Goal: Task Accomplishment & Management: Manage account settings

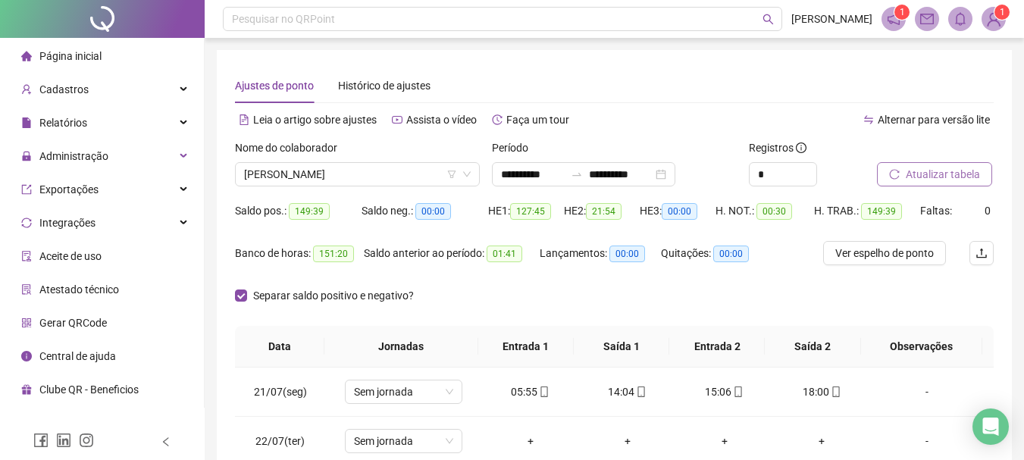
click at [934, 172] on span "Atualizar tabela" at bounding box center [942, 174] width 74 height 17
click at [981, 173] on button "Atualizar tabela" at bounding box center [934, 174] width 115 height 24
click at [321, 308] on div "Separar saldo positivo e negativo?" at bounding box center [337, 304] width 205 height 42
click at [330, 295] on span "Separar saldo positivo e negativo?" at bounding box center [333, 295] width 173 height 17
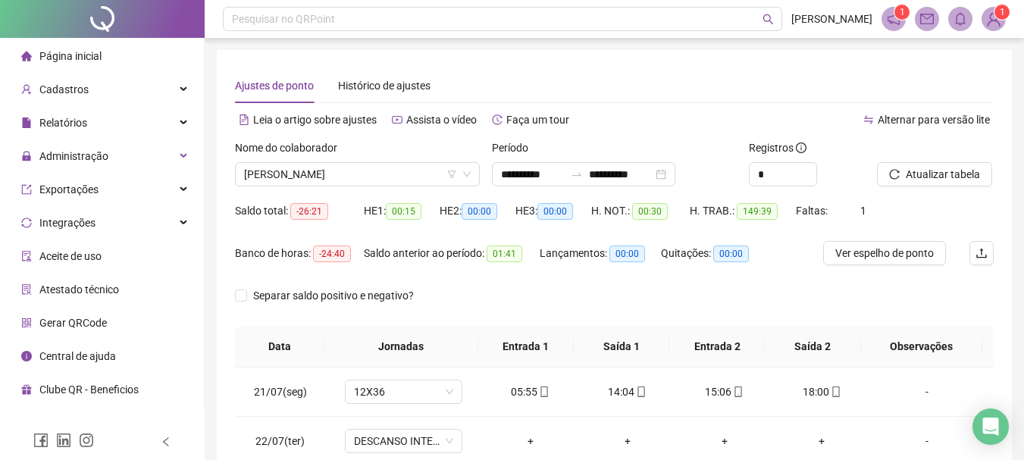
drag, startPoint x: 916, startPoint y: 167, endPoint x: 816, endPoint y: 286, distance: 155.4
click at [916, 167] on span "Atualizar tabela" at bounding box center [942, 174] width 74 height 17
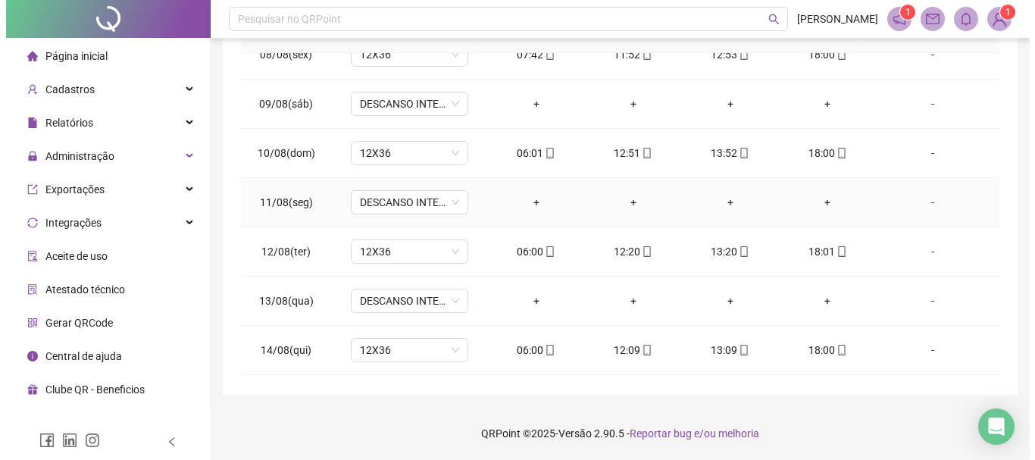
scroll to position [758, 0]
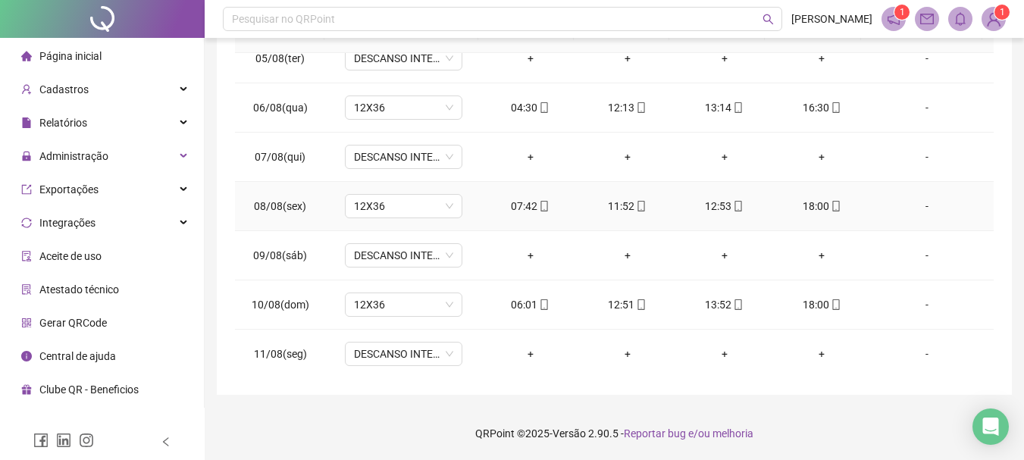
click at [914, 202] on div "-" at bounding box center [926, 206] width 89 height 17
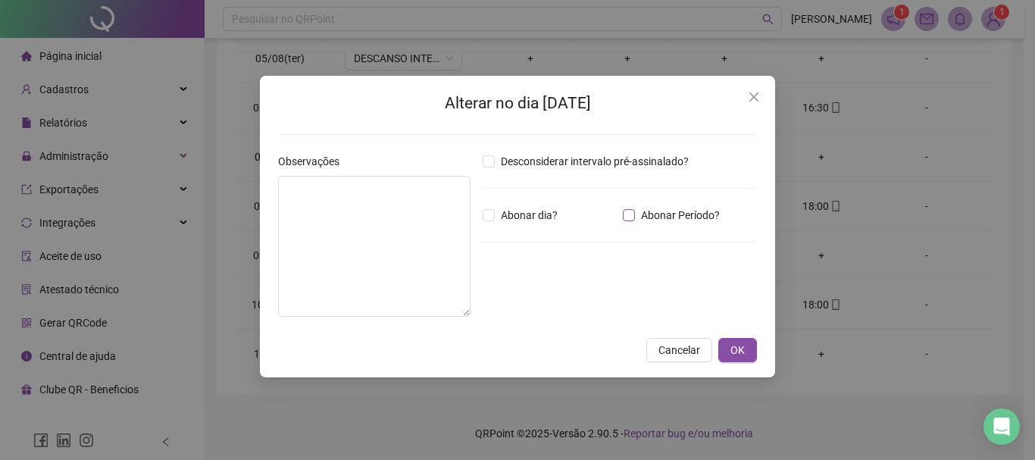
click at [681, 216] on span "Abonar Período?" at bounding box center [680, 215] width 91 height 17
click at [498, 294] on input "*****" at bounding box center [522, 298] width 61 height 18
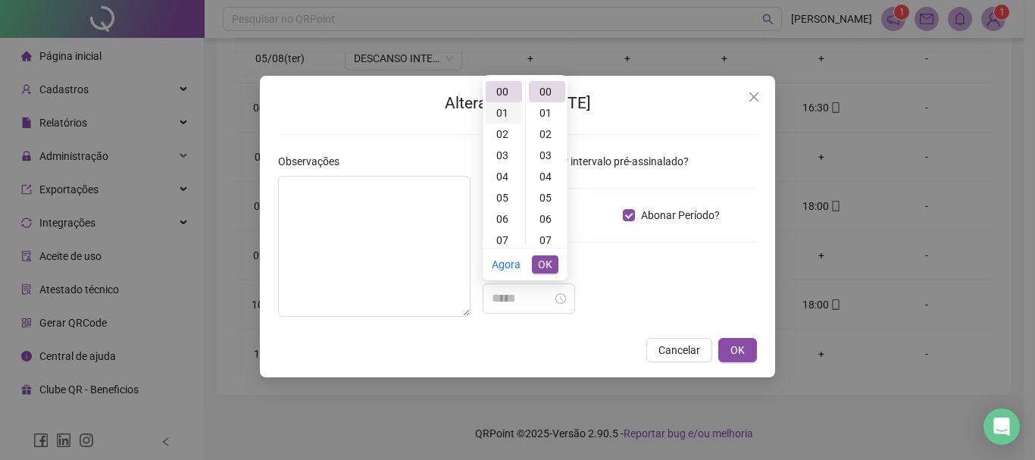
click at [496, 109] on div "01" at bounding box center [504, 112] width 36 height 21
click at [545, 149] on div "40" at bounding box center [547, 143] width 36 height 21
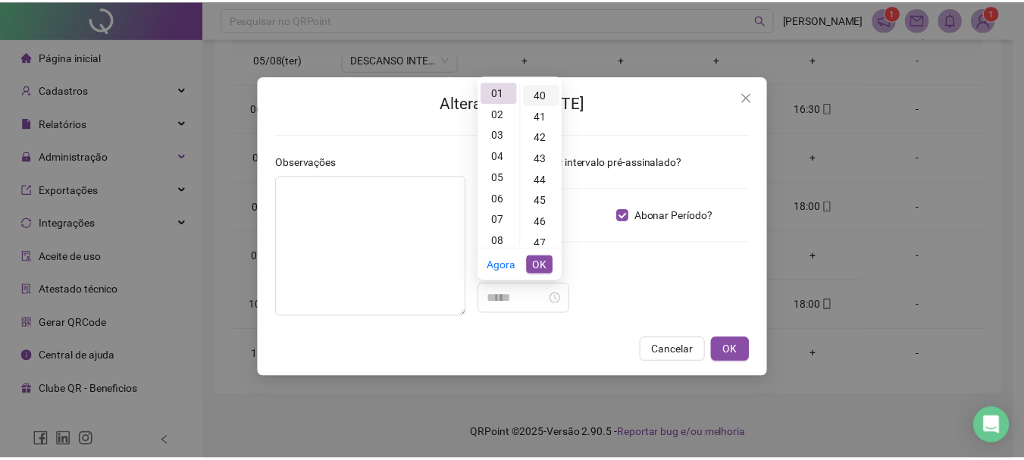
scroll to position [849, 0]
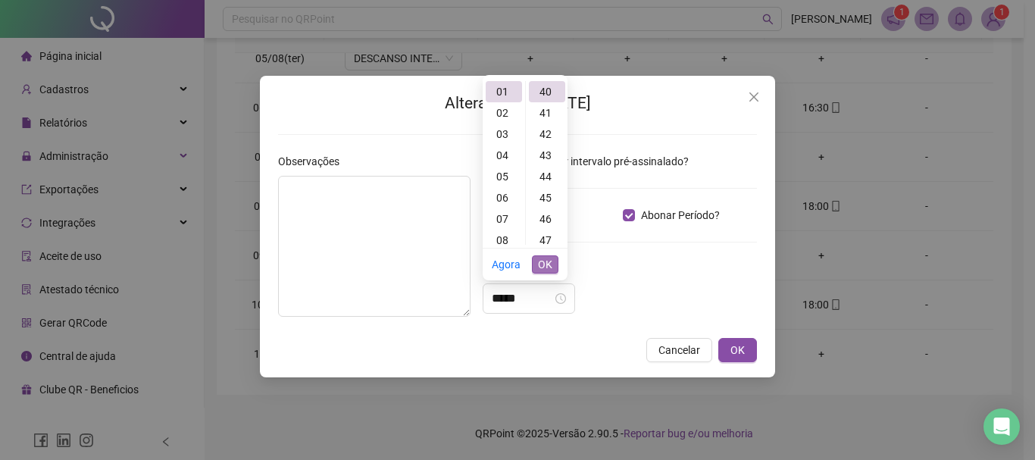
click at [550, 261] on span "OK" at bounding box center [545, 264] width 14 height 17
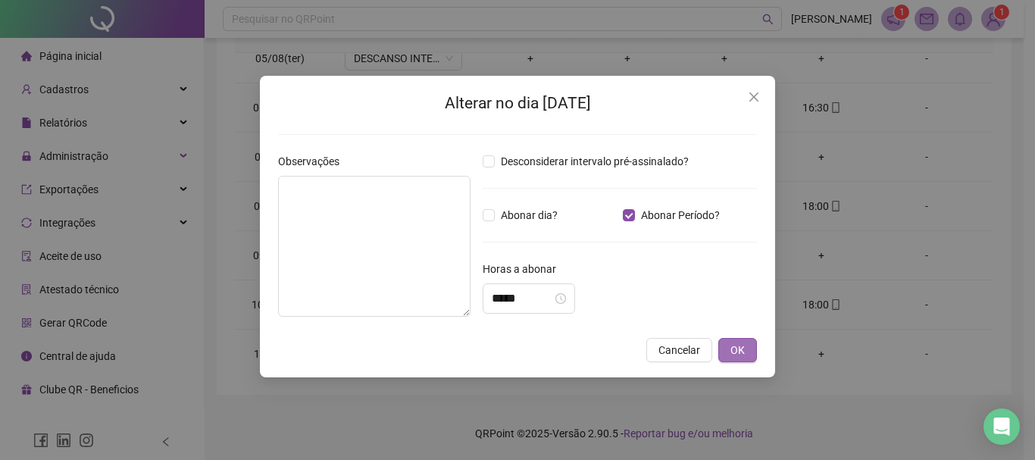
click at [734, 342] on span "OK" at bounding box center [737, 350] width 14 height 17
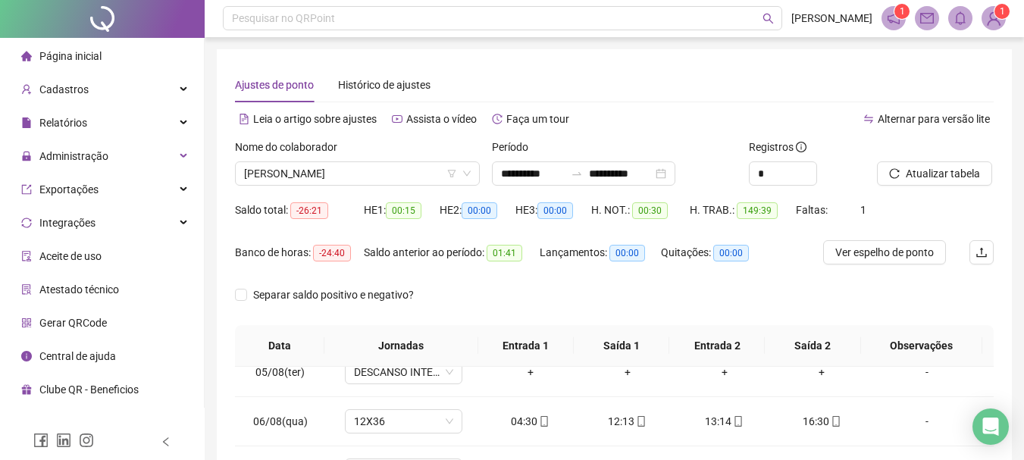
scroll to position [0, 0]
click at [942, 170] on span "Atualizar tabela" at bounding box center [942, 174] width 74 height 17
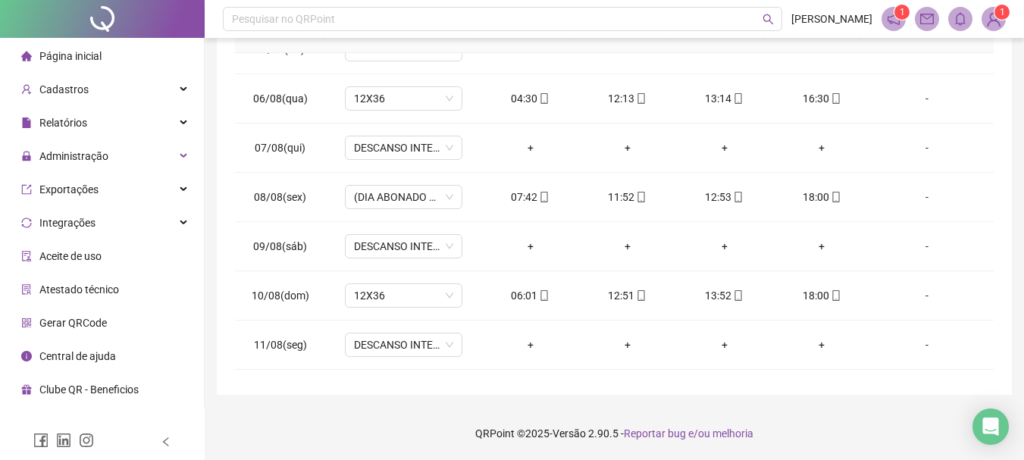
scroll to position [758, 0]
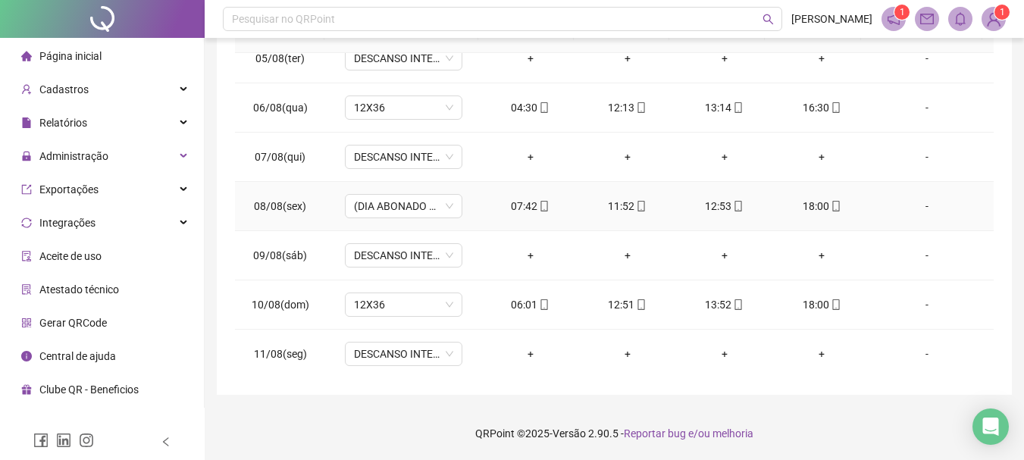
click at [914, 211] on div "-" at bounding box center [926, 206] width 89 height 17
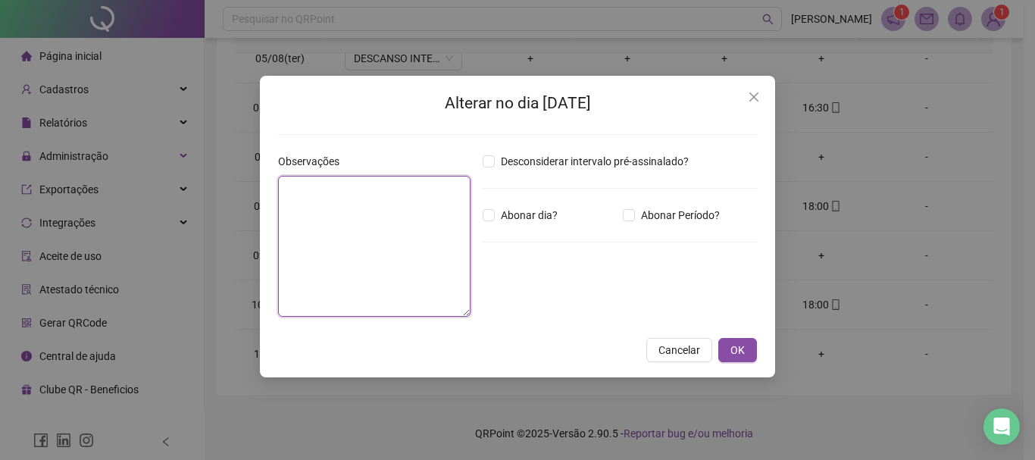
click at [417, 230] on textarea at bounding box center [374, 246] width 192 height 141
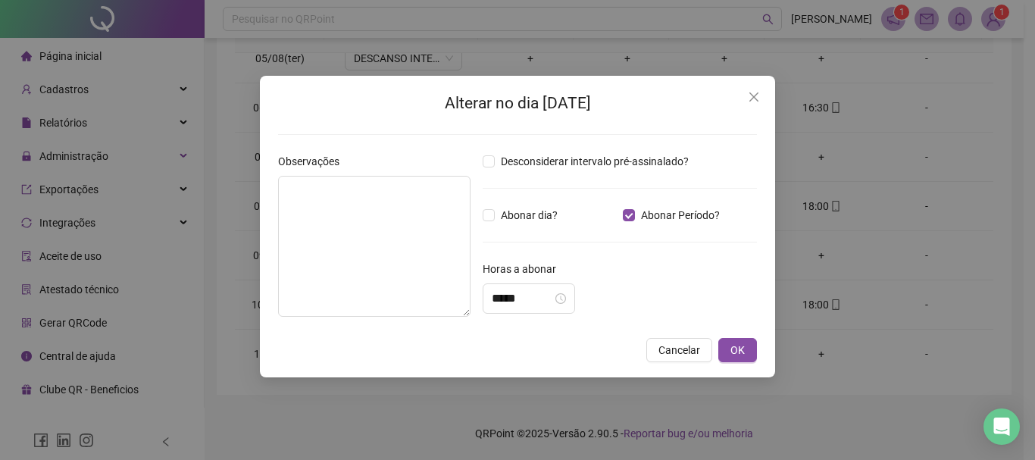
click at [256, 274] on div "Alterar no dia 08/08/2025 Observações Desconsiderar intervalo pré-assinalado? A…" at bounding box center [517, 230] width 1035 height 460
click at [352, 230] on div "Alterar no dia 08/08/2025 Observações Desconsiderar intervalo pré-assinalado? A…" at bounding box center [517, 230] width 1035 height 460
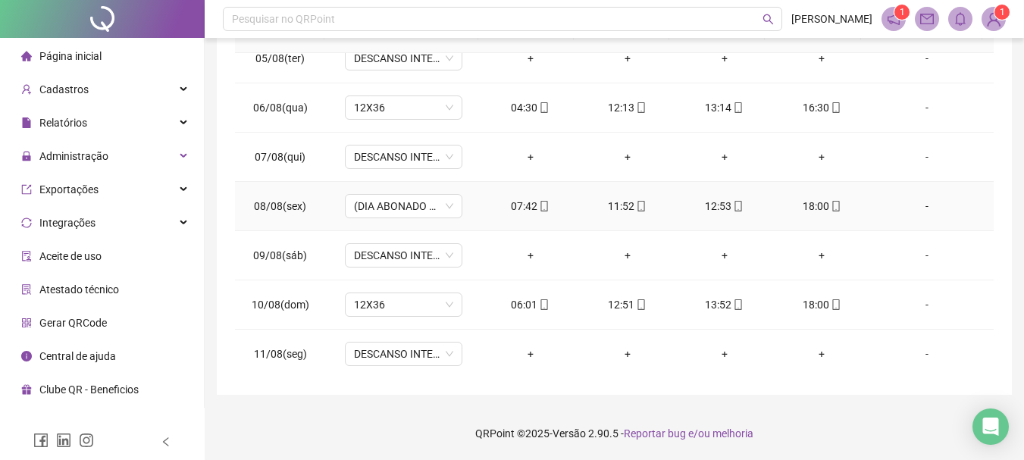
click at [932, 202] on div "-" at bounding box center [926, 206] width 89 height 17
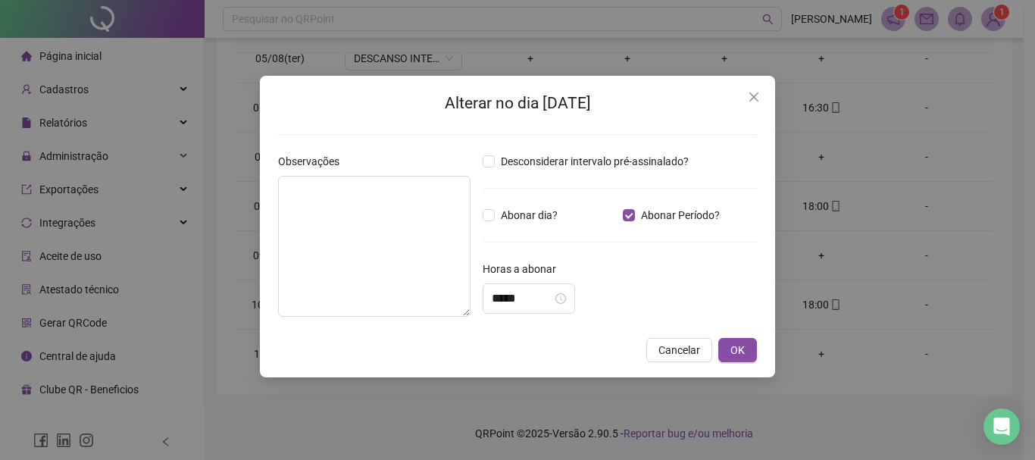
type input "*****"
click at [383, 214] on textarea at bounding box center [374, 246] width 192 height 141
type textarea "*"
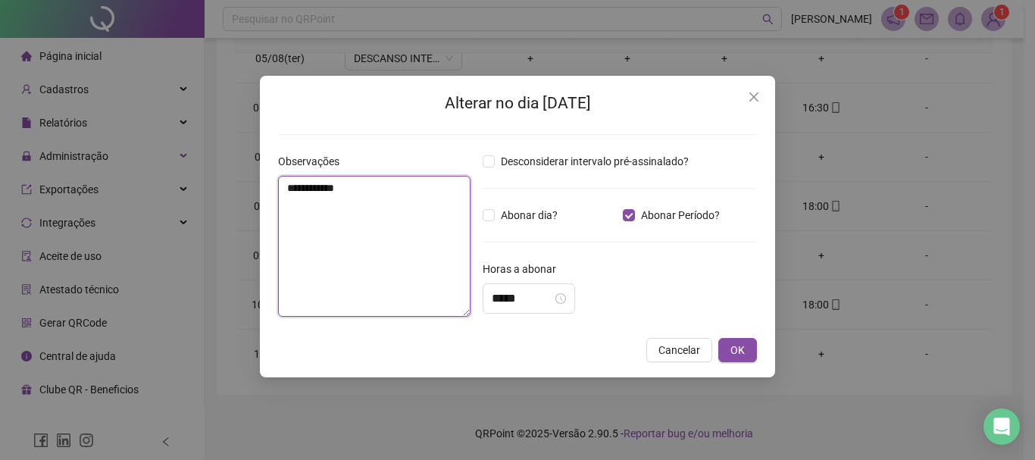
type textarea "**********"
click at [757, 355] on div "**********" at bounding box center [517, 227] width 515 height 302
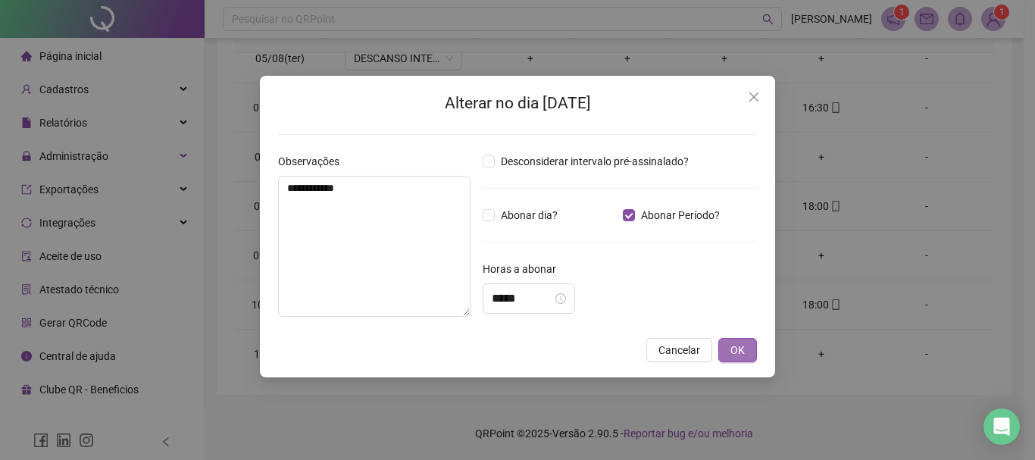
click at [743, 352] on span "OK" at bounding box center [737, 350] width 14 height 17
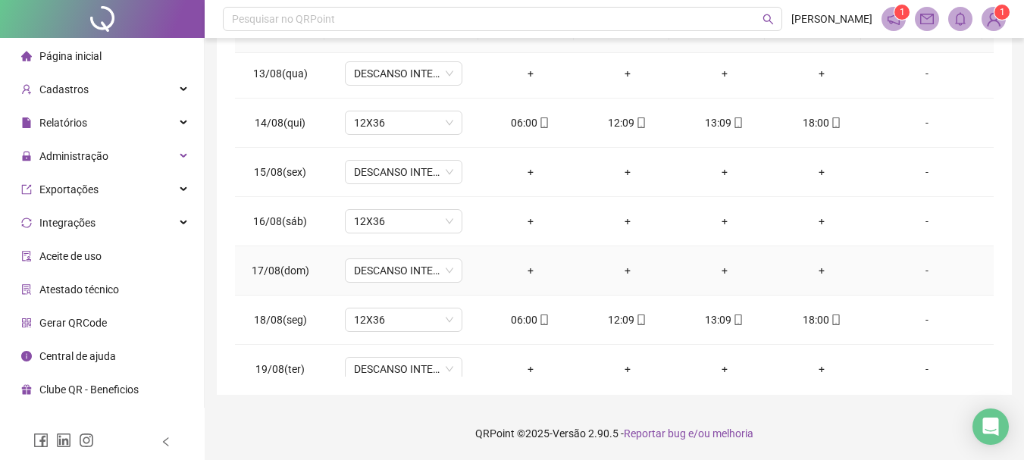
scroll to position [1203, 0]
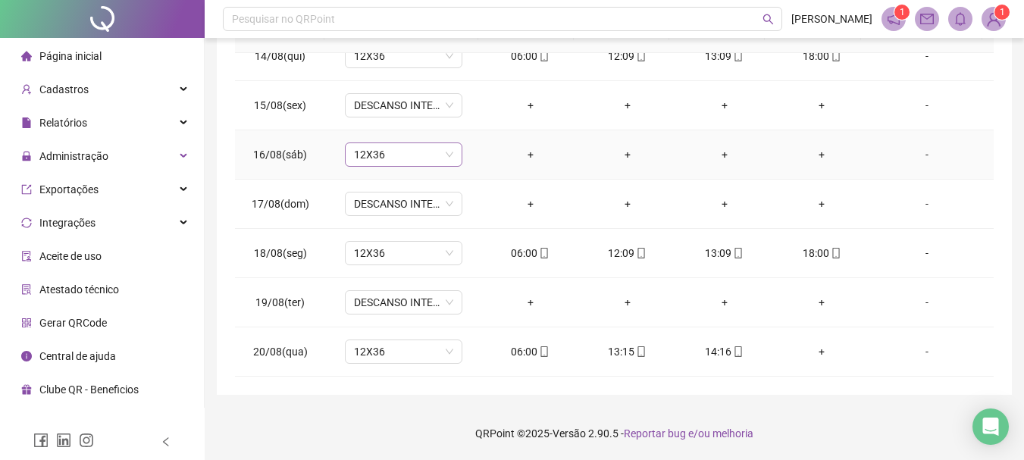
click at [387, 149] on span "12X36" at bounding box center [403, 154] width 99 height 23
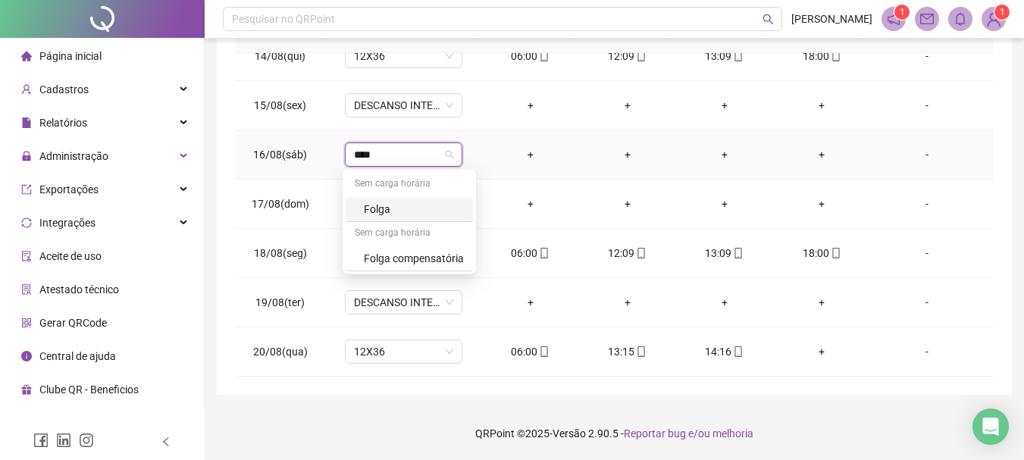
type input "*****"
click at [387, 199] on div "Folga" at bounding box center [408, 209] width 127 height 25
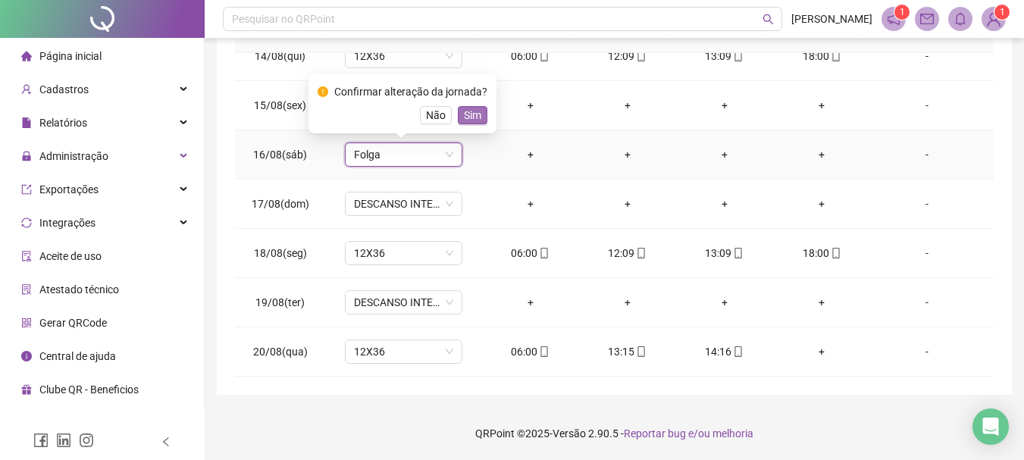
click at [477, 114] on span "Sim" at bounding box center [472, 115] width 17 height 17
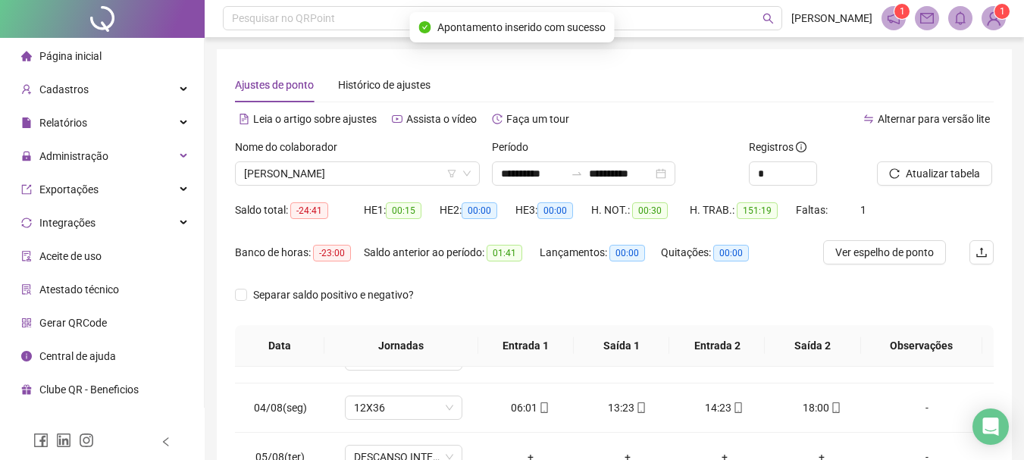
scroll to position [0, 0]
click at [946, 177] on span "Atualizar tabela" at bounding box center [942, 174] width 74 height 17
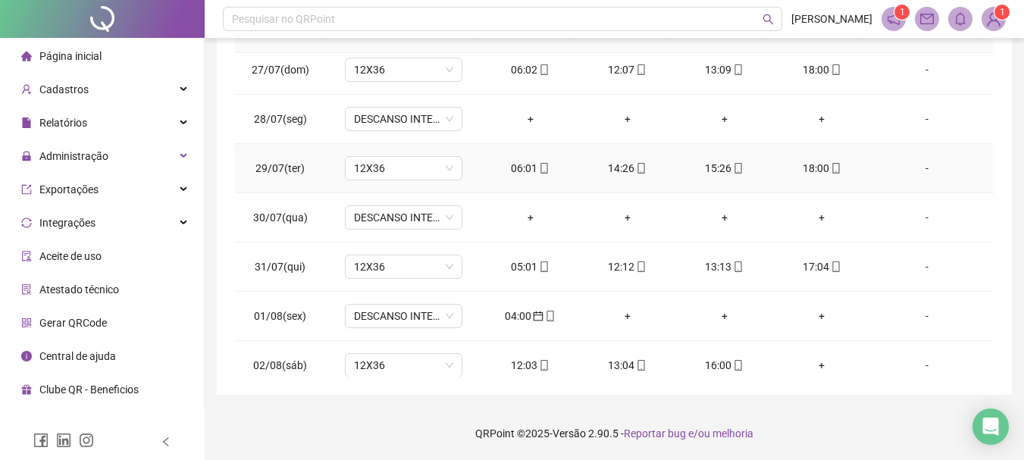
scroll to position [379, 0]
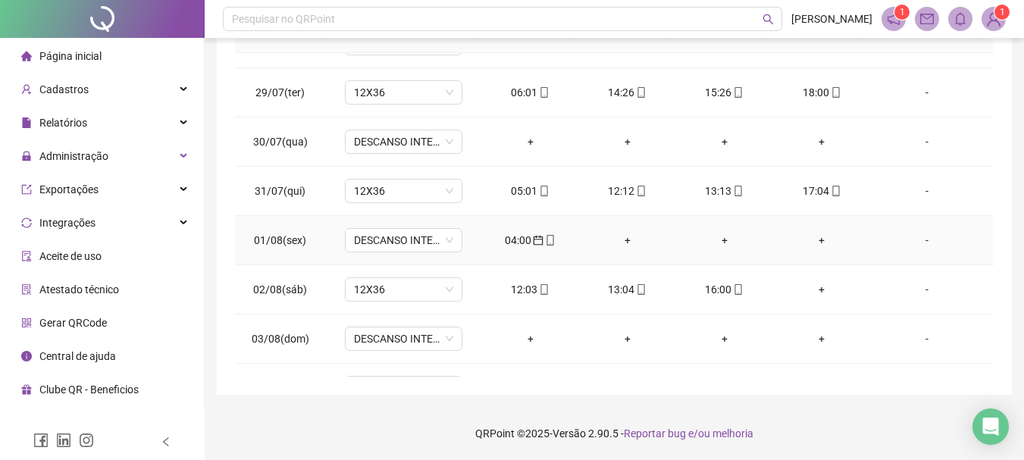
click at [543, 246] on span at bounding box center [549, 240] width 12 height 12
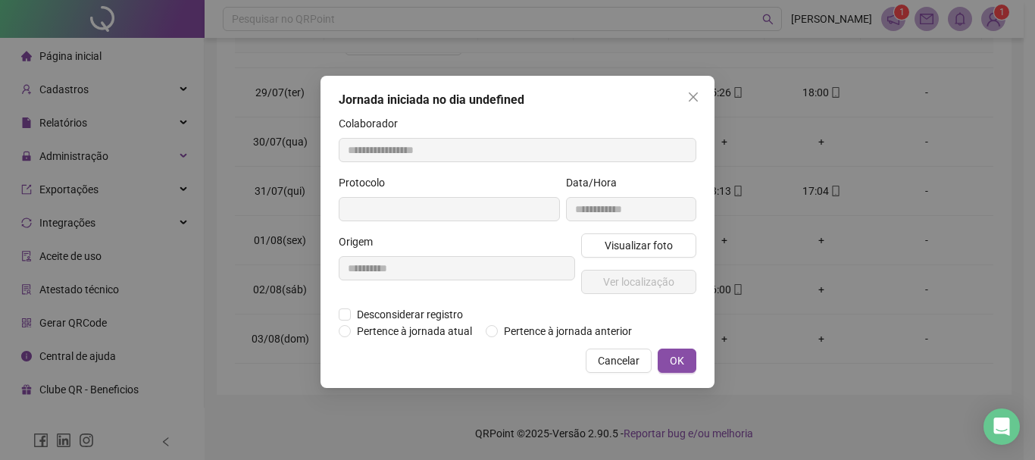
type input "**********"
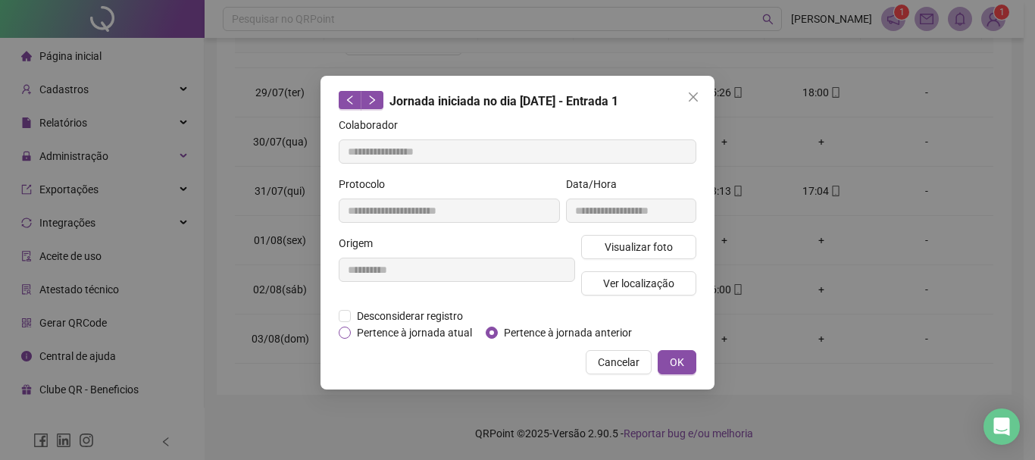
click at [380, 335] on span "Pertence à jornada atual" at bounding box center [414, 332] width 127 height 17
click at [388, 328] on span "Pertence à jornada atual" at bounding box center [414, 332] width 127 height 17
click at [536, 338] on span "Pertence à jornada anterior" at bounding box center [568, 332] width 140 height 17
click at [512, 363] on div "Cancelar OK" at bounding box center [518, 362] width 358 height 24
click at [601, 364] on span "Cancelar" at bounding box center [619, 362] width 42 height 17
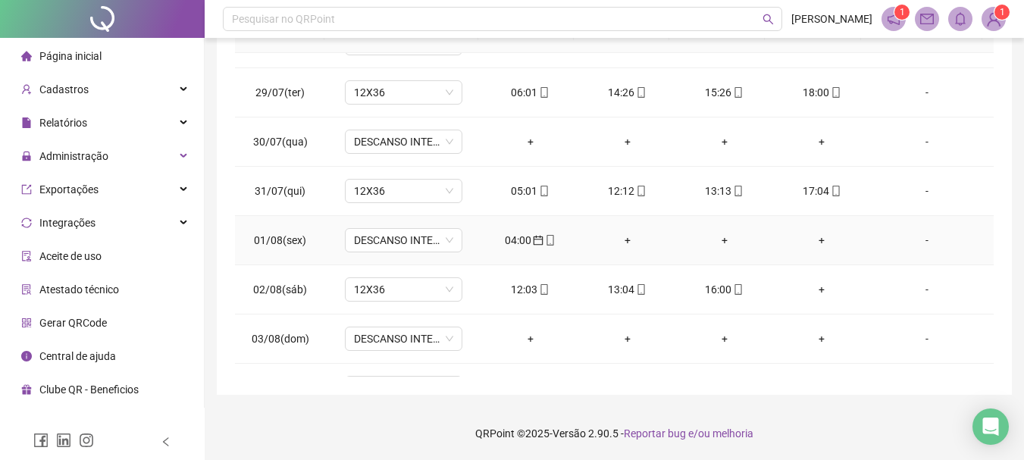
click at [533, 235] on icon "calendar" at bounding box center [538, 240] width 11 height 11
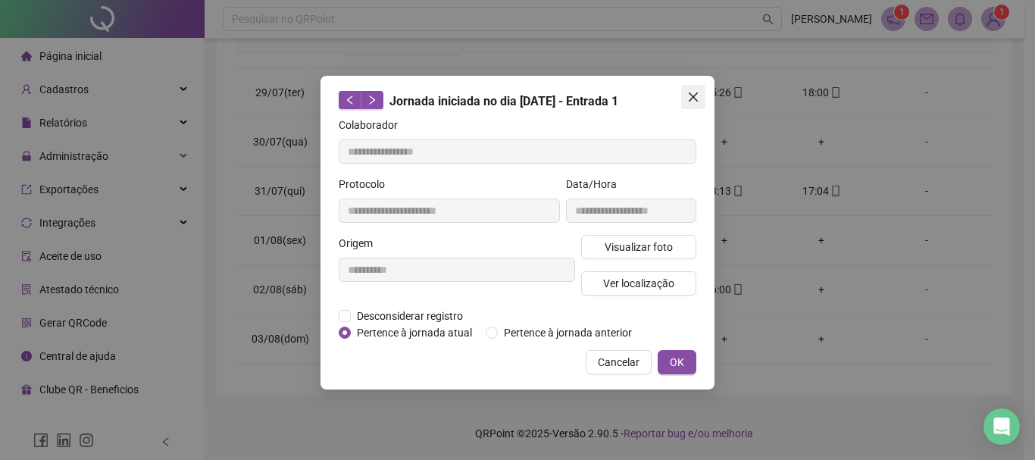
click at [686, 105] on button "Close" at bounding box center [693, 97] width 24 height 24
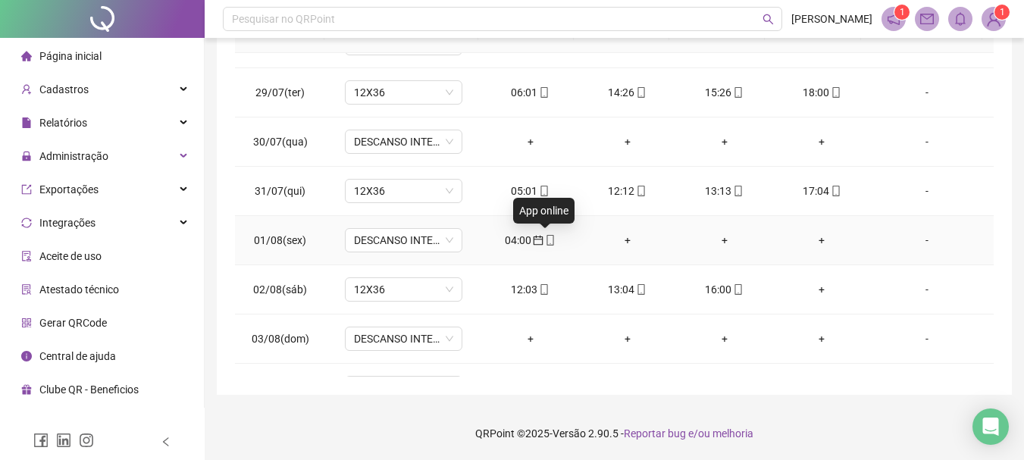
click at [543, 244] on span "mobile" at bounding box center [549, 240] width 12 height 11
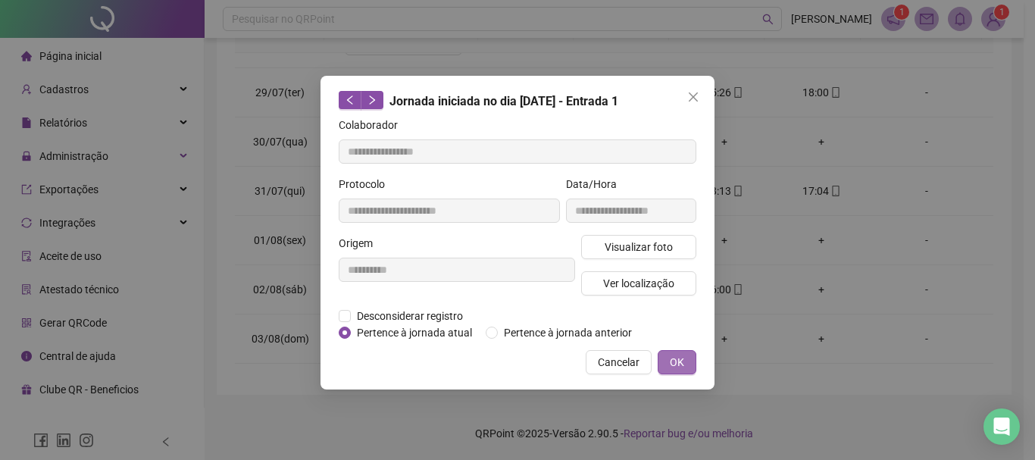
click at [683, 355] on span "OK" at bounding box center [677, 362] width 14 height 17
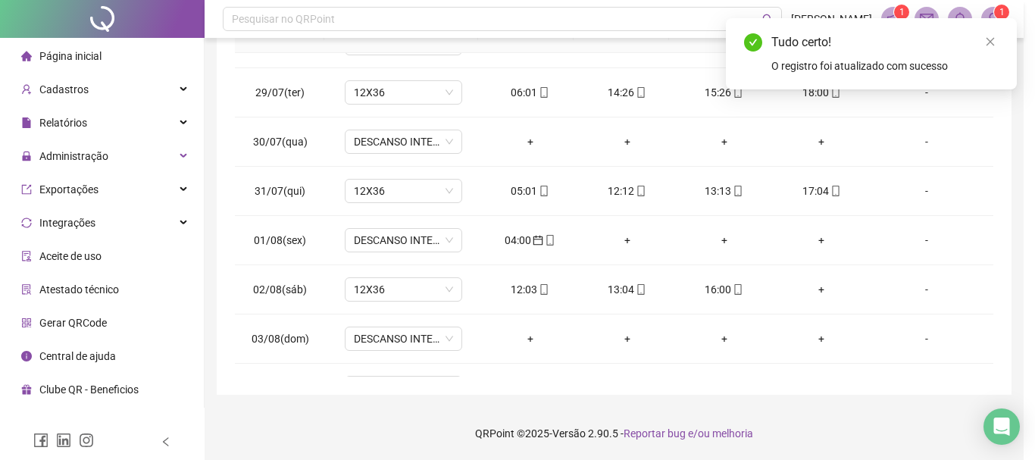
click at [678, 364] on div "**********" at bounding box center [517, 230] width 1035 height 460
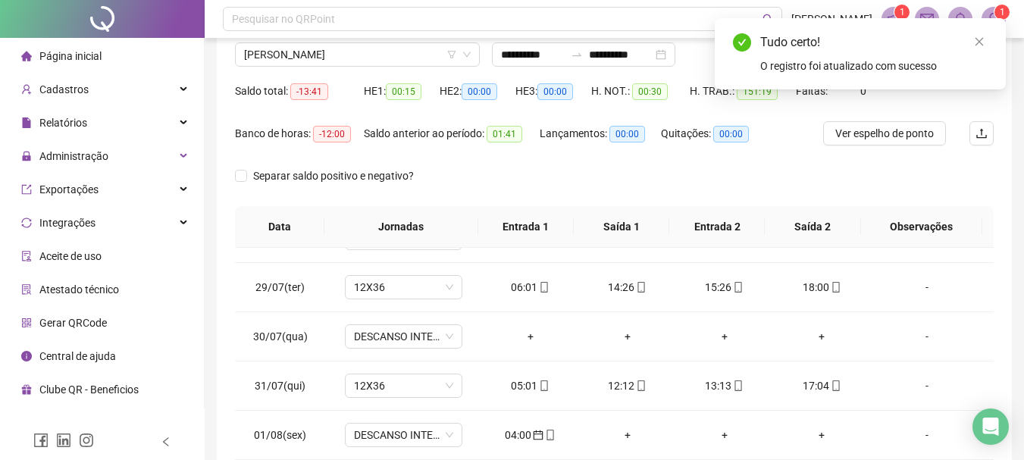
scroll to position [0, 0]
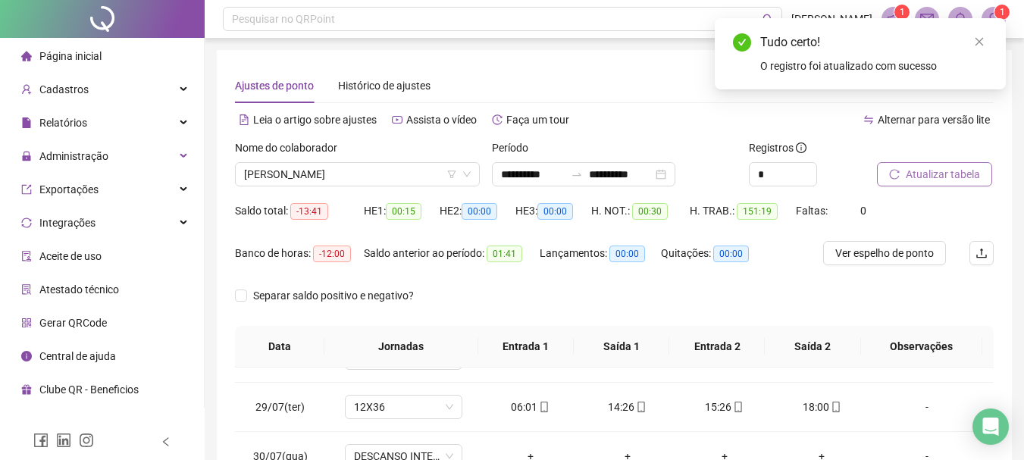
click at [954, 172] on span "Atualizar tabela" at bounding box center [942, 174] width 74 height 17
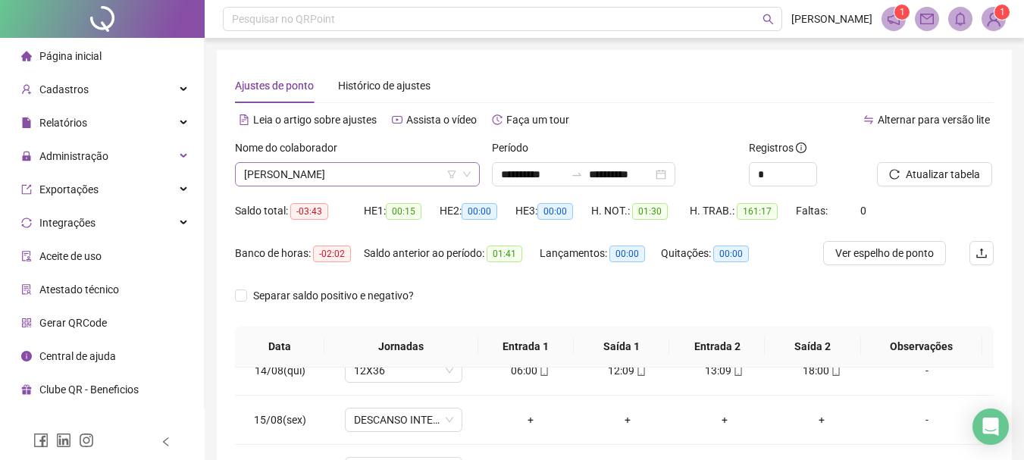
click at [327, 188] on div "Nome do colaborador ALEX VOLFE BORGES" at bounding box center [357, 168] width 257 height 59
drag, startPoint x: 330, startPoint y: 177, endPoint x: 339, endPoint y: 174, distance: 9.8
click at [331, 177] on span "ALEX VOLFE BORGES" at bounding box center [357, 174] width 227 height 23
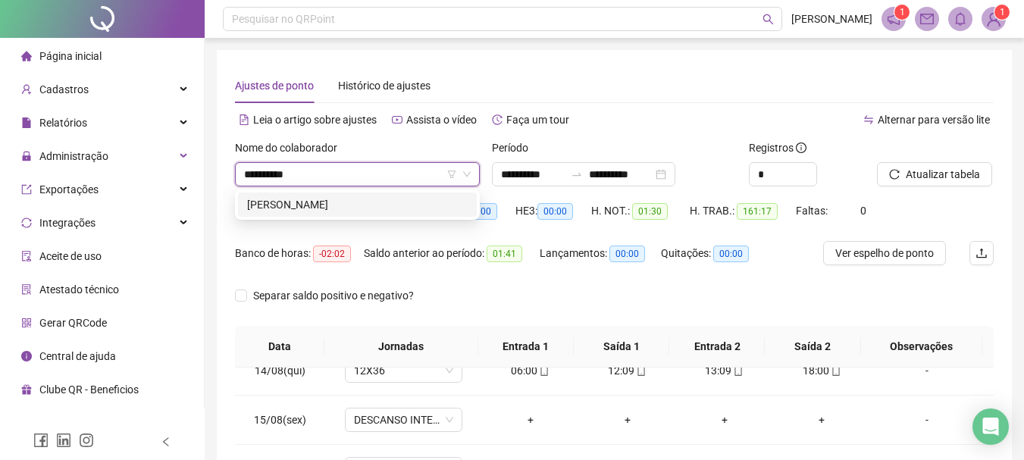
type input "**********"
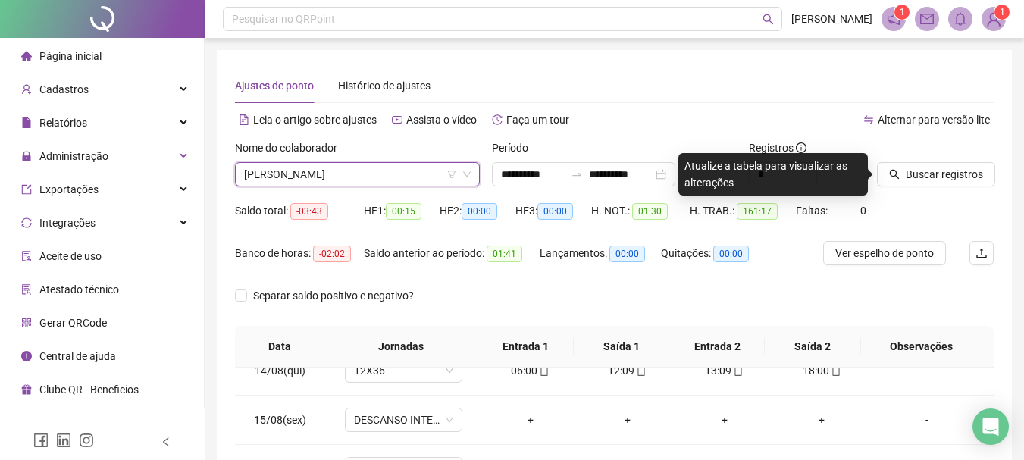
scroll to position [76, 0]
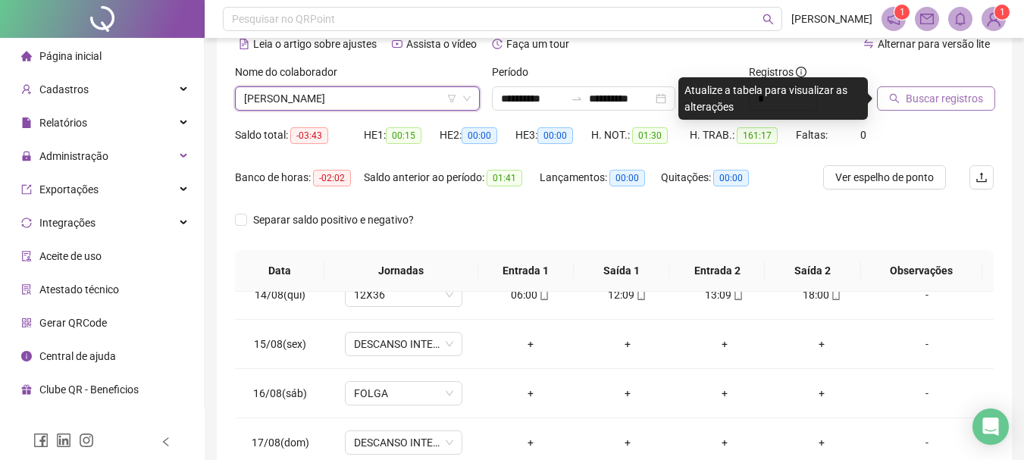
click at [974, 100] on span "Buscar registros" at bounding box center [943, 98] width 77 height 17
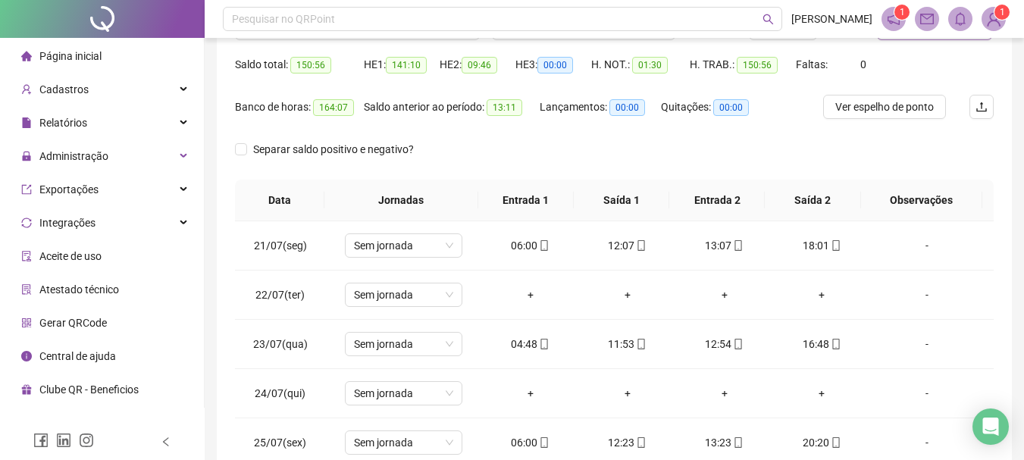
scroll to position [0, 0]
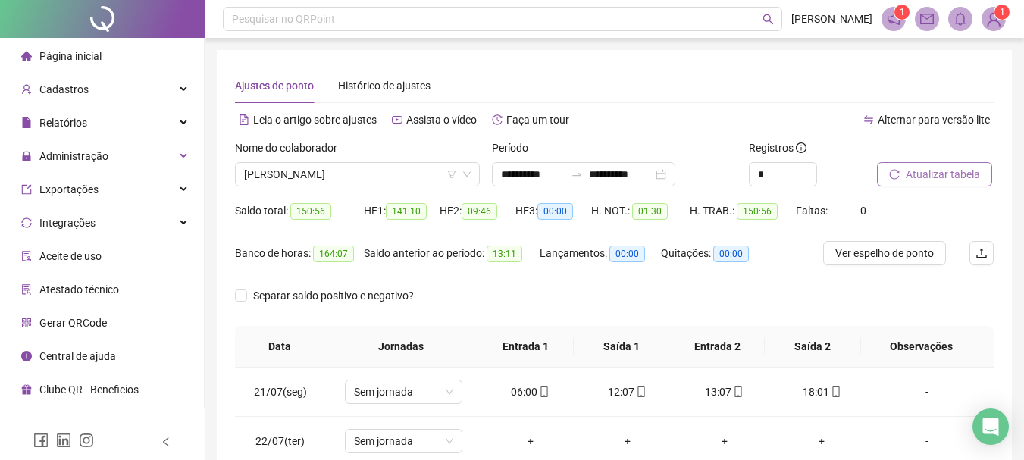
click at [950, 172] on span "Atualizar tabela" at bounding box center [942, 174] width 74 height 17
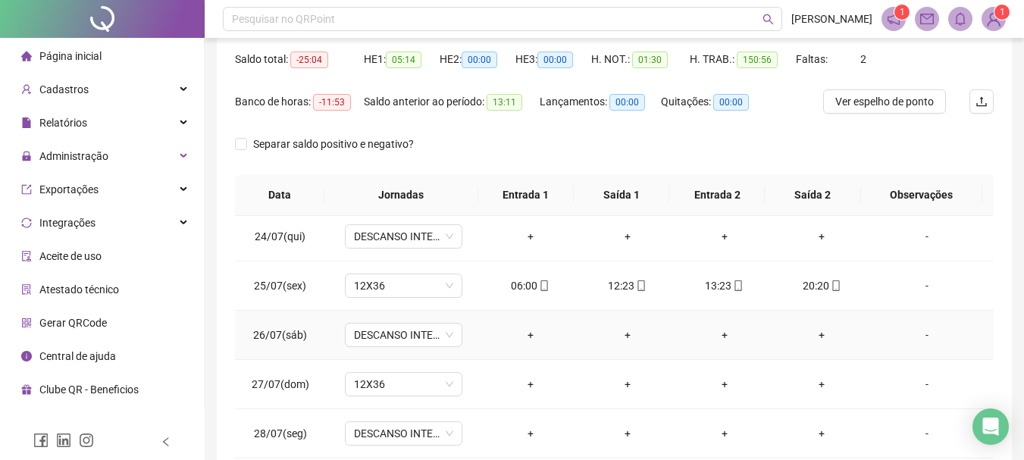
scroll to position [227, 0]
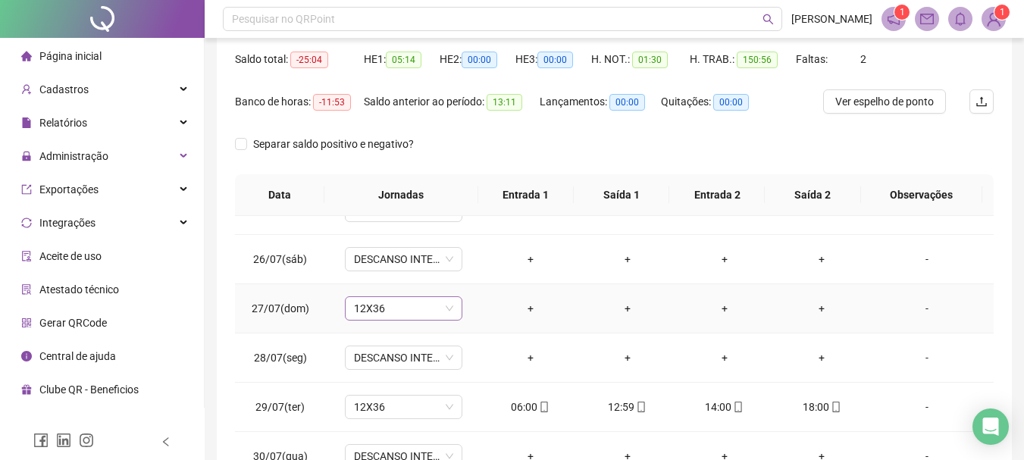
click at [373, 314] on span "12X36" at bounding box center [403, 308] width 99 height 23
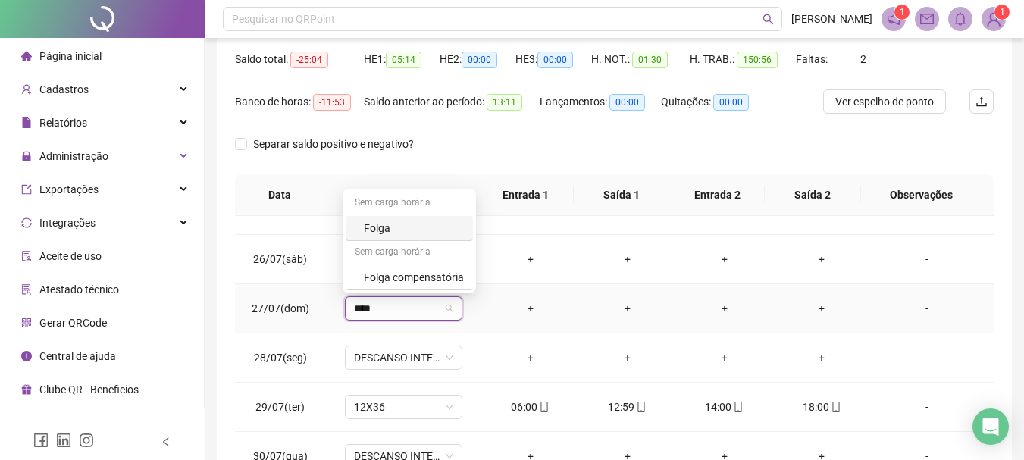
type input "*****"
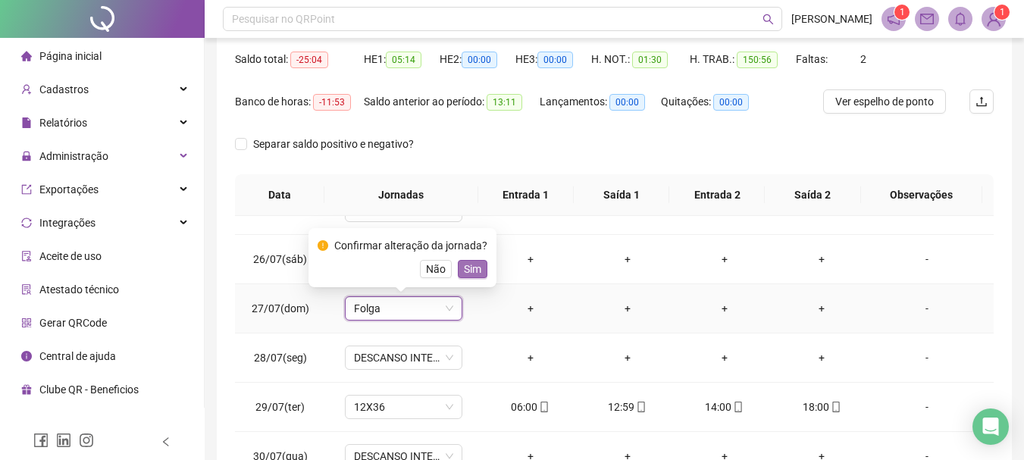
click at [474, 262] on span "Sim" at bounding box center [472, 269] width 17 height 17
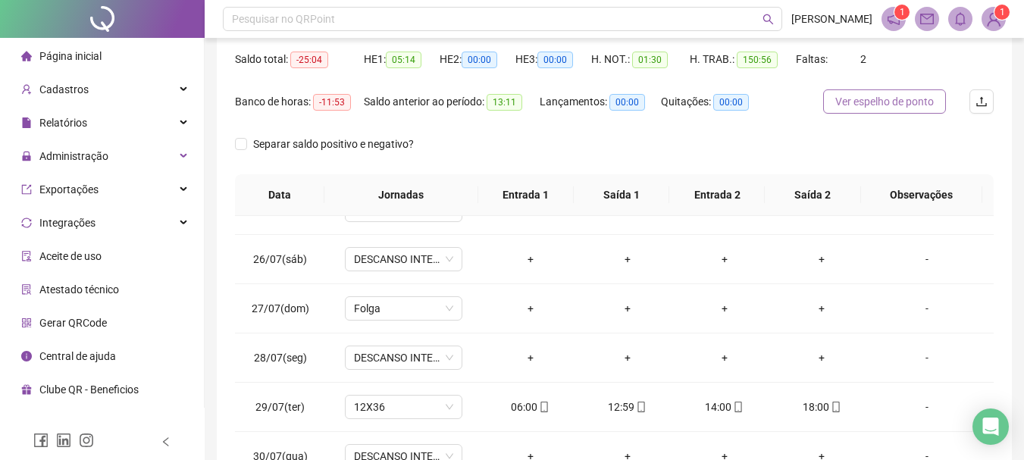
click at [899, 99] on span "Ver espelho de ponto" at bounding box center [884, 101] width 98 height 17
click at [952, 151] on div "Separar saldo positivo e negativo?" at bounding box center [614, 153] width 758 height 42
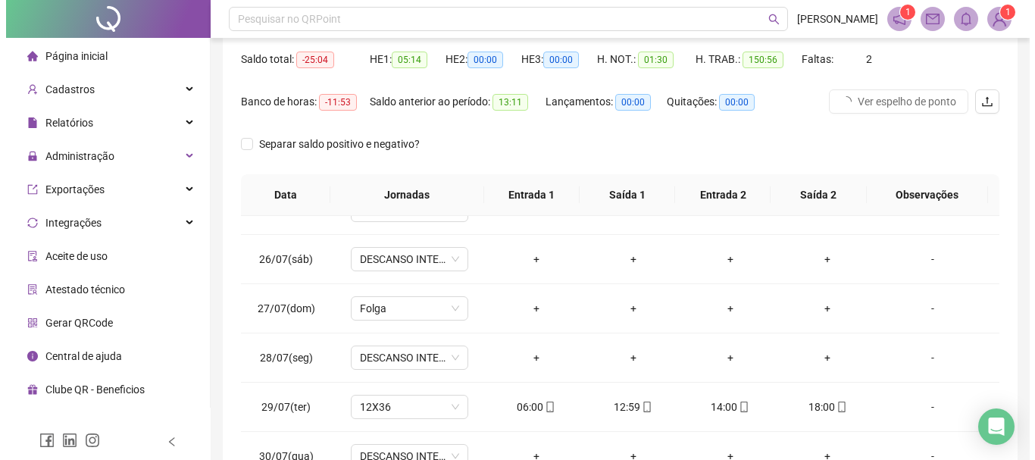
scroll to position [0, 0]
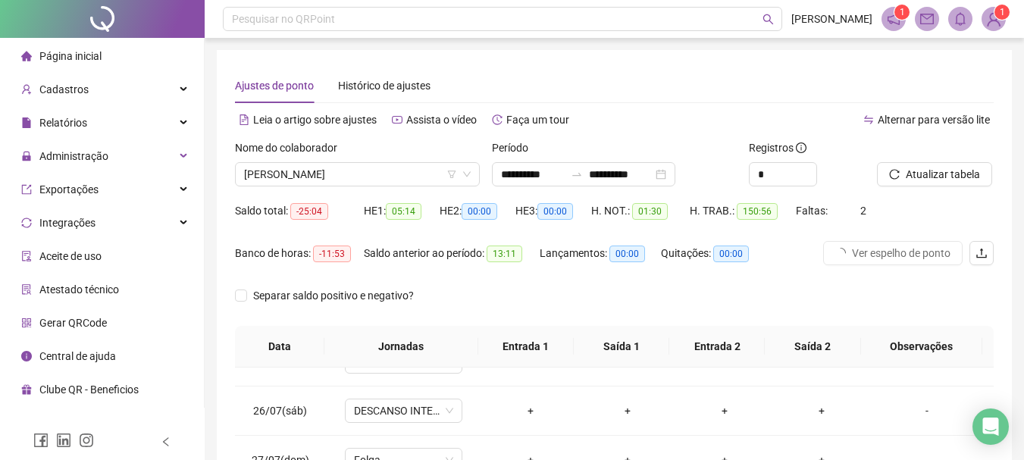
click at [933, 158] on div at bounding box center [916, 150] width 79 height 23
click at [930, 179] on span "Atualizar tabela" at bounding box center [942, 174] width 74 height 17
click at [946, 174] on span "Atualizar tabela" at bounding box center [942, 174] width 74 height 17
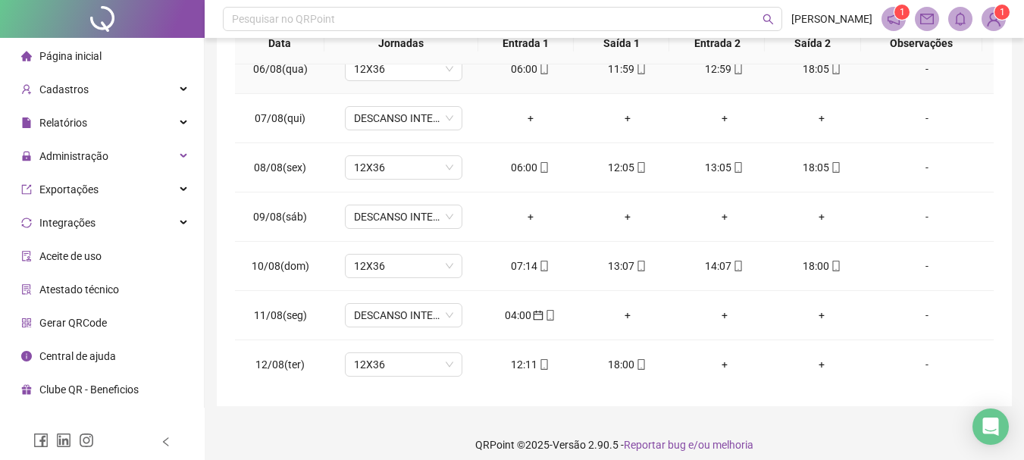
scroll to position [833, 0]
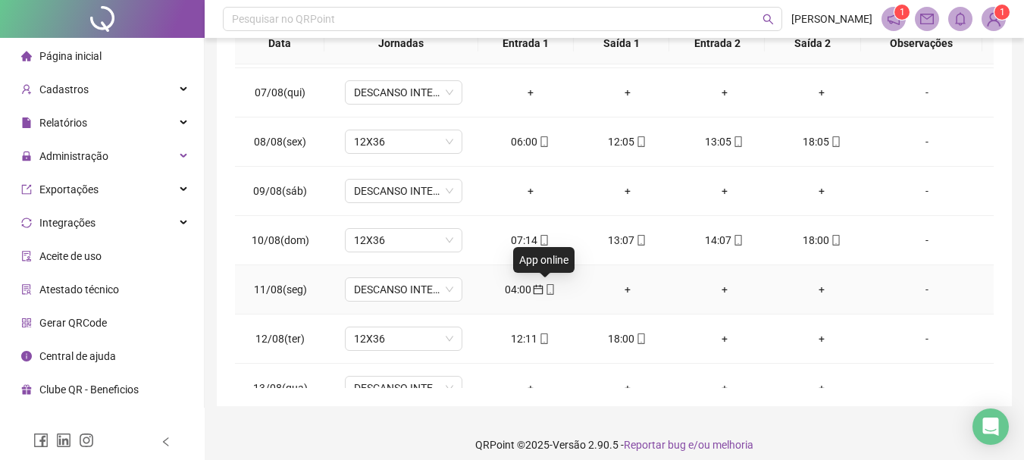
click at [543, 292] on span "mobile" at bounding box center [549, 289] width 12 height 11
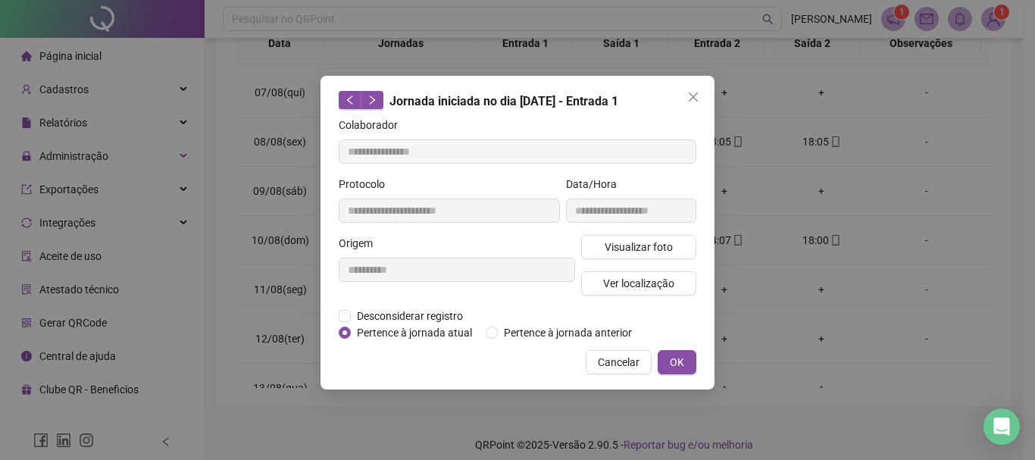
type input "**********"
drag, startPoint x: 544, startPoint y: 83, endPoint x: 938, endPoint y: 121, distance: 395.8
click at [1006, 128] on div "**********" at bounding box center [517, 230] width 1035 height 460
click at [693, 95] on icon "close" at bounding box center [693, 97] width 12 height 12
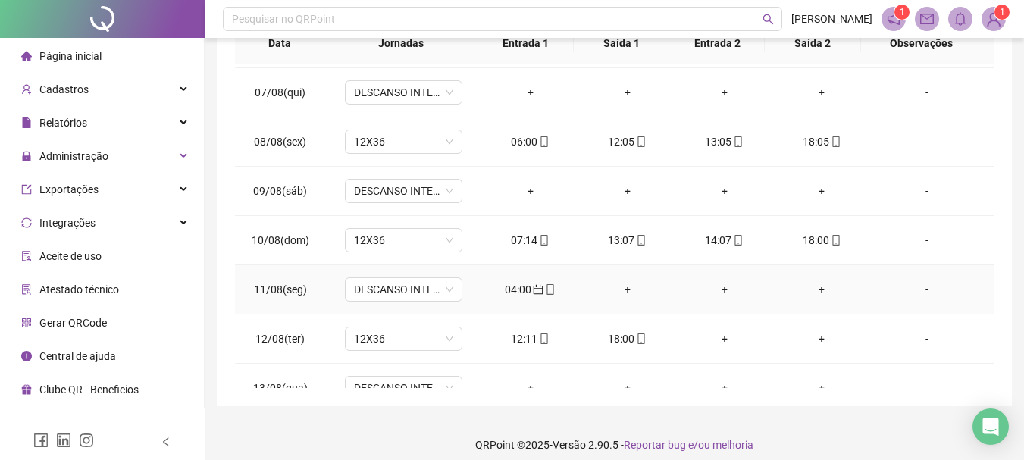
click at [511, 292] on div "04:00" at bounding box center [530, 289] width 73 height 17
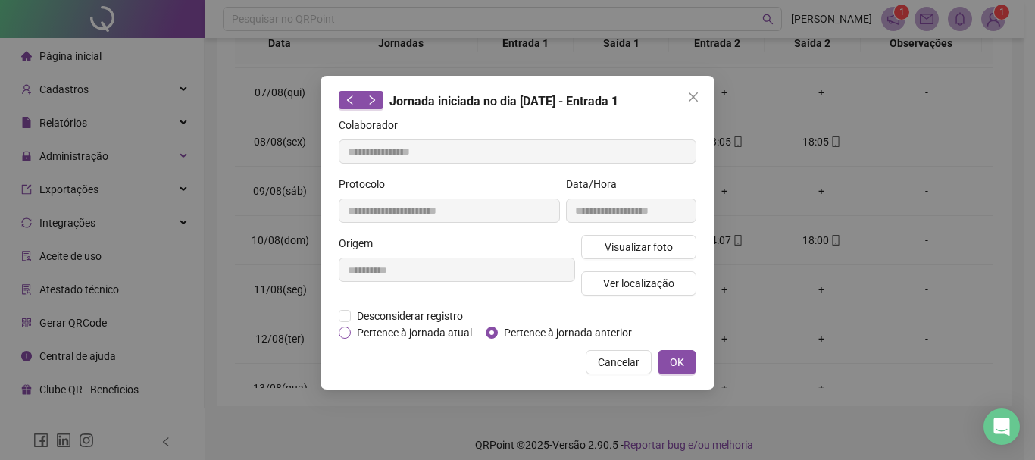
click at [395, 327] on span "Pertence à jornada atual" at bounding box center [414, 332] width 127 height 17
click at [675, 364] on span "OK" at bounding box center [677, 362] width 14 height 17
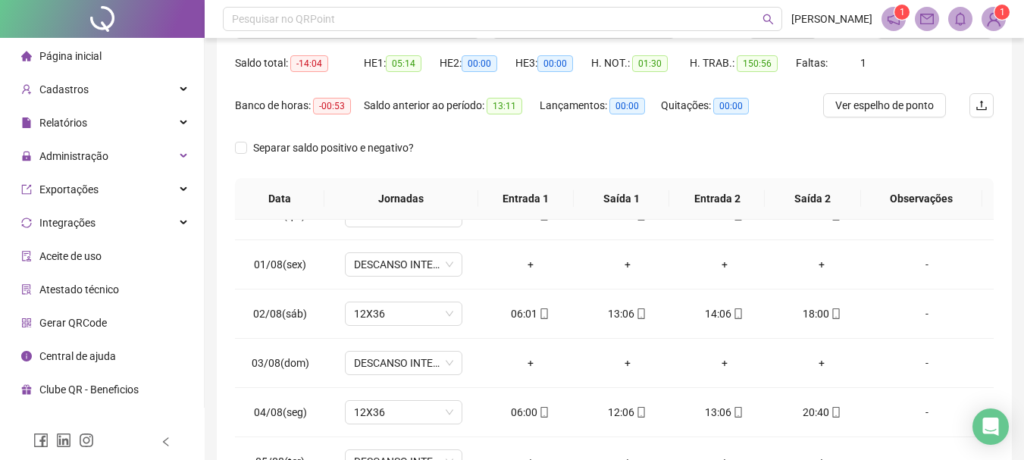
scroll to position [0, 0]
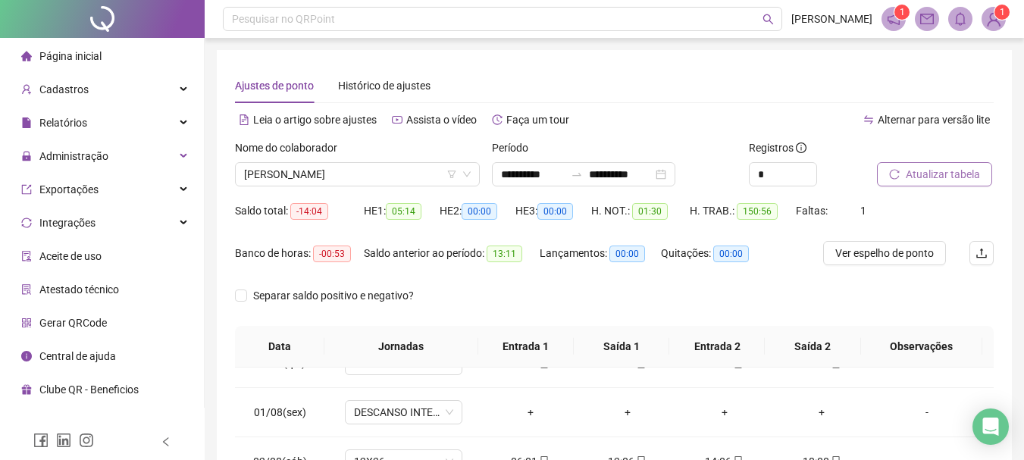
click at [908, 168] on span "Atualizar tabela" at bounding box center [942, 174] width 74 height 17
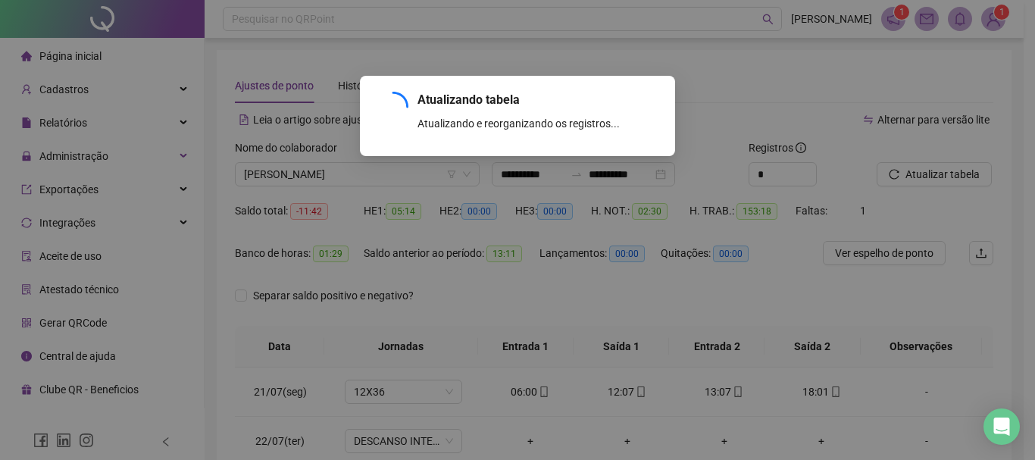
click at [927, 170] on div "Atualizando tabela Atualizando e reorganizando os registros... OK" at bounding box center [517, 230] width 1035 height 460
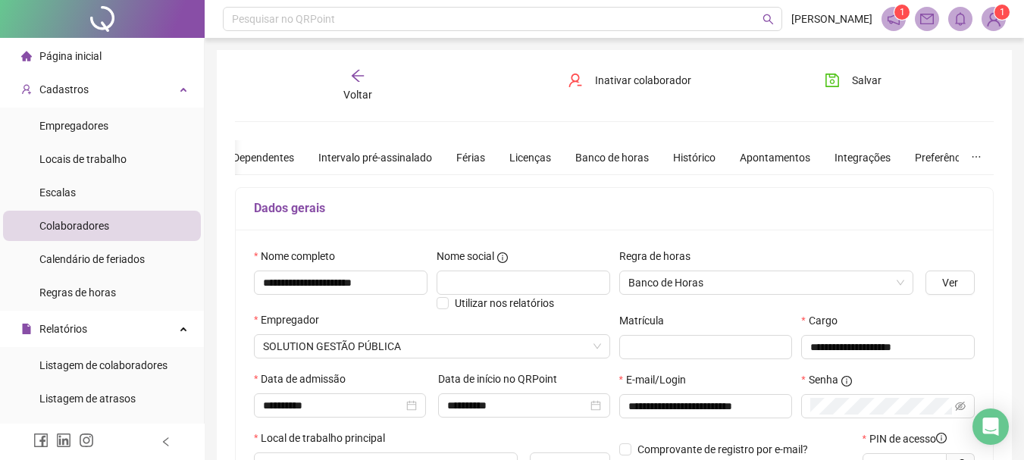
click at [357, 78] on icon "arrow-left" at bounding box center [357, 75] width 15 height 15
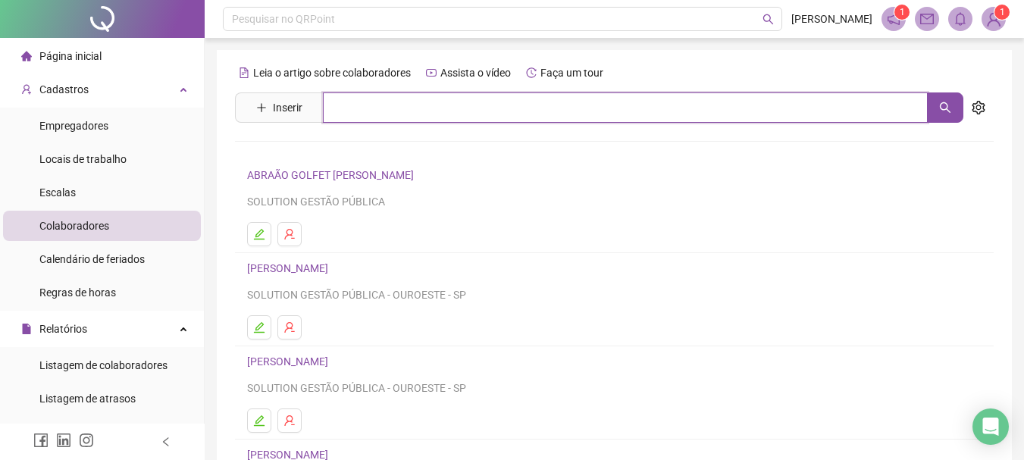
click at [375, 115] on input "text" at bounding box center [625, 107] width 605 height 30
type input "******"
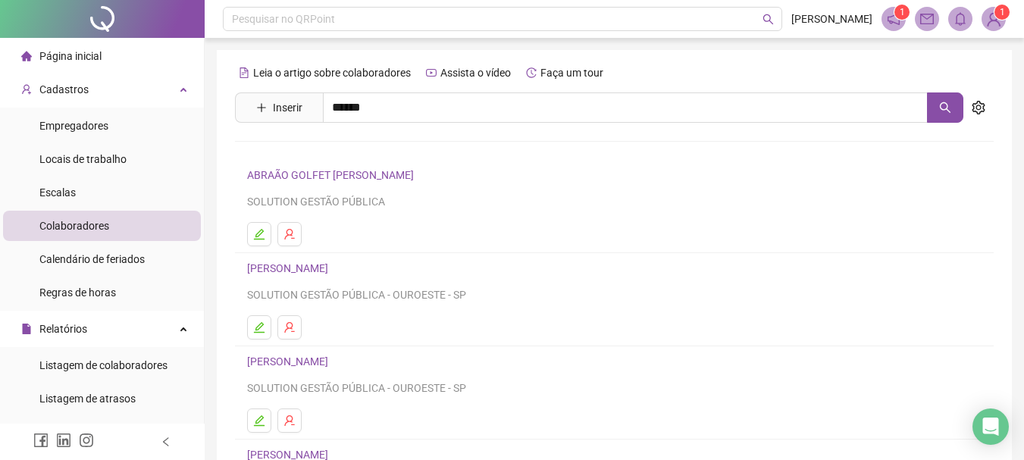
click at [312, 152] on link "ALEX VOLFE BORGES" at bounding box center [303, 152] width 81 height 12
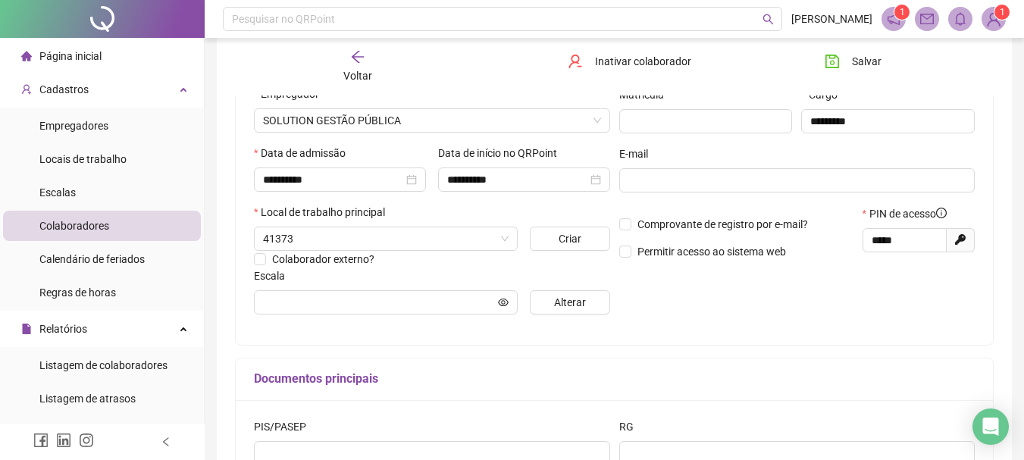
scroll to position [227, 0]
click at [552, 297] on button "Alterar" at bounding box center [570, 301] width 80 height 24
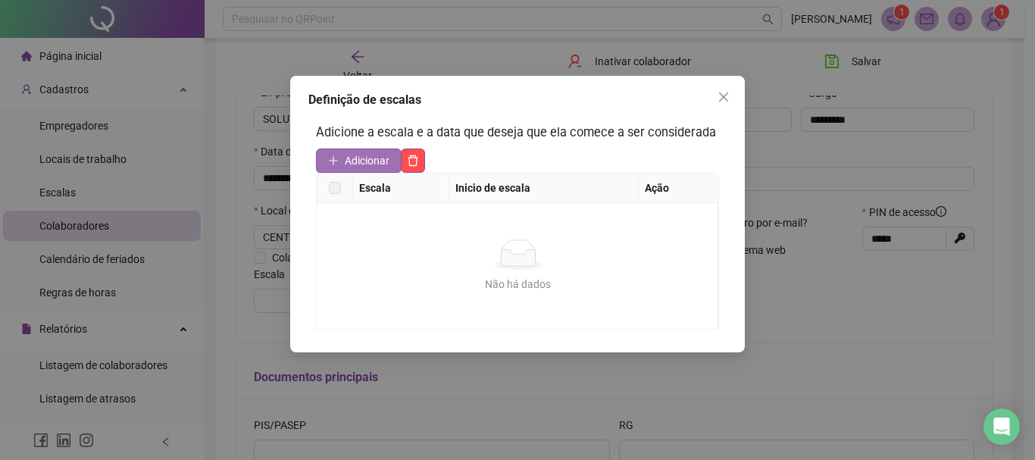
click at [355, 157] on span "Adicionar" at bounding box center [367, 160] width 45 height 17
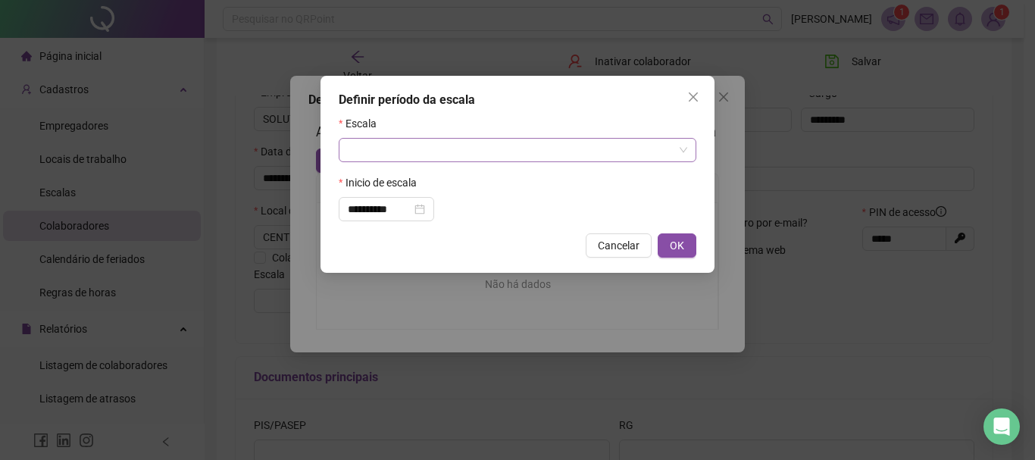
click at [442, 148] on input "search" at bounding box center [511, 150] width 326 height 23
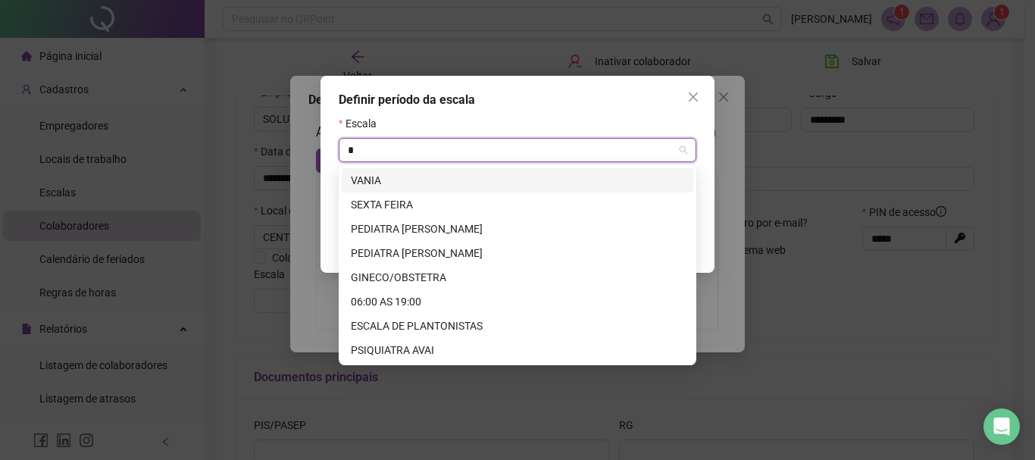
type input "**"
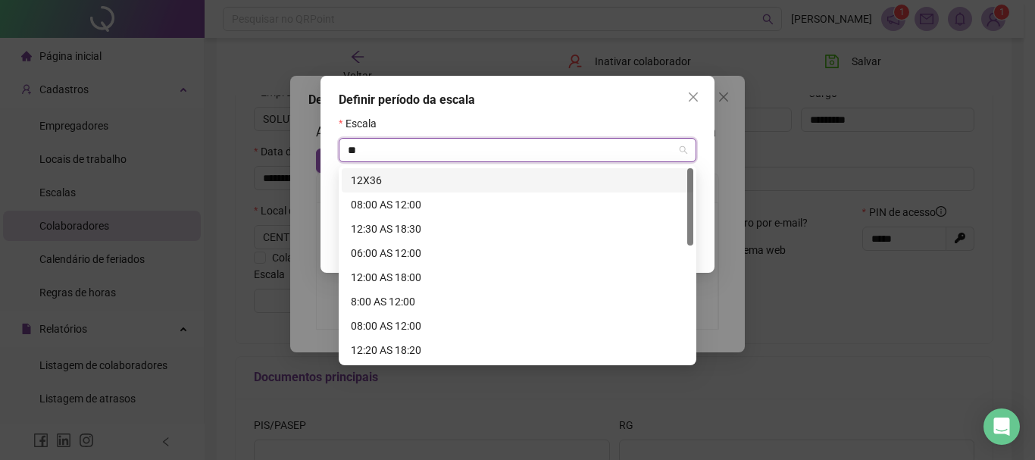
click at [376, 182] on div "12X36" at bounding box center [517, 180] width 333 height 17
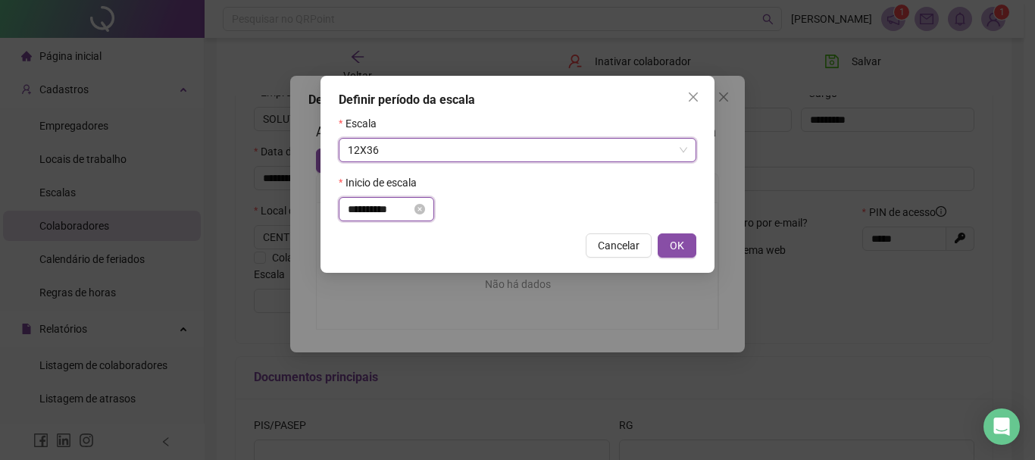
click at [411, 212] on input "**********" at bounding box center [380, 209] width 64 height 17
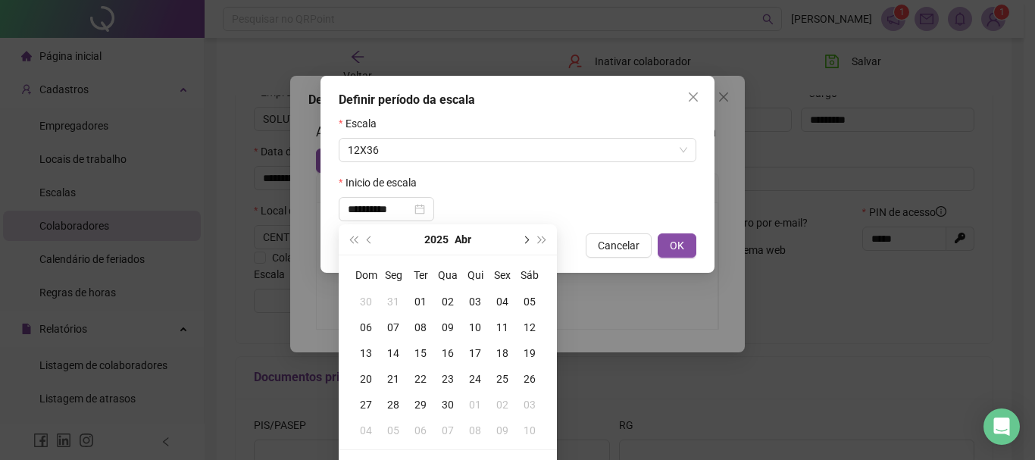
click at [528, 236] on button "next-year" at bounding box center [525, 239] width 17 height 30
click at [524, 236] on span "next-year" at bounding box center [525, 240] width 8 height 8
type input "**********"
click at [391, 378] on div "21" at bounding box center [393, 378] width 27 height 17
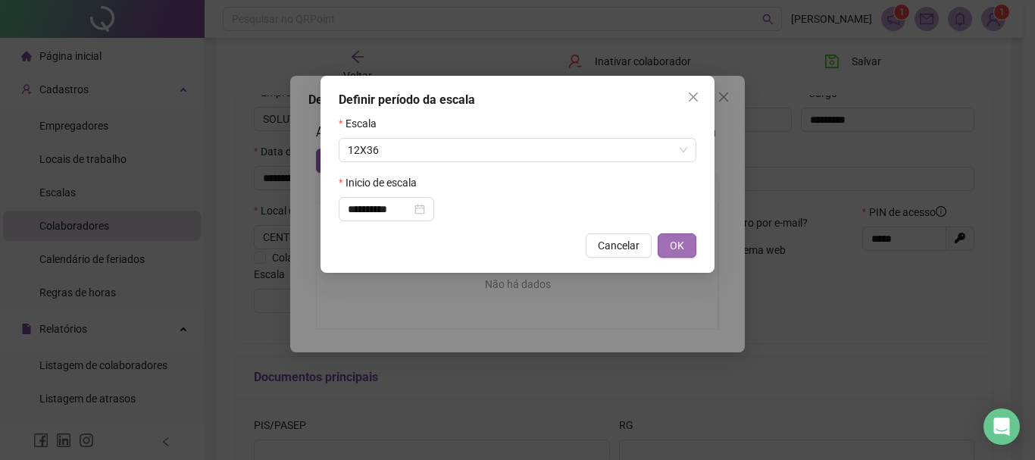
click at [674, 245] on span "OK" at bounding box center [677, 245] width 14 height 17
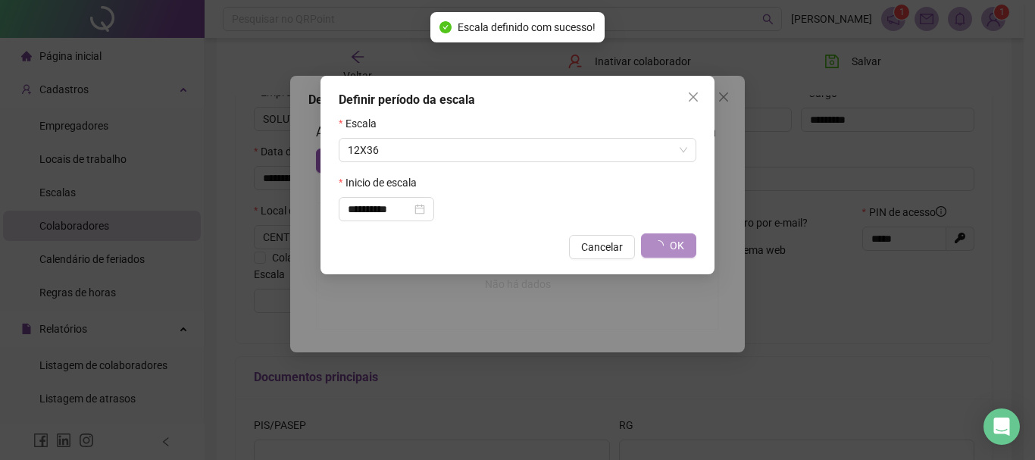
type input "*****"
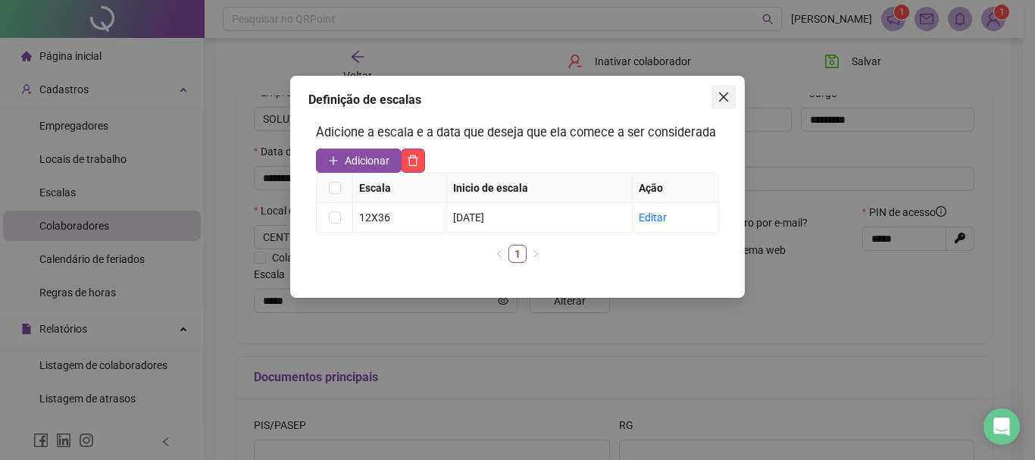
click at [724, 93] on icon "close" at bounding box center [724, 97] width 12 height 12
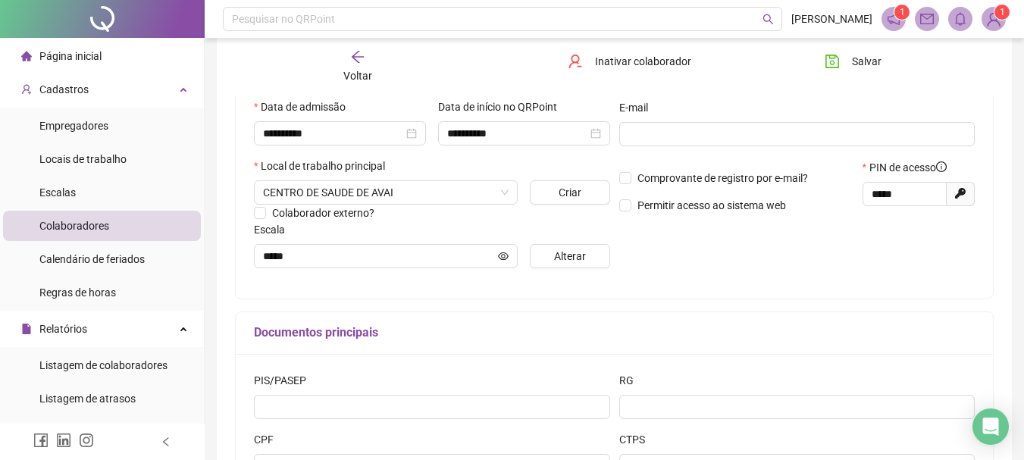
scroll to position [177, 0]
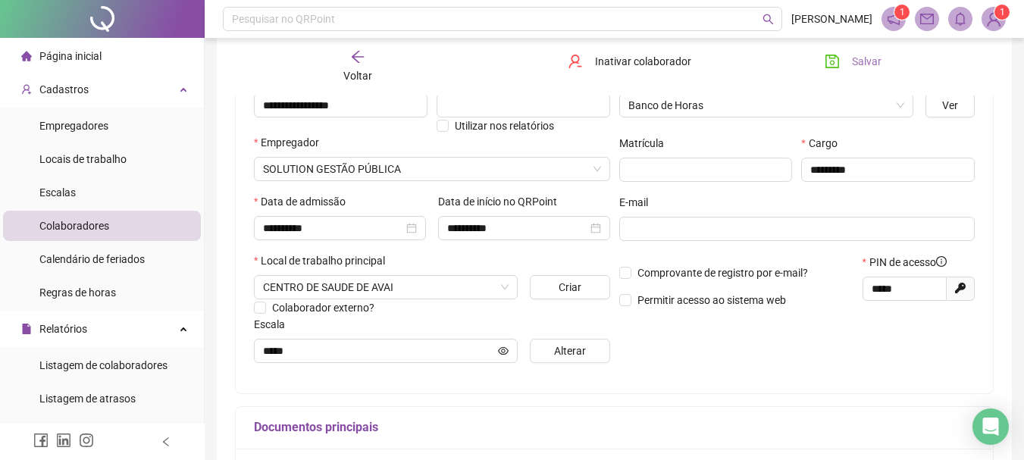
click at [878, 61] on span "Salvar" at bounding box center [867, 61] width 30 height 17
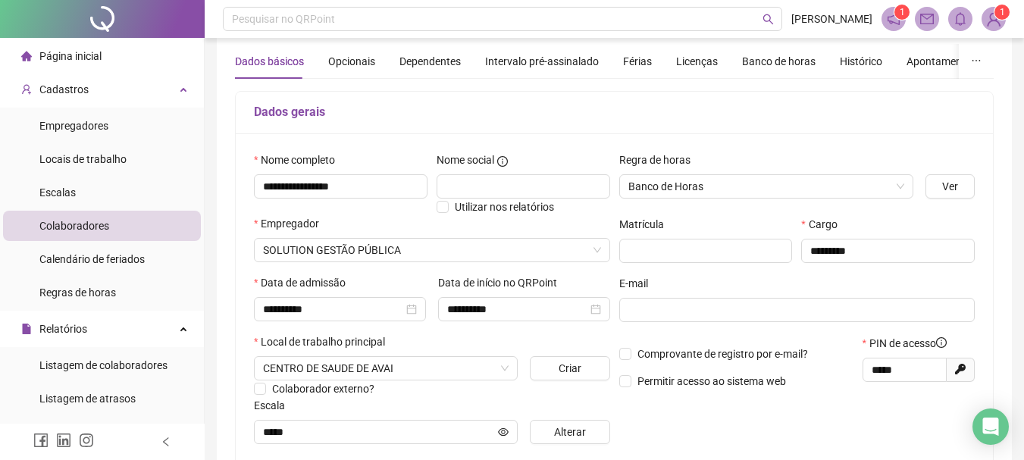
scroll to position [0, 0]
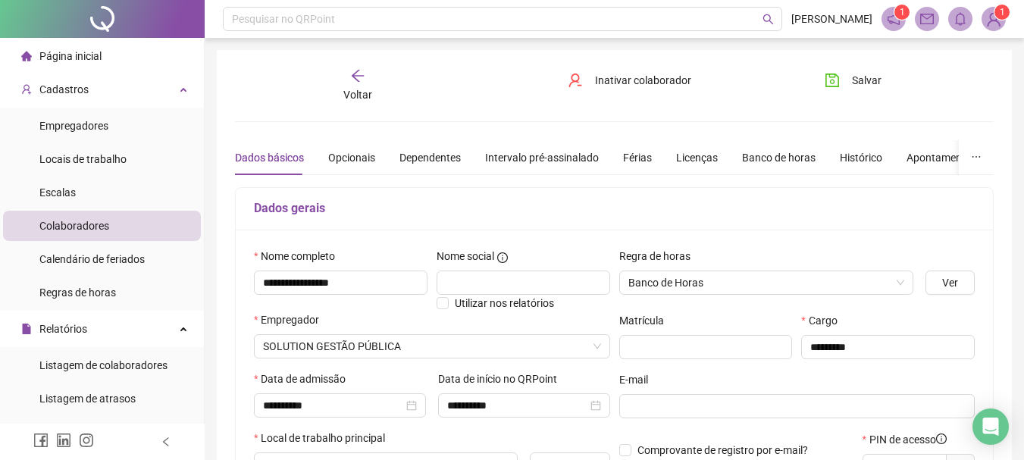
click at [320, 84] on div "Voltar" at bounding box center [357, 85] width 117 height 35
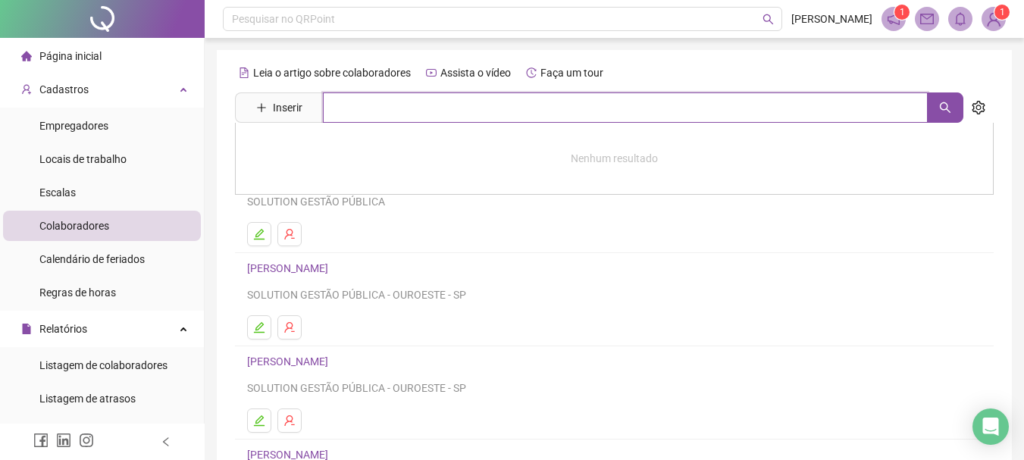
click at [405, 105] on input "text" at bounding box center [625, 107] width 605 height 30
type input "**********"
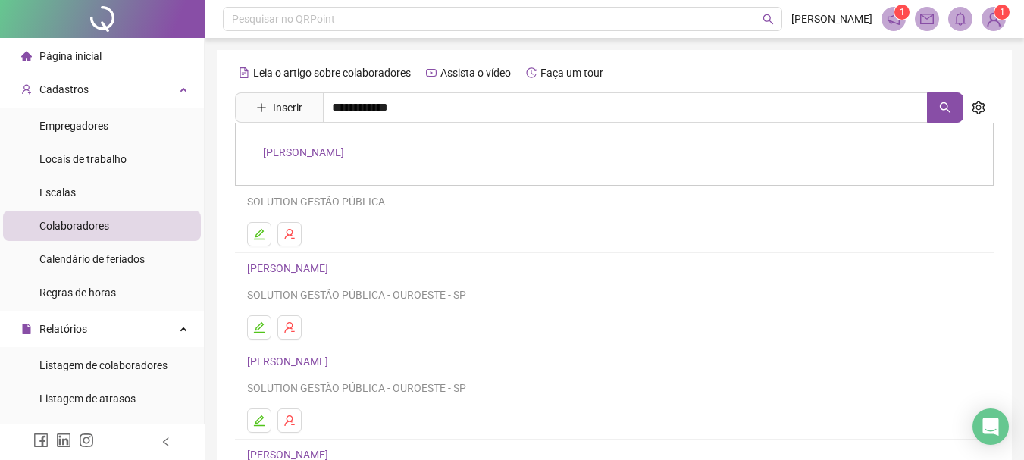
click at [335, 149] on link "ANTONIO CASSIANO" at bounding box center [303, 152] width 81 height 12
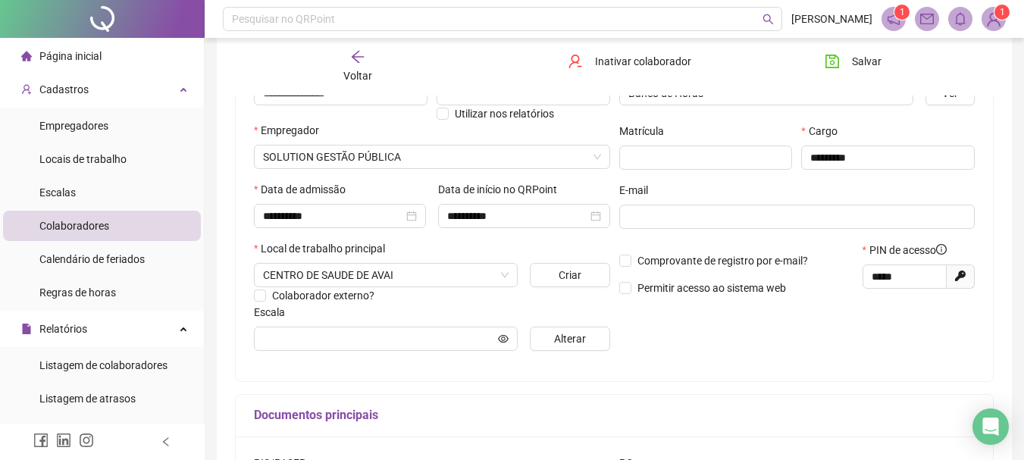
scroll to position [303, 0]
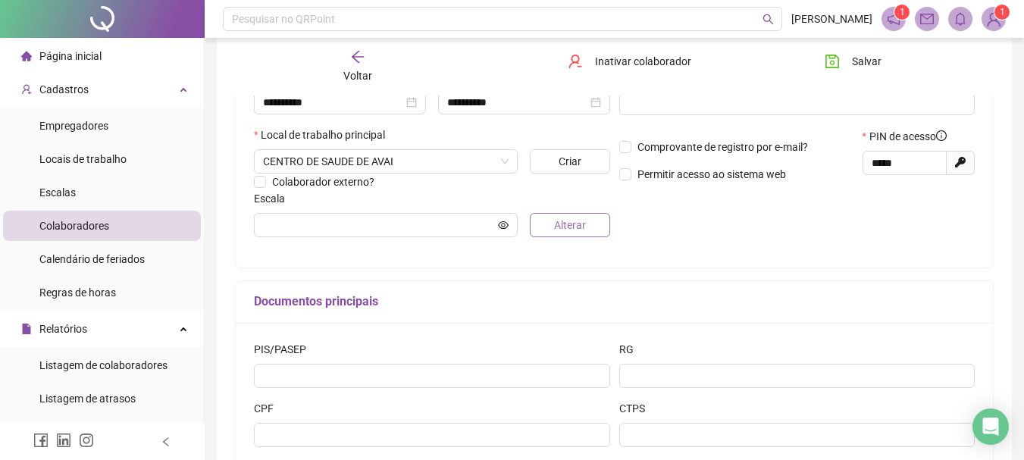
click at [582, 227] on span "Alterar" at bounding box center [570, 225] width 32 height 17
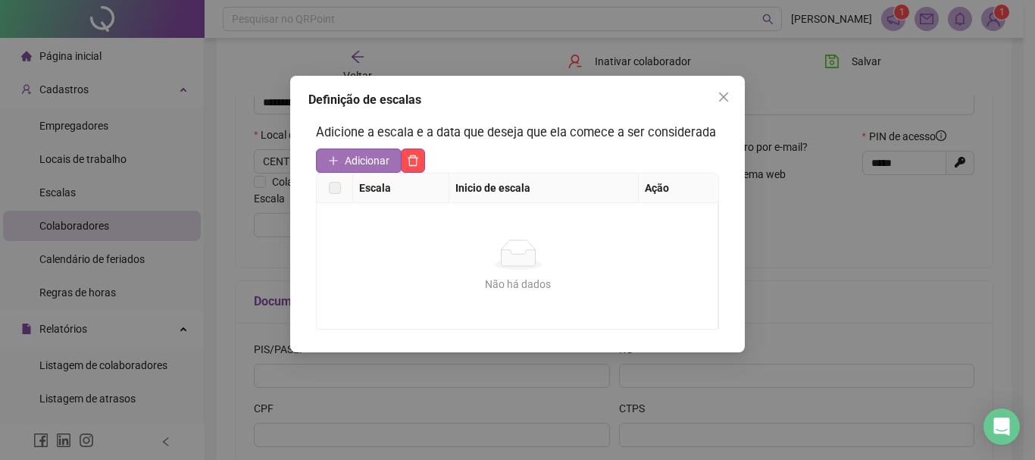
click at [364, 155] on span "Adicionar" at bounding box center [367, 160] width 45 height 17
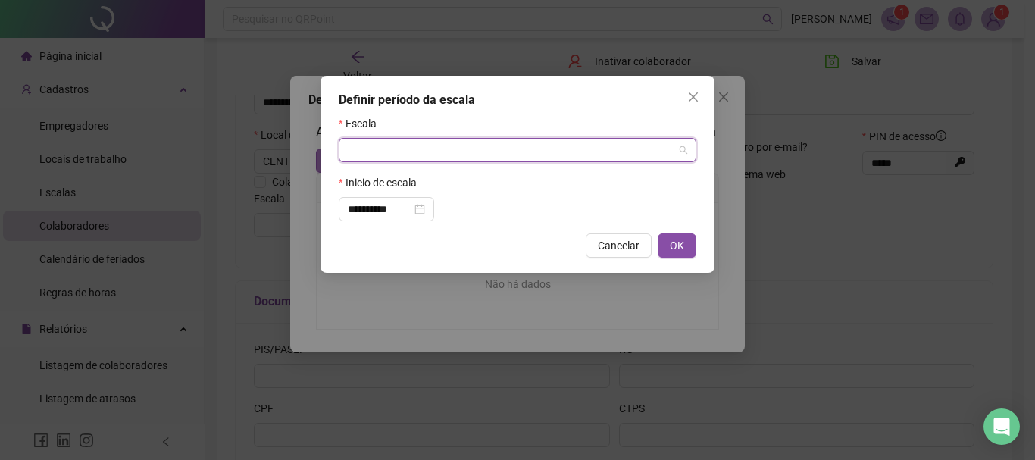
click at [364, 155] on input "search" at bounding box center [511, 150] width 326 height 23
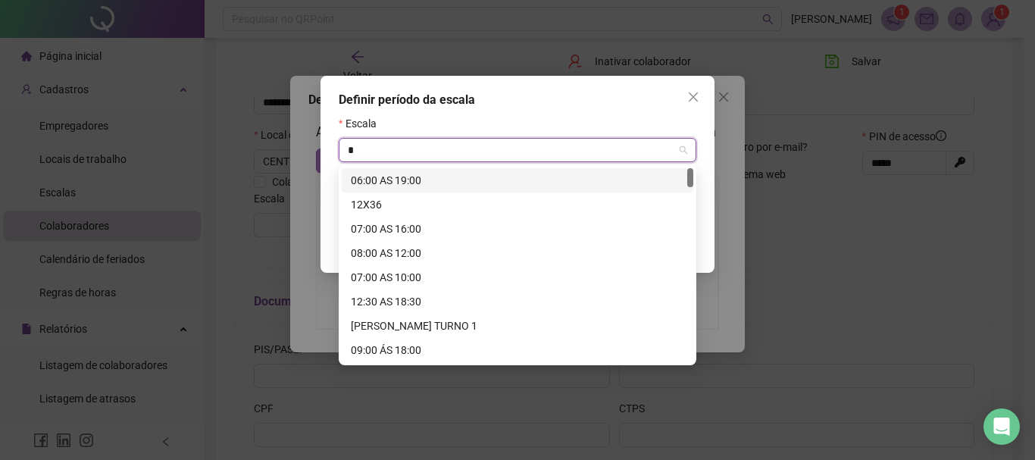
type input "**"
click at [374, 172] on div "12X36" at bounding box center [517, 180] width 333 height 17
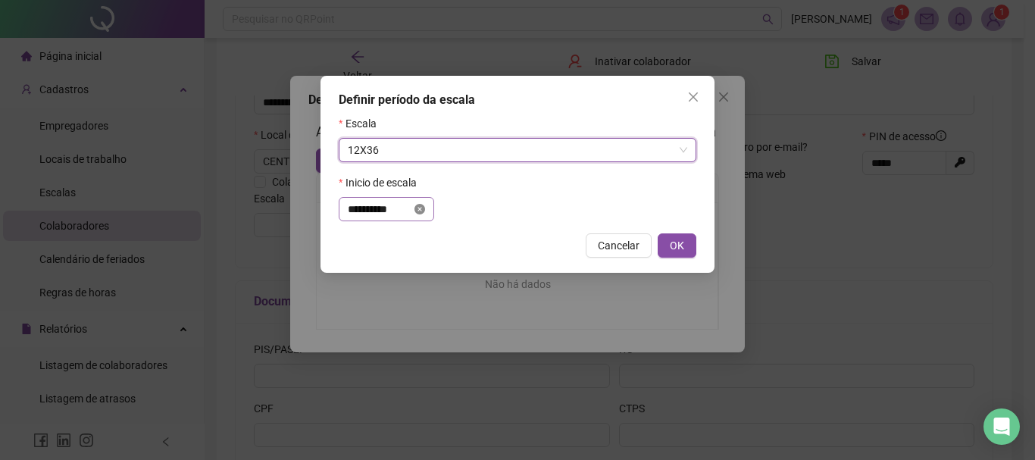
click at [425, 212] on icon "close-circle" at bounding box center [419, 209] width 11 height 11
click at [411, 214] on input at bounding box center [380, 209] width 64 height 17
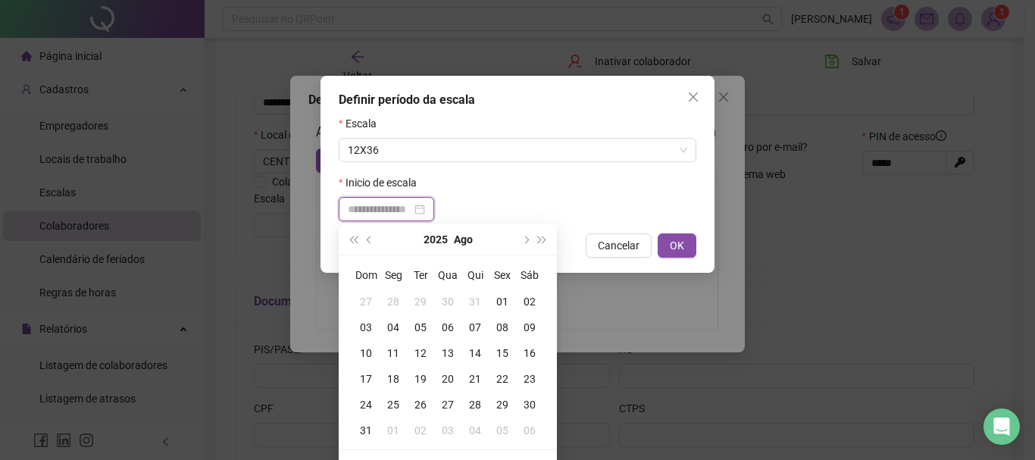
click at [425, 213] on div at bounding box center [386, 209] width 77 height 17
type input "**********"
click at [364, 236] on button "prev-year" at bounding box center [369, 239] width 17 height 30
type input "**********"
click at [394, 377] on div "21" at bounding box center [393, 378] width 27 height 17
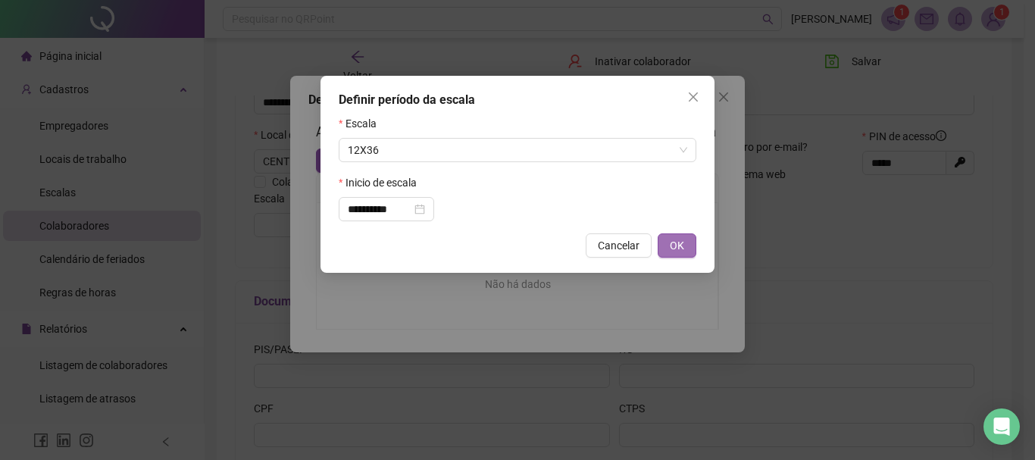
click at [684, 244] on button "OK" at bounding box center [677, 245] width 39 height 24
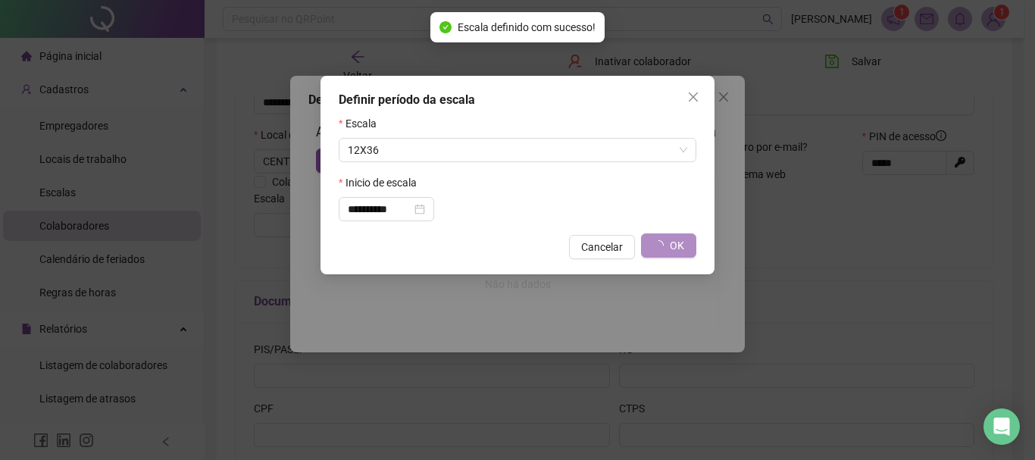
type input "*****"
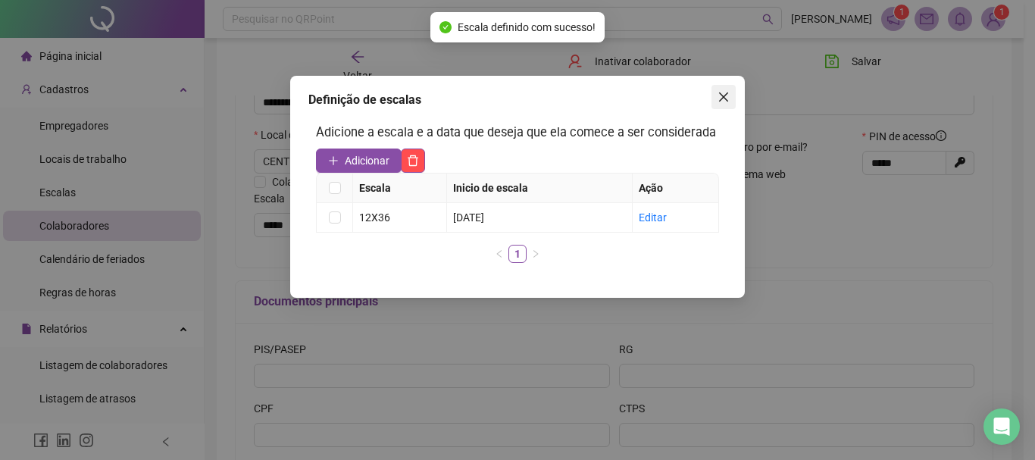
click at [730, 98] on span "Close" at bounding box center [723, 97] width 24 height 12
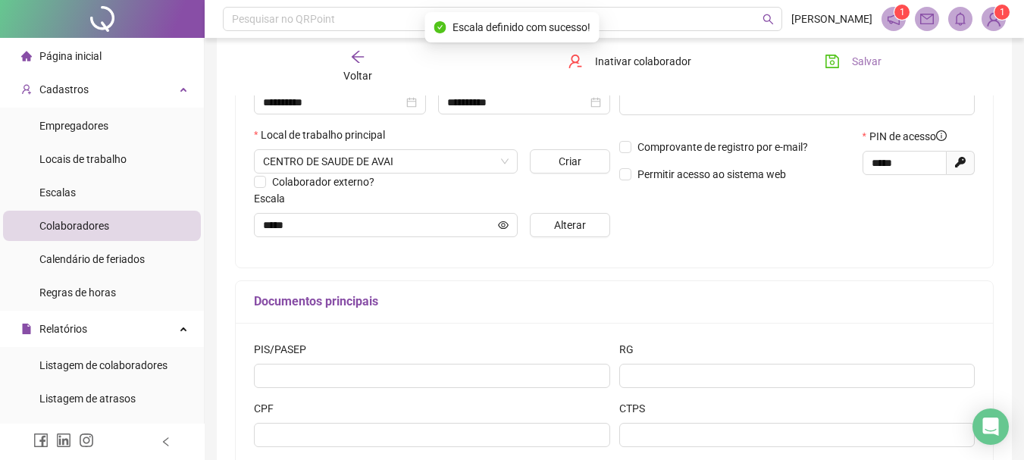
click at [864, 72] on button "Salvar" at bounding box center [853, 61] width 80 height 24
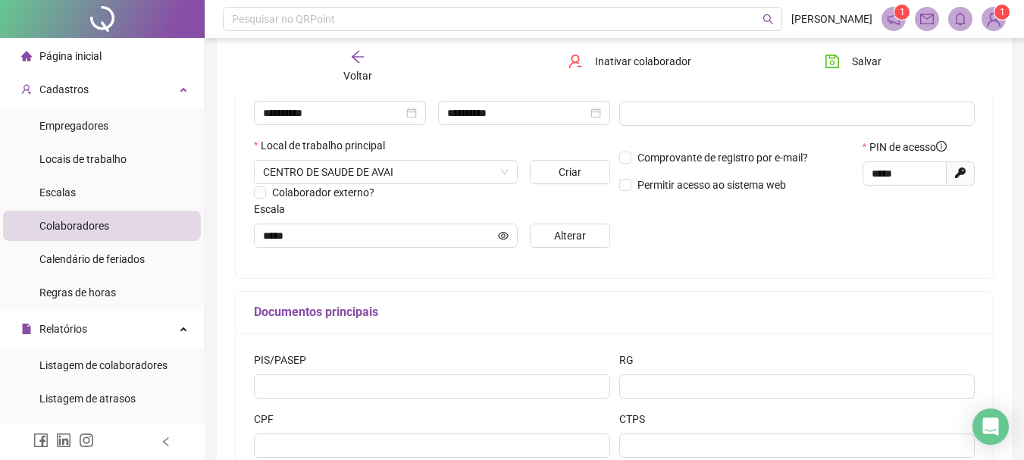
scroll to position [0, 0]
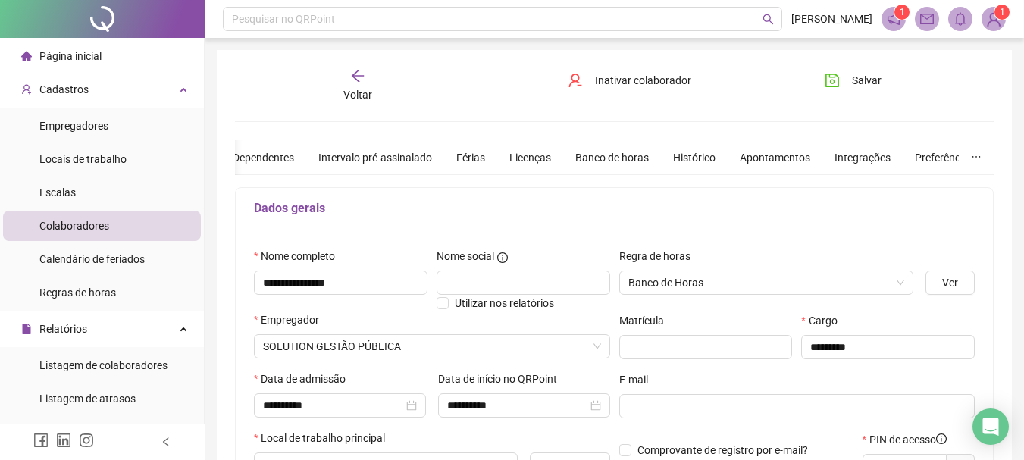
click at [343, 84] on div "Voltar" at bounding box center [357, 85] width 117 height 35
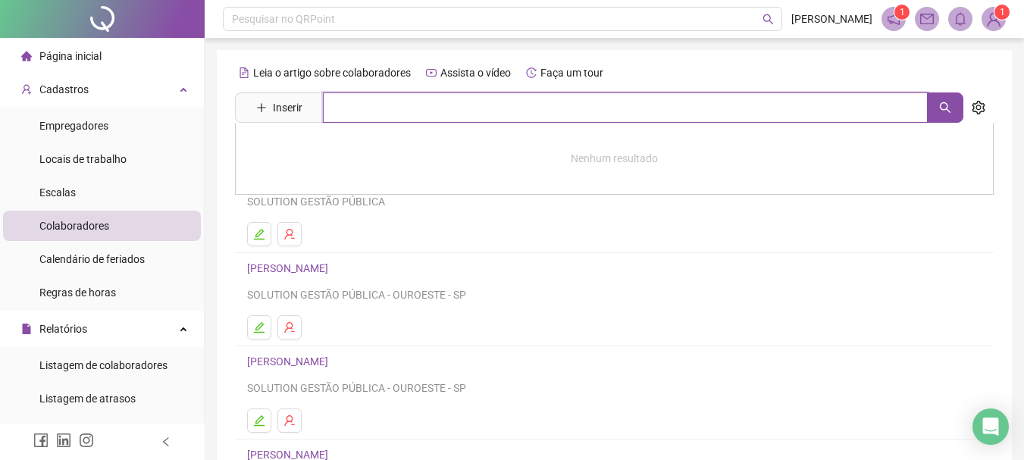
drag, startPoint x: 380, startPoint y: 113, endPoint x: 501, endPoint y: 117, distance: 120.5
click at [381, 112] on input "text" at bounding box center [625, 107] width 605 height 30
type input "**********"
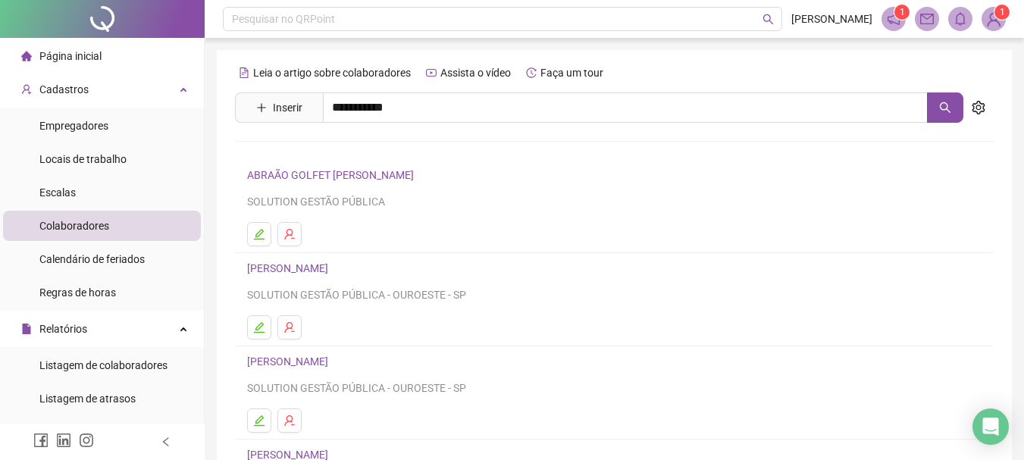
click at [344, 158] on link "ISRAEL MARCOS SILVA DE ARANTES" at bounding box center [303, 152] width 81 height 12
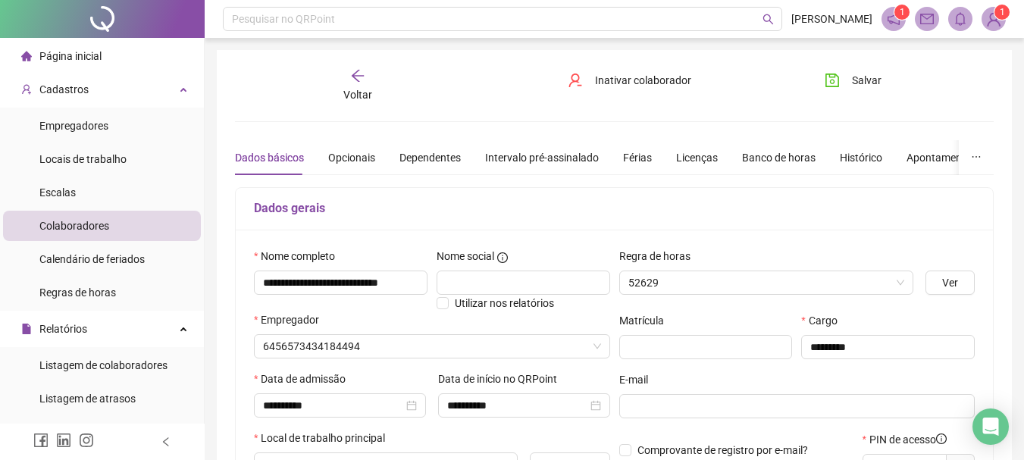
type input "**********"
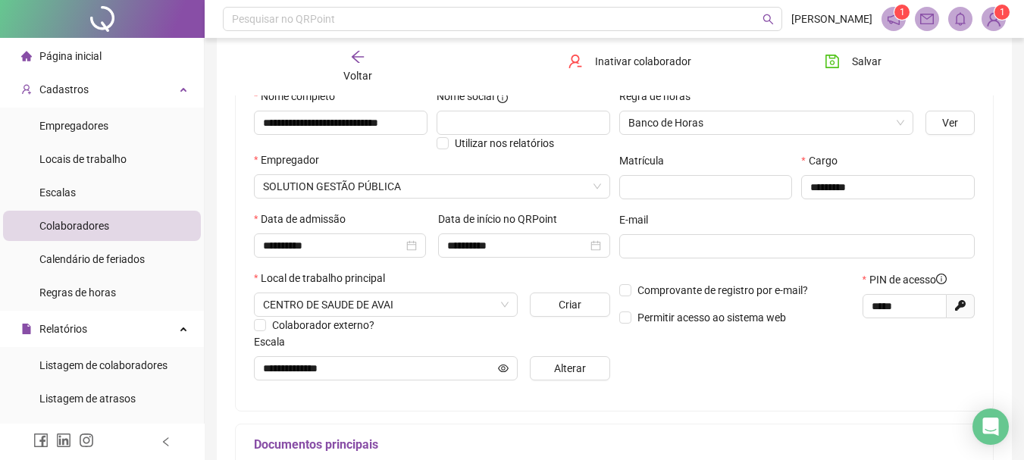
scroll to position [227, 0]
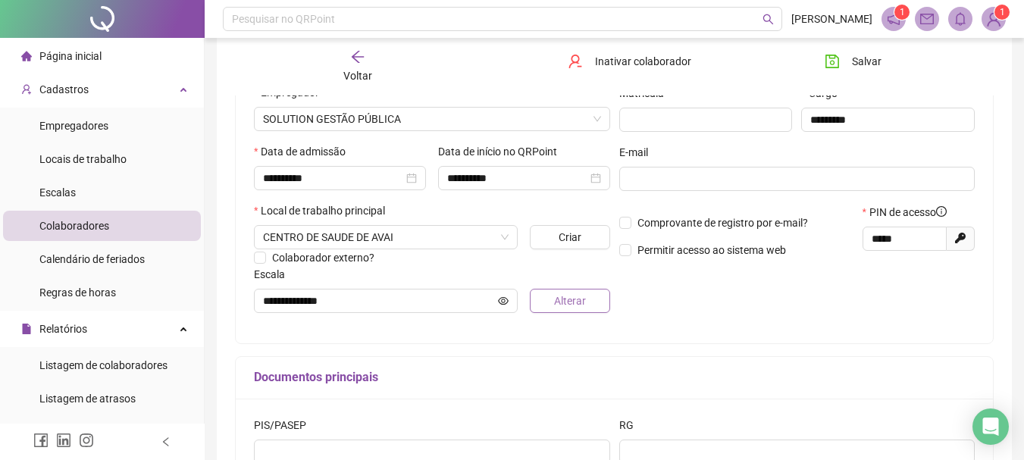
click at [570, 306] on span "Alterar" at bounding box center [570, 300] width 32 height 17
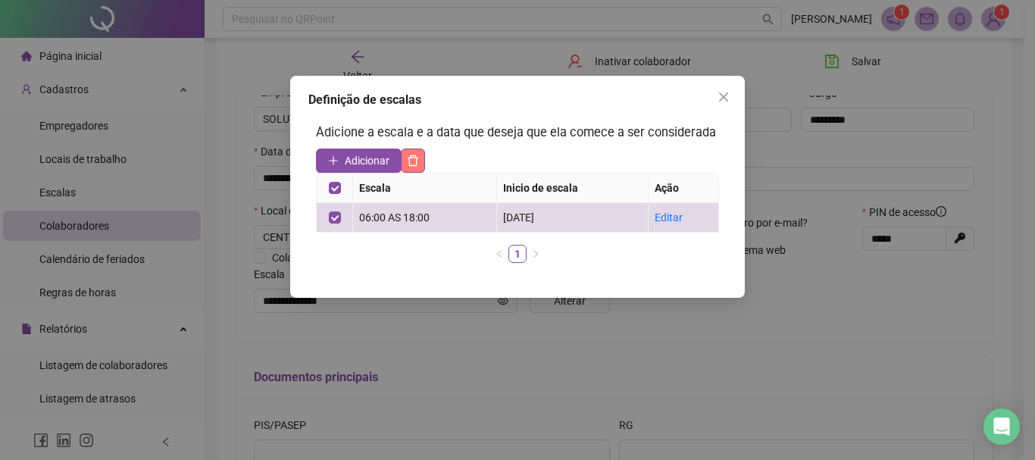
click at [415, 160] on icon "delete" at bounding box center [413, 161] width 12 height 12
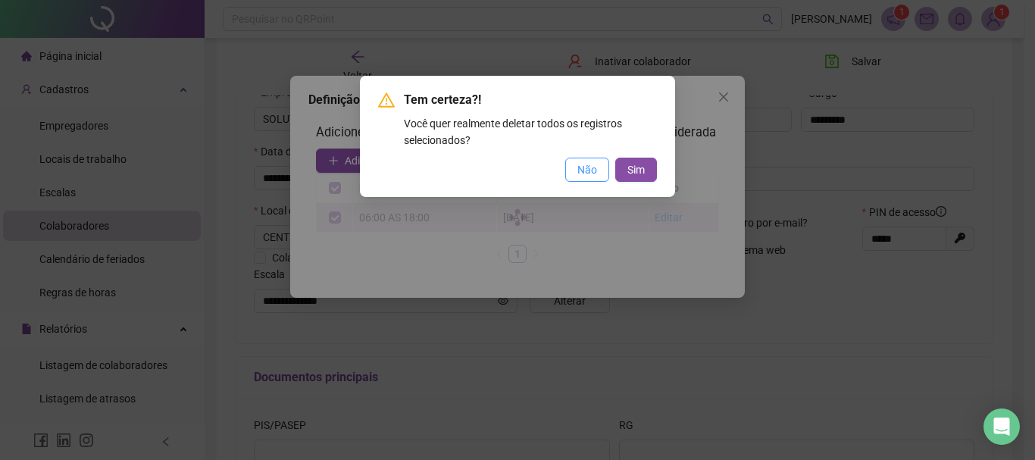
click at [605, 169] on button "Não" at bounding box center [587, 170] width 44 height 24
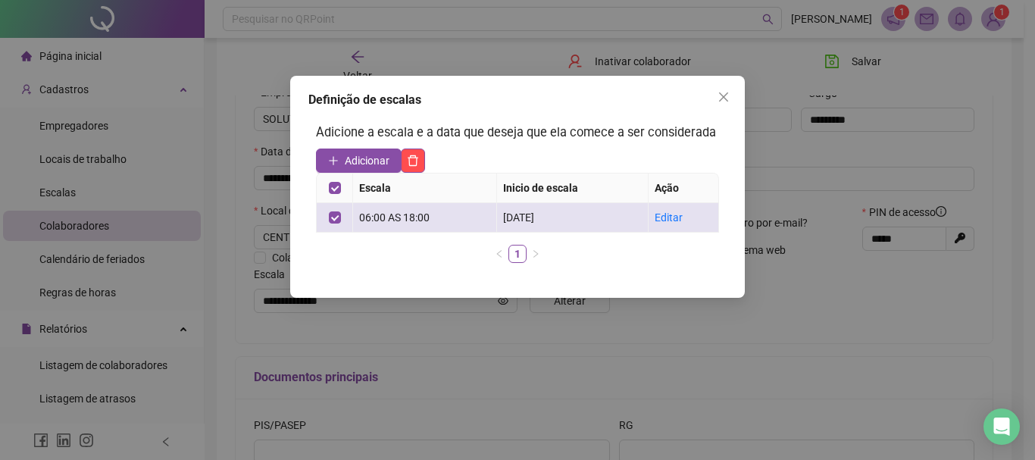
click at [327, 217] on td at bounding box center [335, 218] width 36 height 30
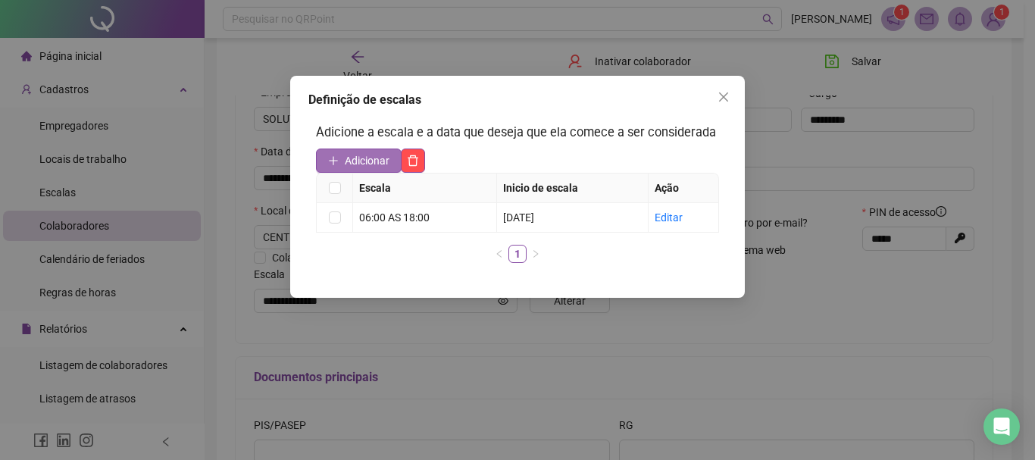
click at [359, 158] on span "Adicionar" at bounding box center [367, 160] width 45 height 17
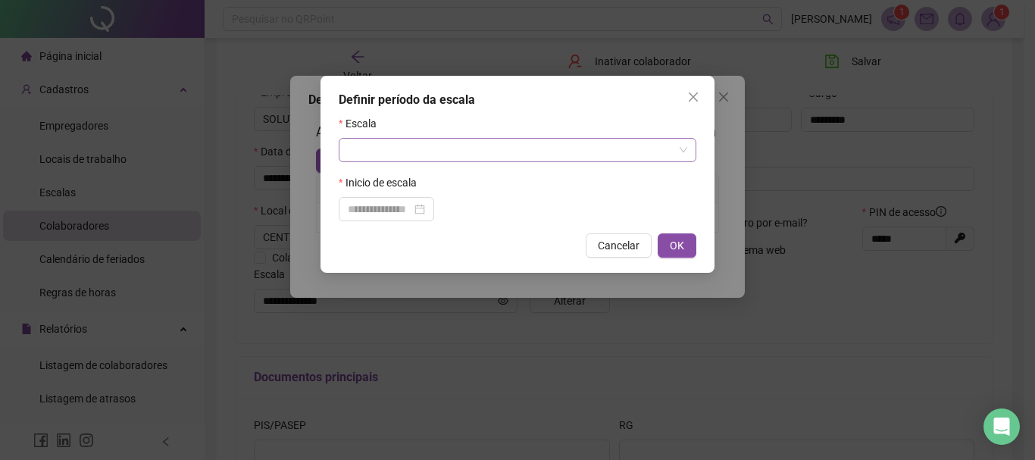
click at [526, 159] on input "search" at bounding box center [511, 150] width 326 height 23
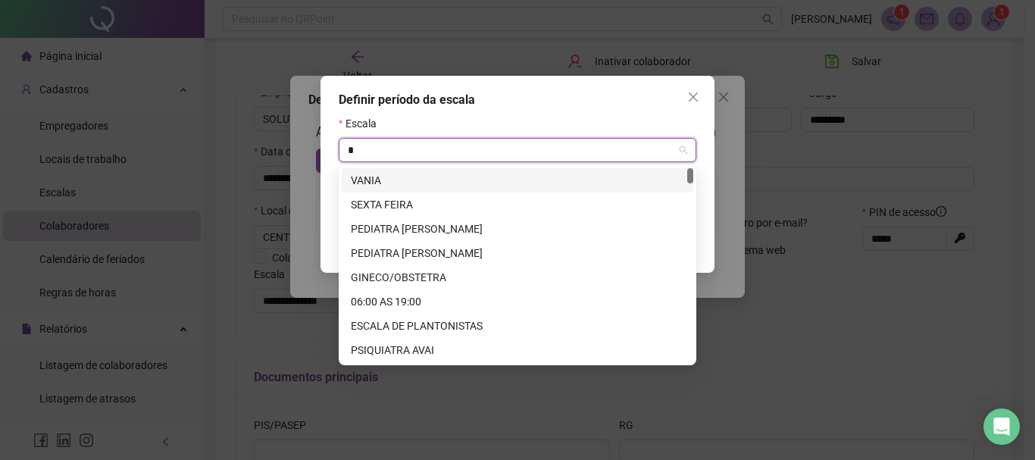
type input "**"
click at [472, 174] on div "12X36" at bounding box center [517, 180] width 333 height 17
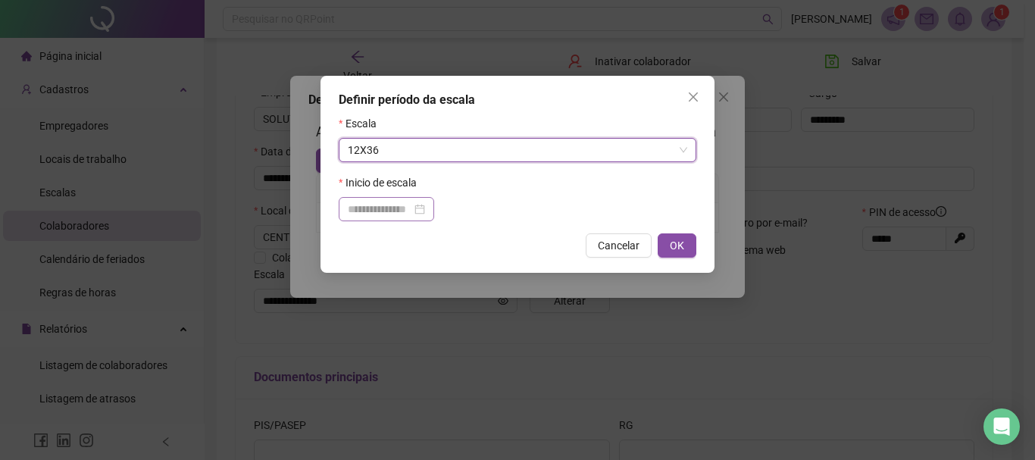
click at [425, 210] on div at bounding box center [386, 209] width 77 height 17
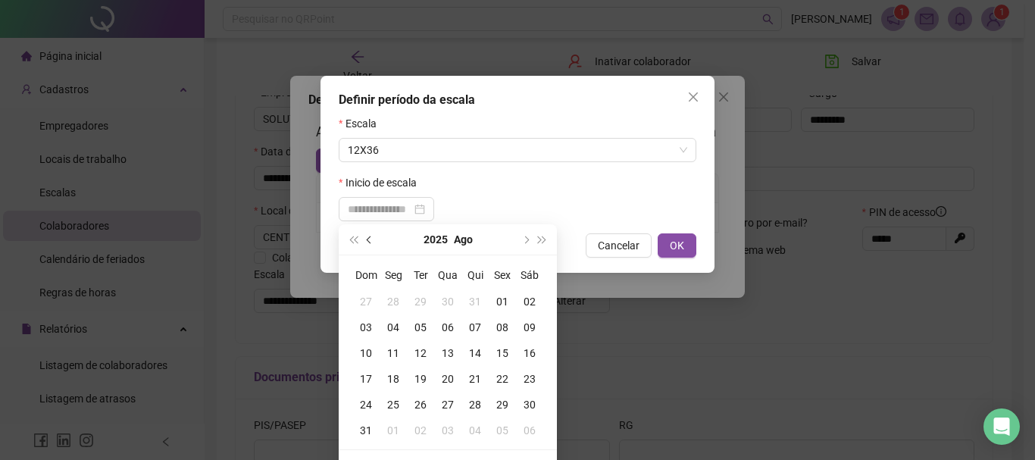
click at [370, 240] on span "prev-year" at bounding box center [371, 240] width 8 height 8
type input "**********"
click at [424, 373] on div "22" at bounding box center [420, 378] width 27 height 17
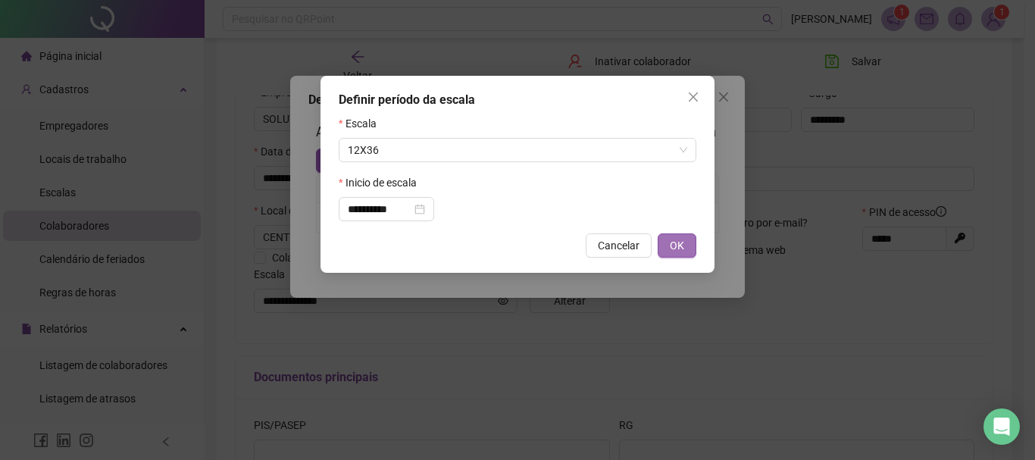
click at [687, 243] on button "OK" at bounding box center [677, 245] width 39 height 24
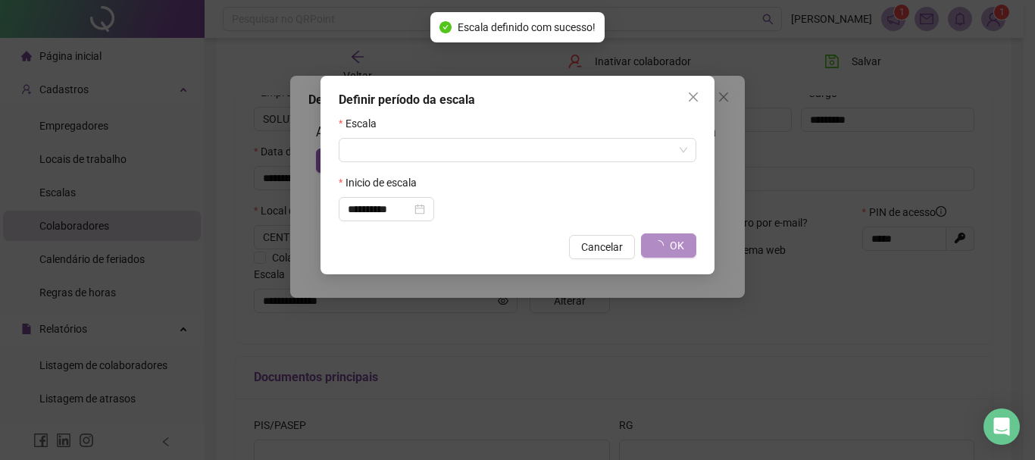
type input "*****"
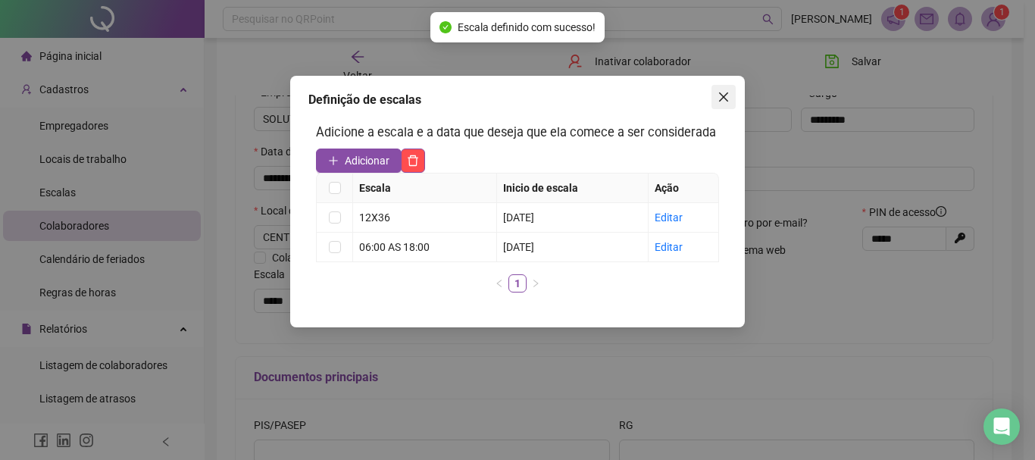
click at [724, 94] on icon "close" at bounding box center [724, 97] width 12 height 12
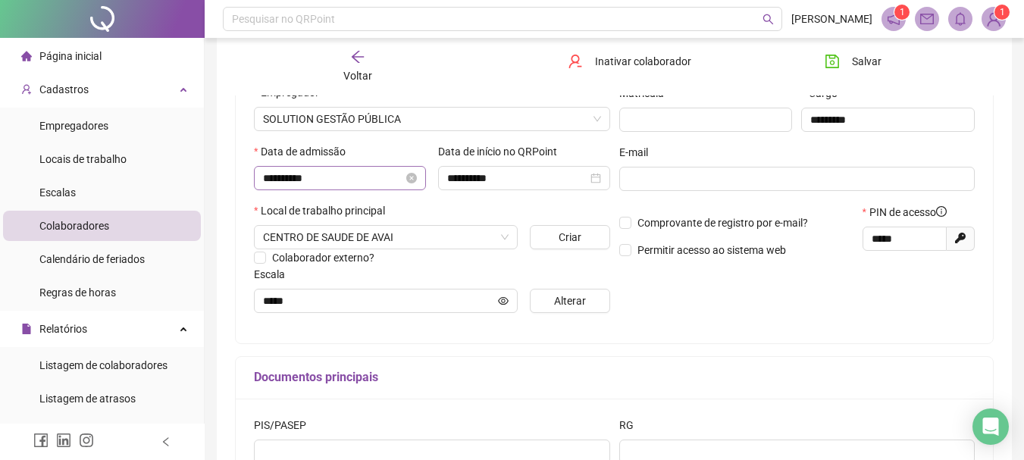
click at [850, 53] on button "Salvar" at bounding box center [853, 61] width 80 height 24
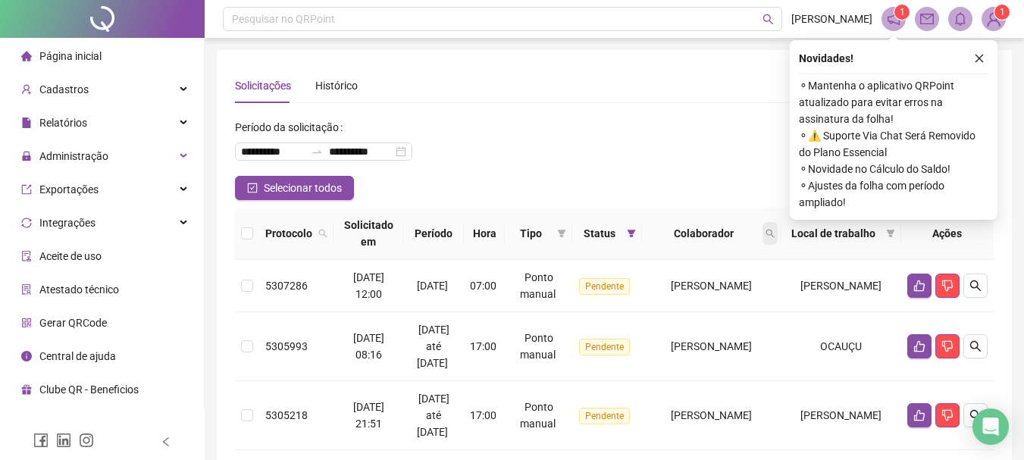
click at [774, 233] on icon "search" at bounding box center [769, 233] width 9 height 9
click at [737, 261] on input "text" at bounding box center [747, 266] width 142 height 24
type input "**********"
click at [720, 289] on span "Buscar" at bounding box center [718, 293] width 33 height 17
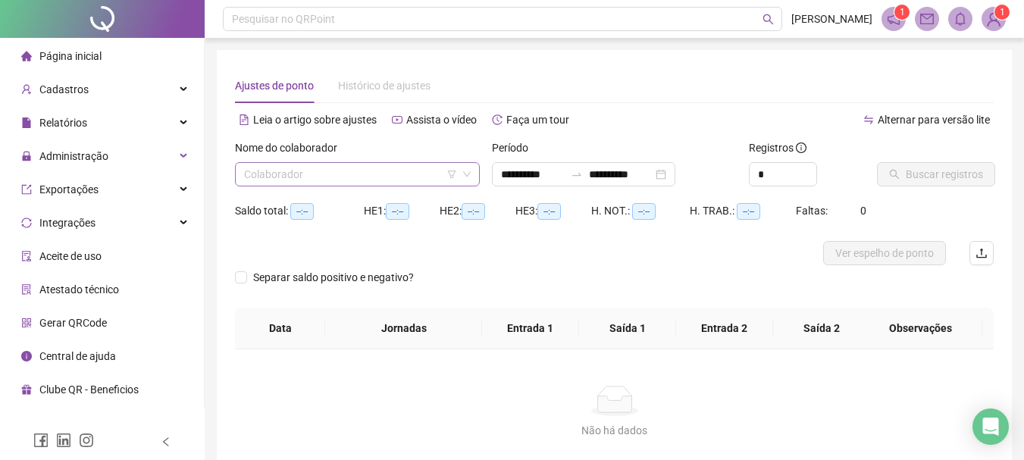
type input "**********"
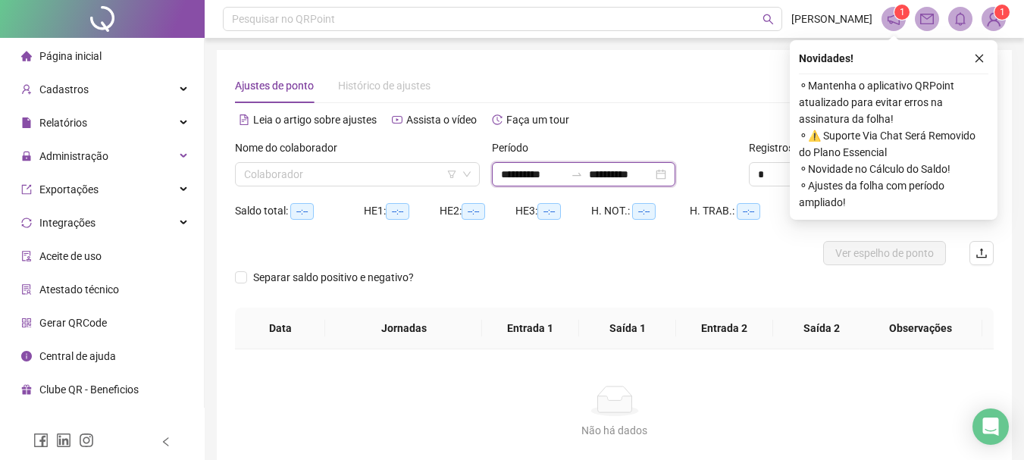
click at [514, 168] on input "**********" at bounding box center [533, 174] width 64 height 17
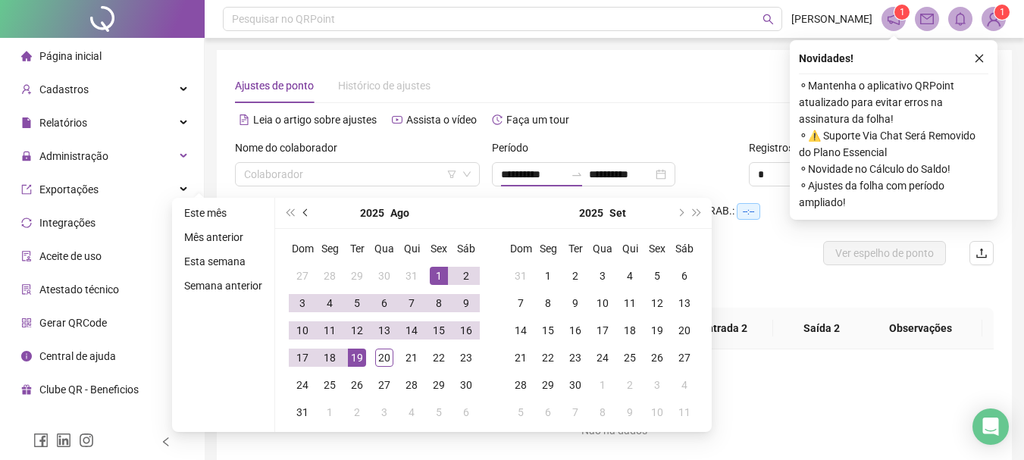
click at [304, 202] on button "prev-year" at bounding box center [306, 213] width 17 height 30
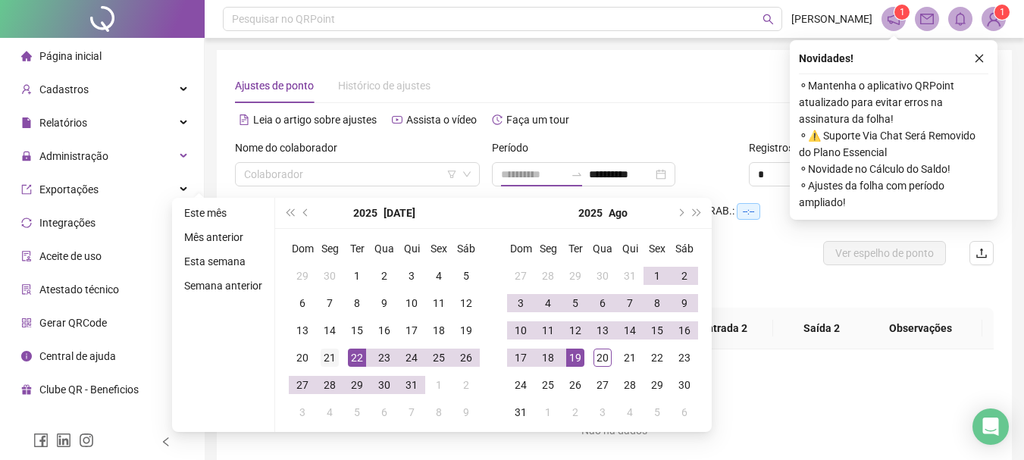
type input "**********"
click at [328, 363] on div "21" at bounding box center [329, 358] width 18 height 18
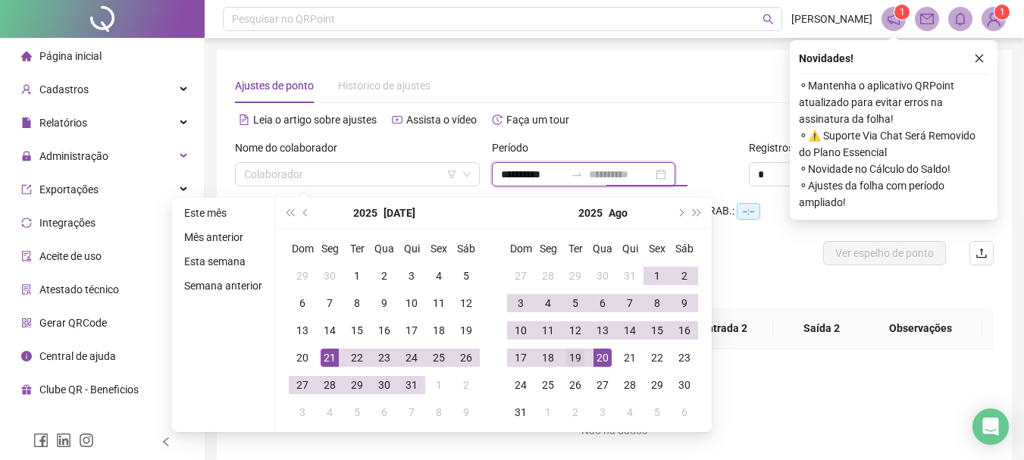
type input "**********"
click at [578, 358] on div "19" at bounding box center [575, 358] width 18 height 18
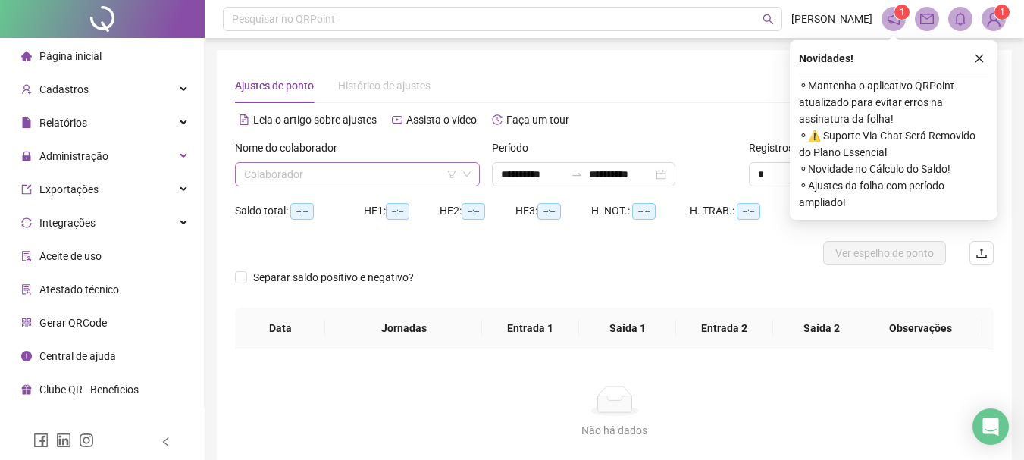
click at [331, 172] on input "search" at bounding box center [350, 174] width 213 height 23
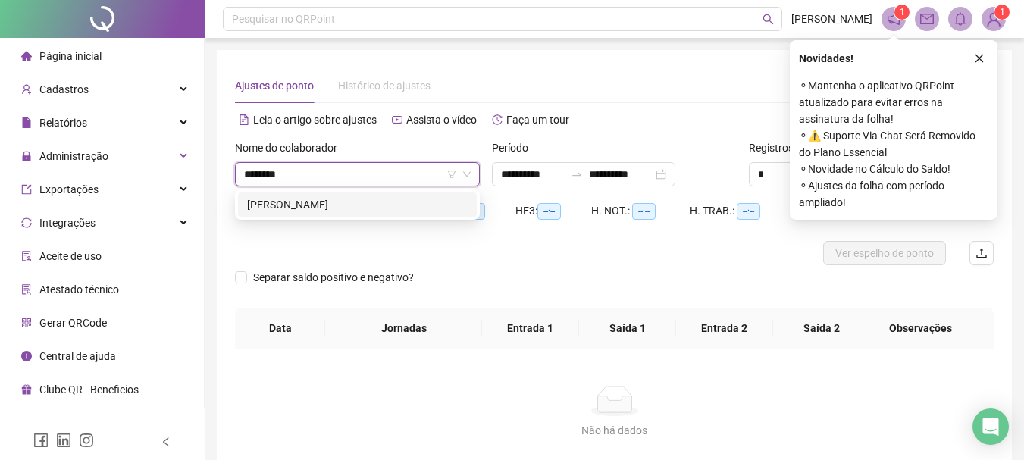
type input "*********"
click at [338, 201] on div "CLAUDEMIR LUCAS" at bounding box center [357, 204] width 220 height 17
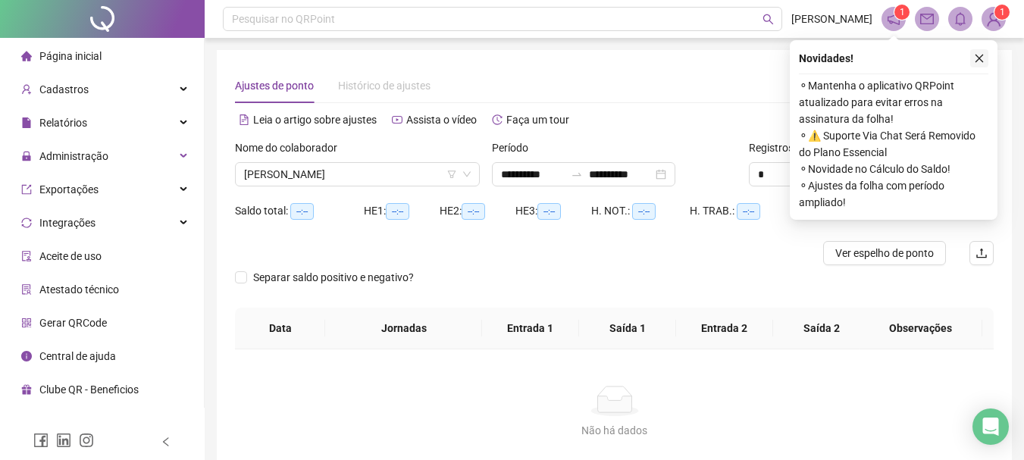
click at [980, 61] on icon "close" at bounding box center [979, 58] width 11 height 11
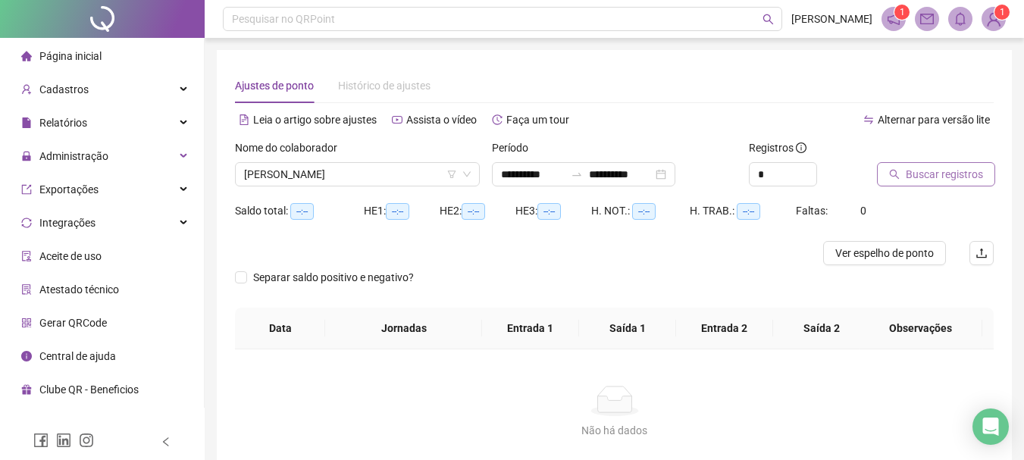
click at [921, 180] on span "Buscar registros" at bounding box center [943, 174] width 77 height 17
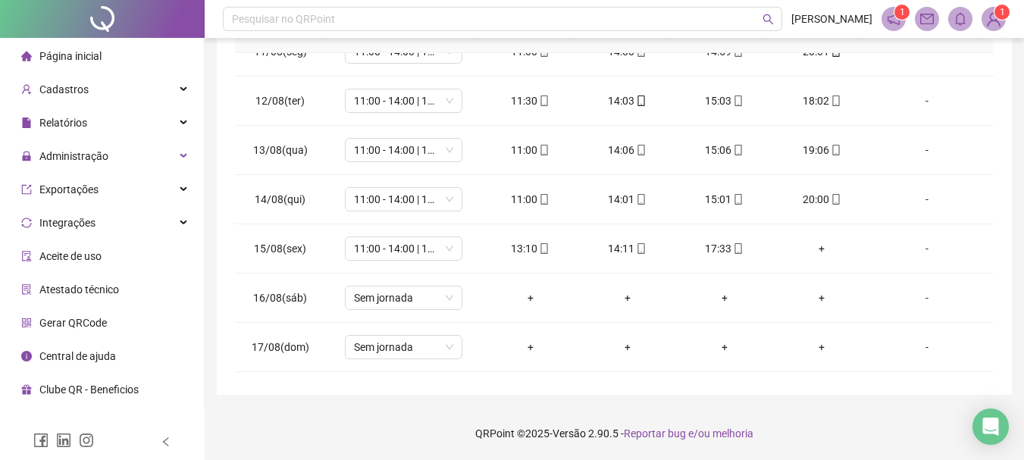
scroll to position [1061, 0]
click at [821, 245] on div "+" at bounding box center [821, 247] width 73 height 17
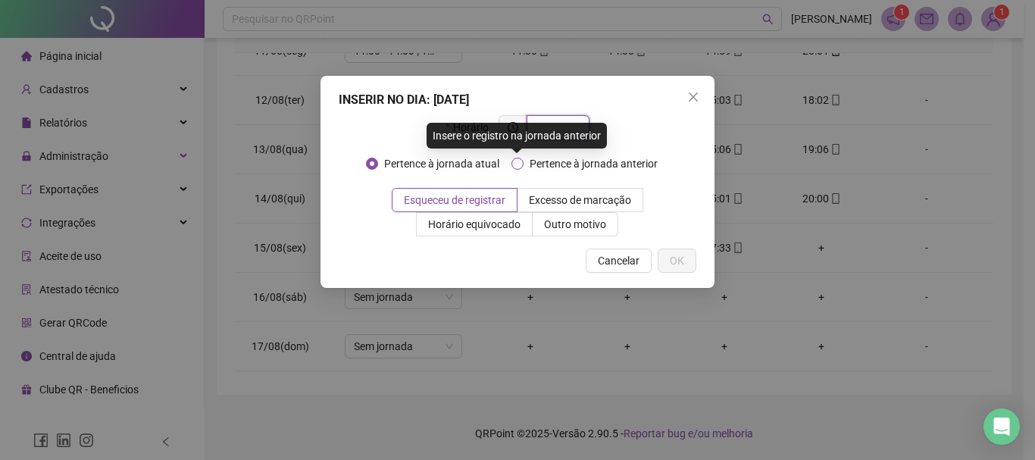
type input "*"
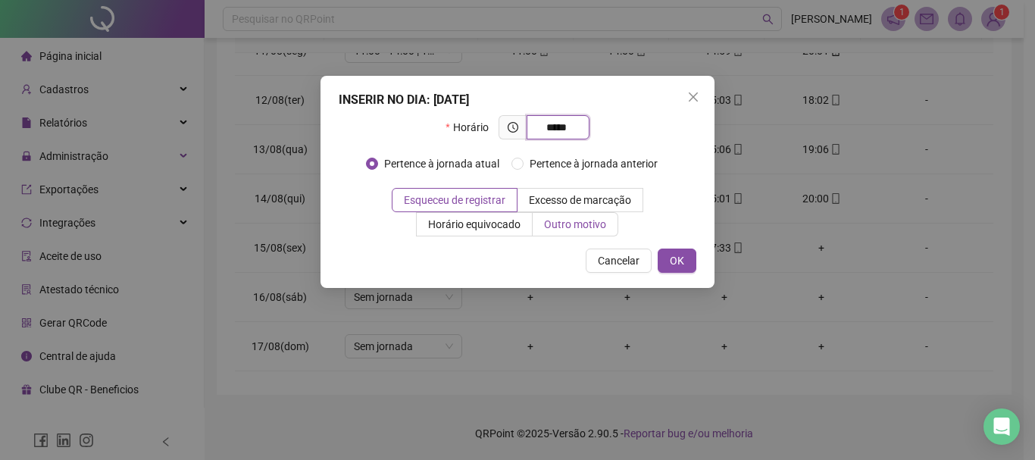
type input "*****"
click at [580, 220] on span "Outro motivo" at bounding box center [575, 224] width 62 height 12
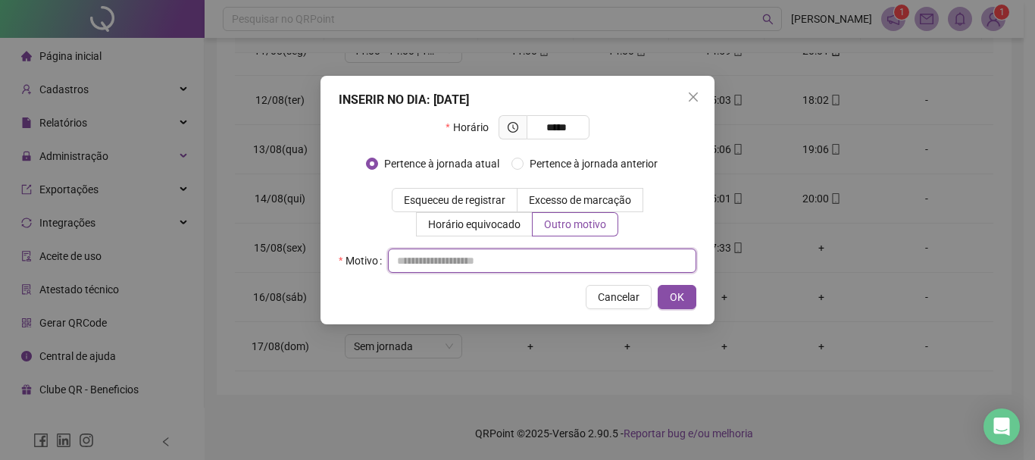
click at [423, 268] on input "text" at bounding box center [542, 261] width 308 height 24
type input "*"
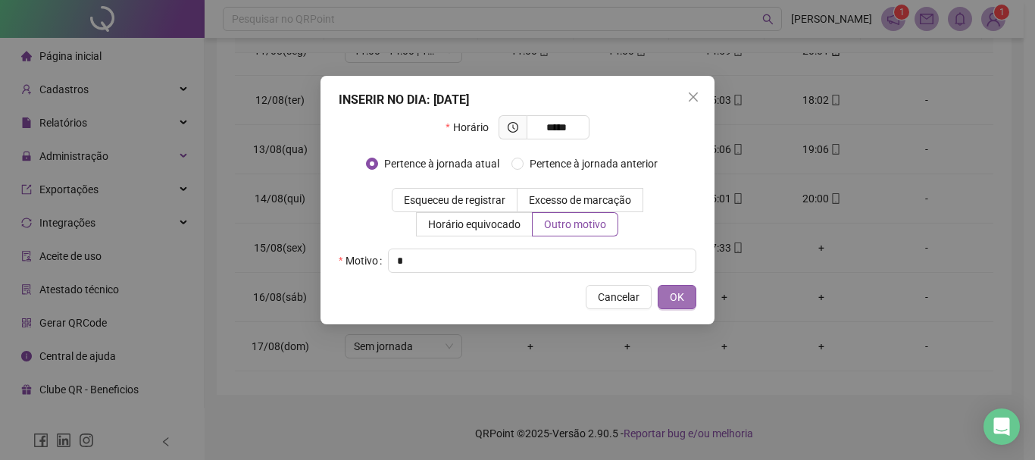
click at [677, 287] on button "OK" at bounding box center [677, 297] width 39 height 24
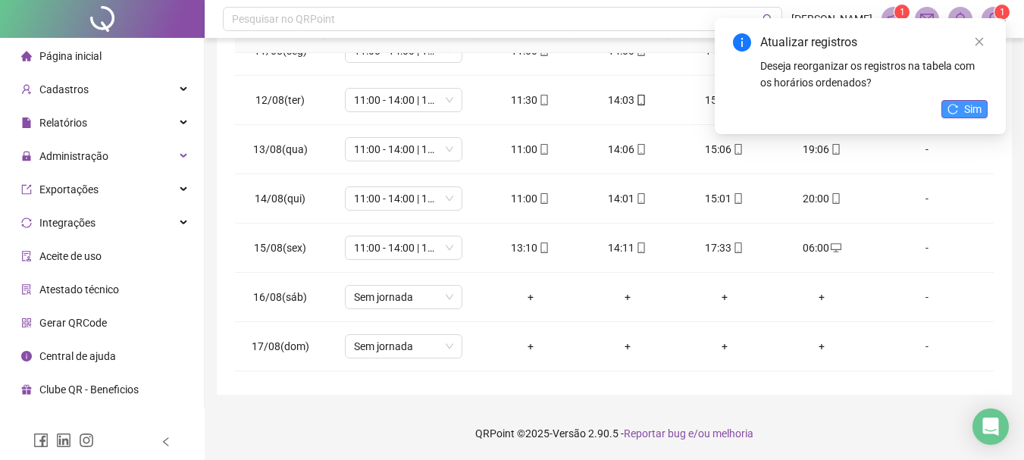
click at [948, 105] on icon "reload" at bounding box center [952, 109] width 11 height 11
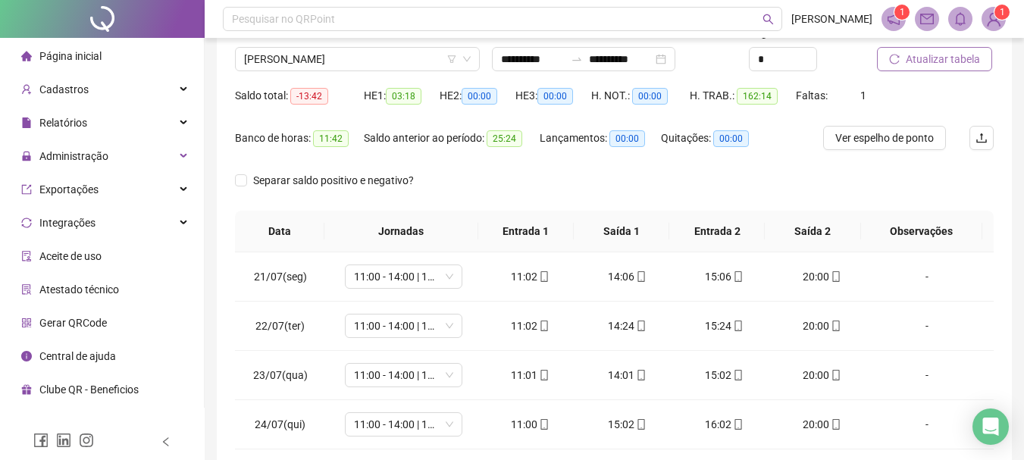
scroll to position [0, 0]
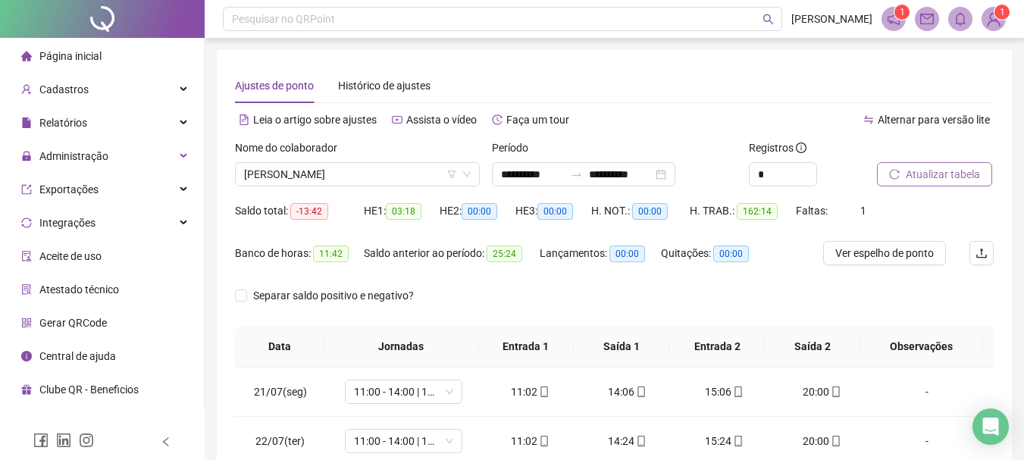
click at [939, 182] on span "Atualizar tabela" at bounding box center [942, 174] width 74 height 17
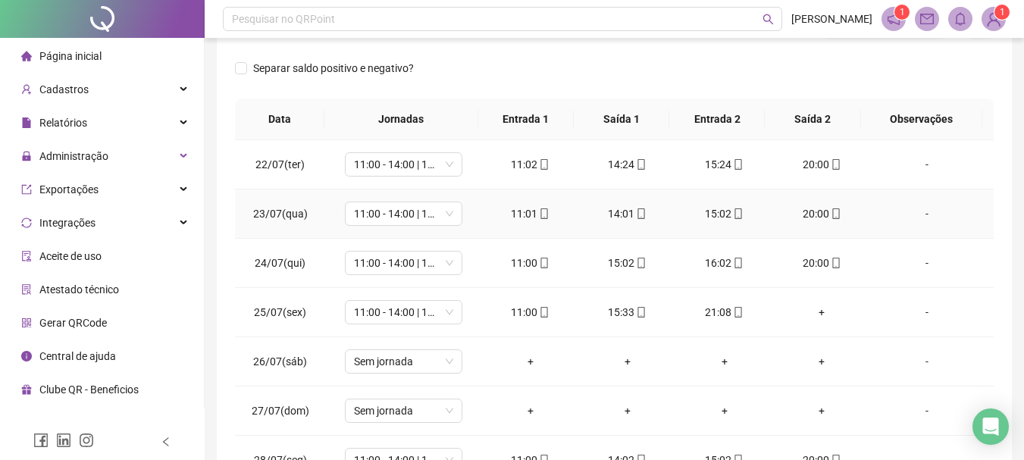
scroll to position [76, 0]
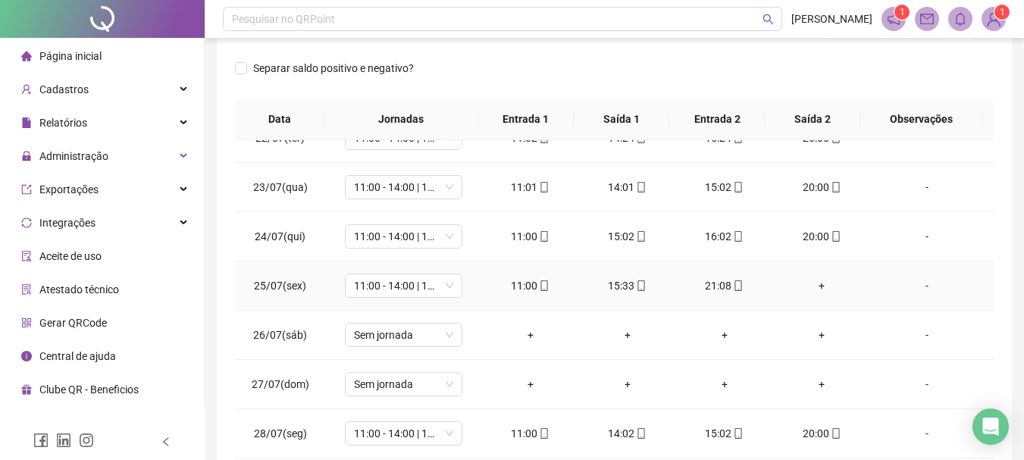
click at [811, 286] on div "+" at bounding box center [821, 285] width 73 height 17
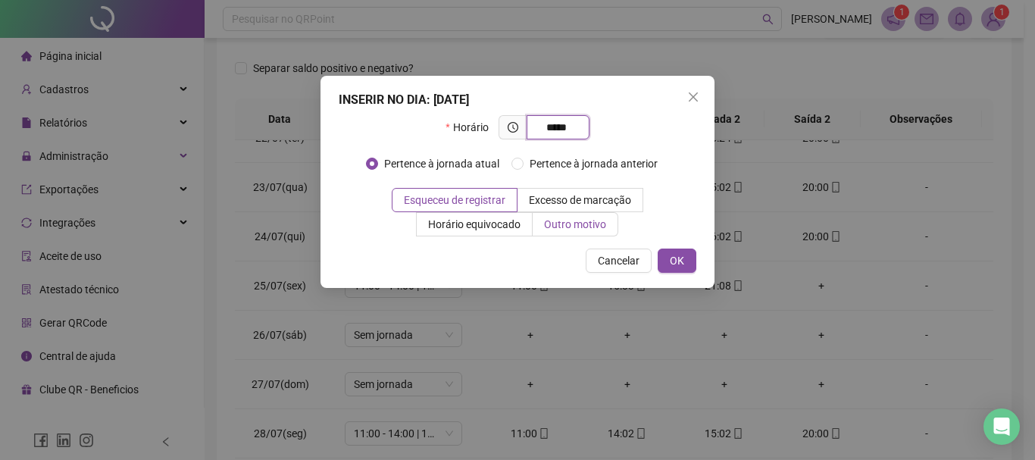
type input "*****"
click at [577, 226] on span "Outro motivo" at bounding box center [575, 224] width 62 height 12
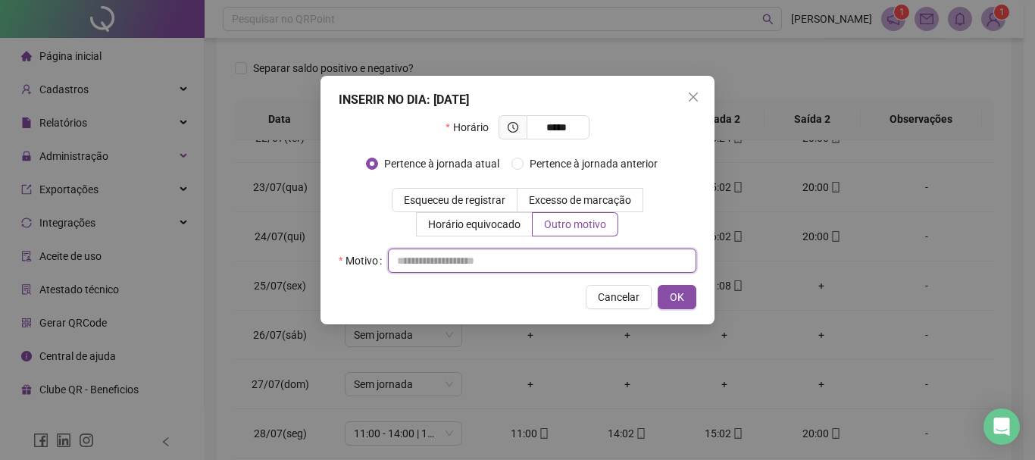
click at [610, 253] on input "text" at bounding box center [542, 261] width 308 height 24
type input "*"
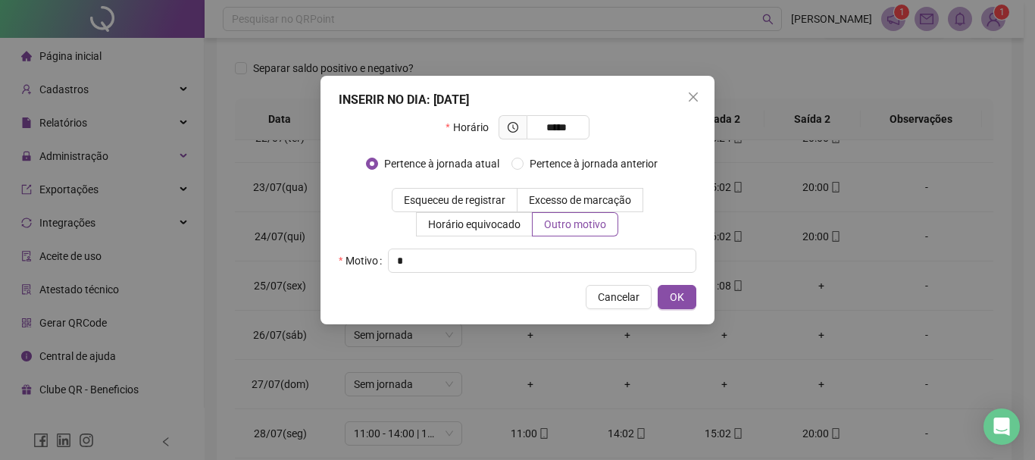
click at [689, 311] on div "INSERIR NO DIA : 25/07/2025 Horário ***** Pertence à jornada atual Pertence à j…" at bounding box center [517, 200] width 394 height 249
click at [690, 300] on button "OK" at bounding box center [677, 297] width 39 height 24
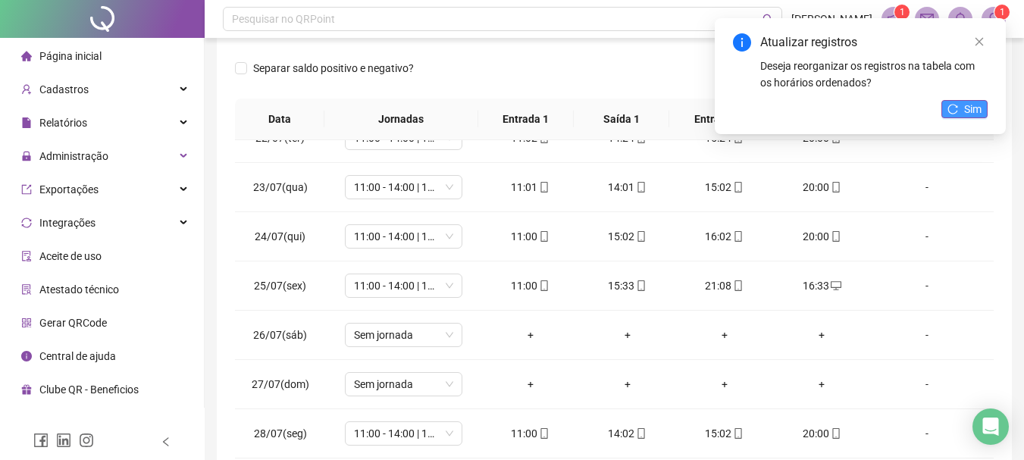
click at [965, 108] on span "Sim" at bounding box center [972, 109] width 17 height 17
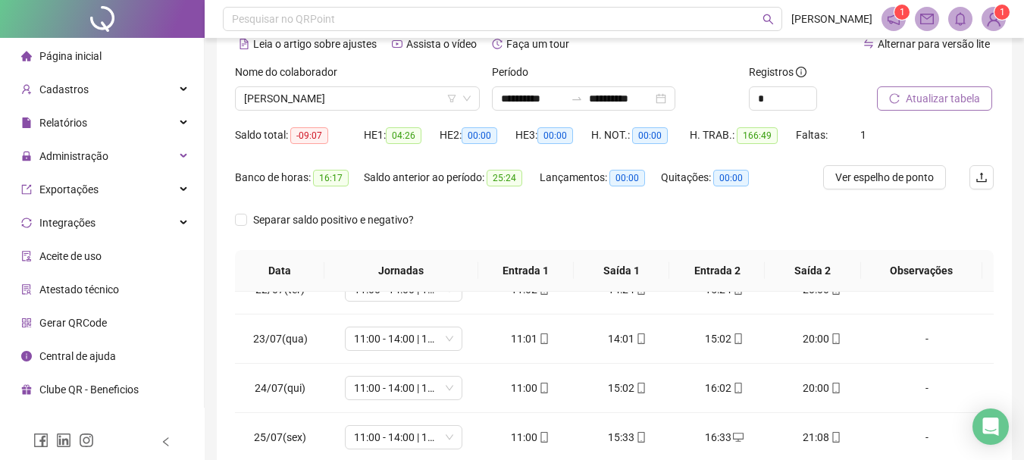
click at [947, 101] on span "Atualizar tabela" at bounding box center [942, 98] width 74 height 17
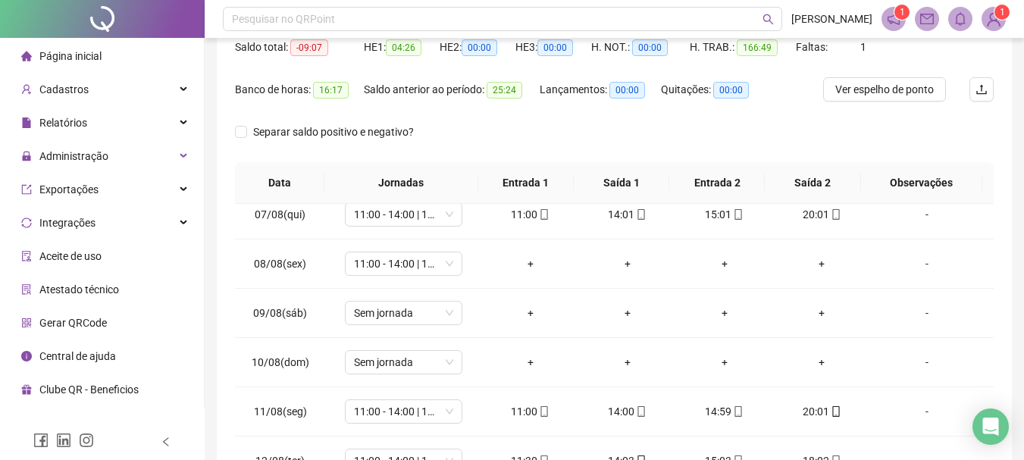
scroll to position [0, 0]
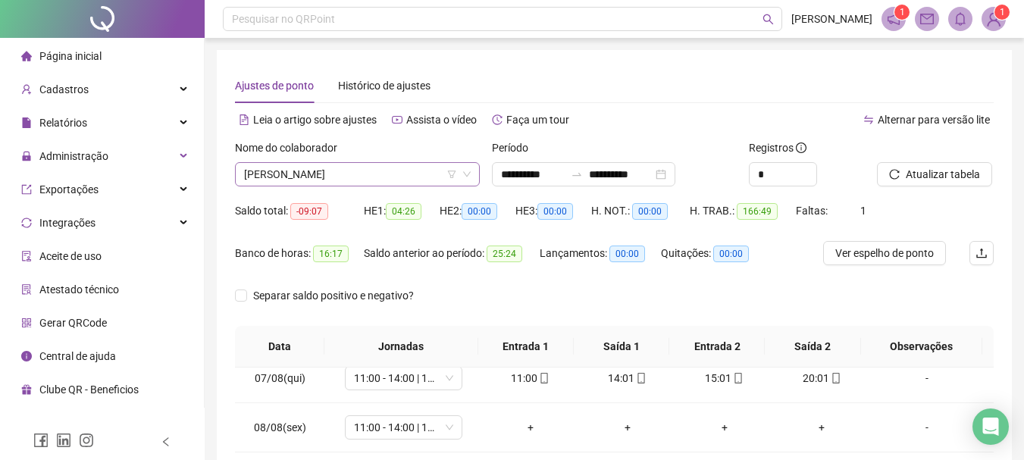
click at [327, 174] on span "CLAUDEMIR LUCAS" at bounding box center [357, 174] width 227 height 23
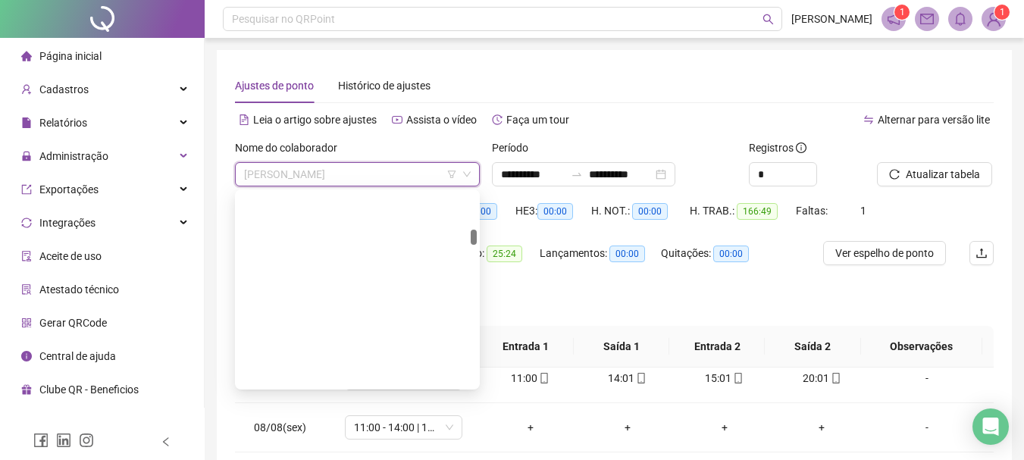
scroll to position [2425, 0]
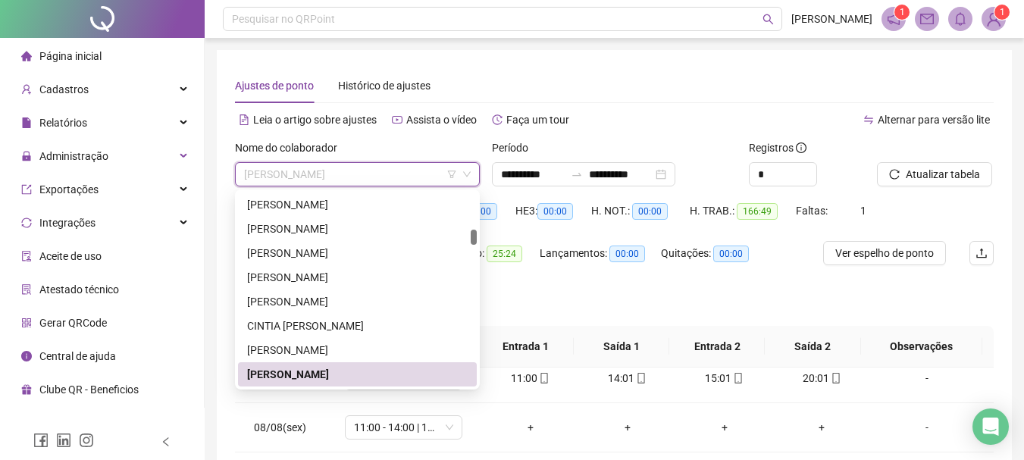
type input "*"
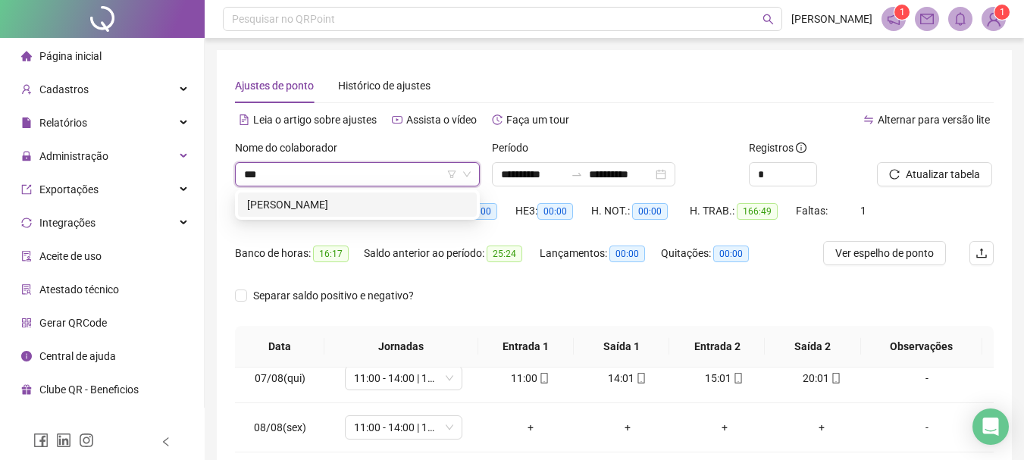
scroll to position [0, 0]
type input "******"
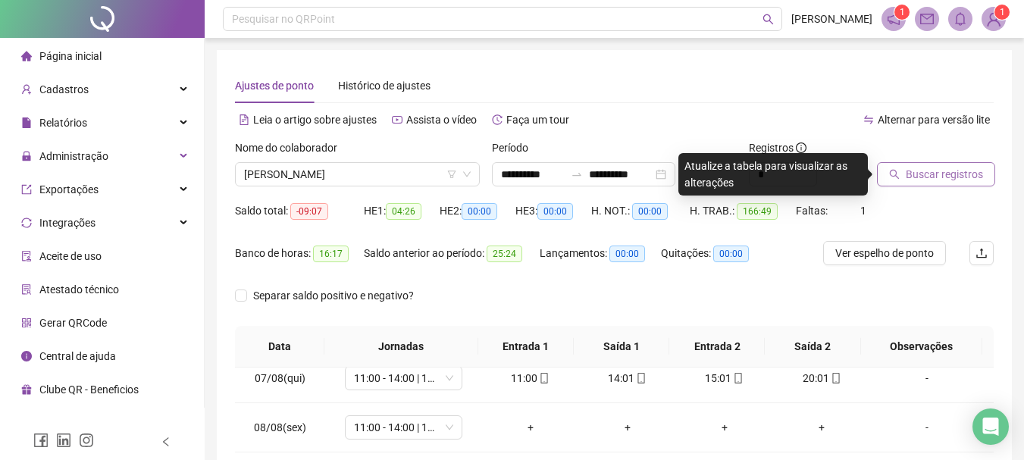
click at [972, 177] on span "Buscar registros" at bounding box center [943, 174] width 77 height 17
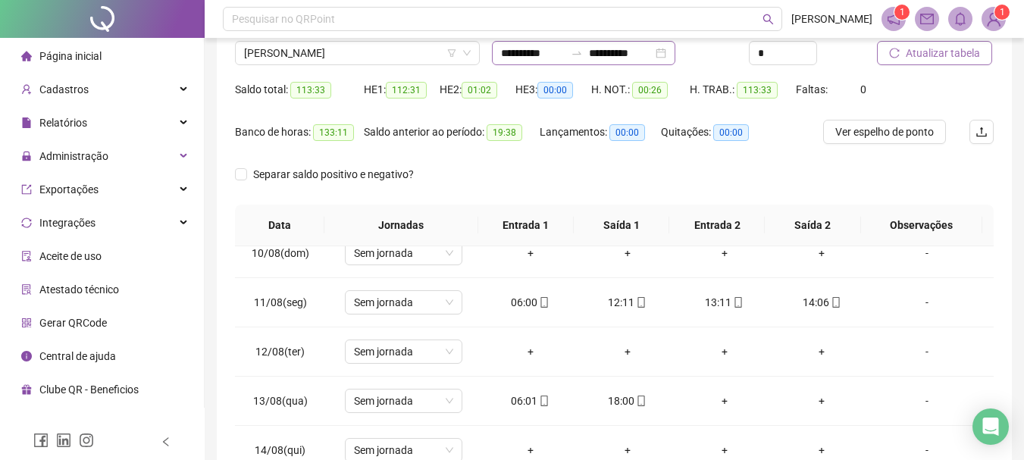
scroll to position [227, 0]
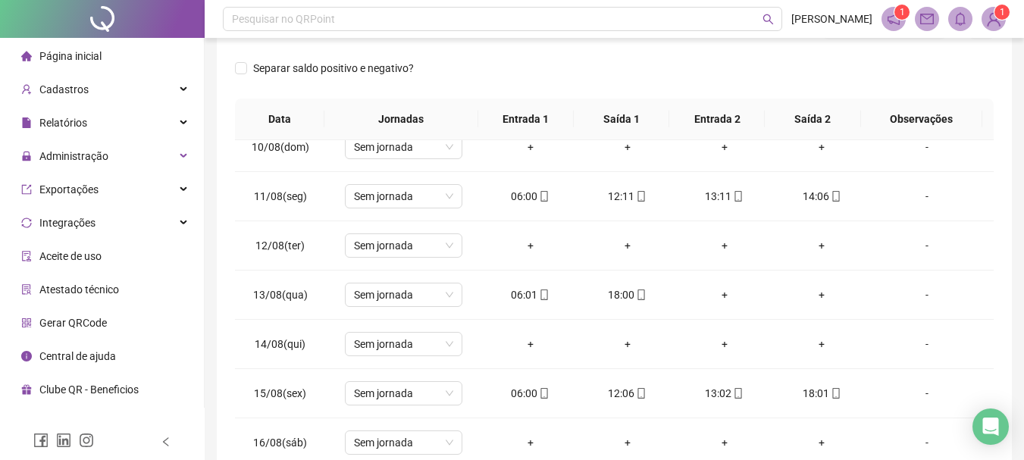
click at [1008, 80] on div "**********" at bounding box center [614, 152] width 795 height 659
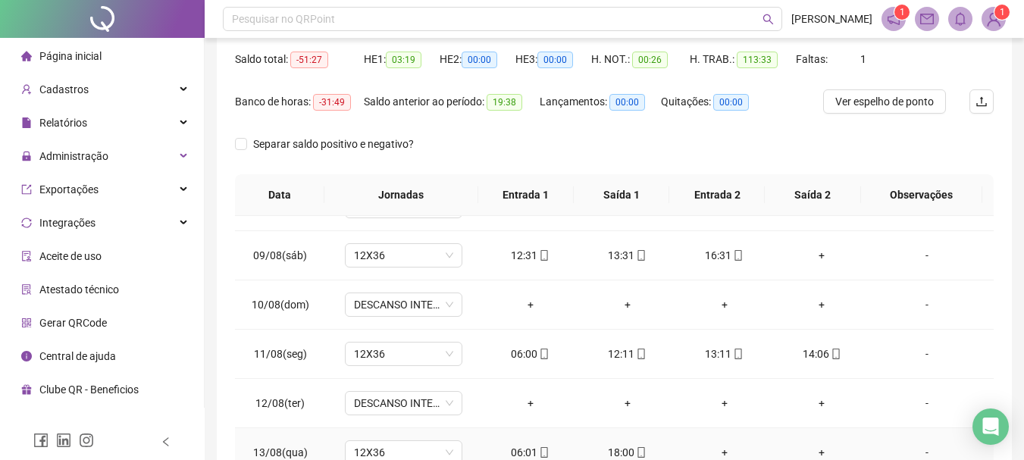
scroll to position [699, 0]
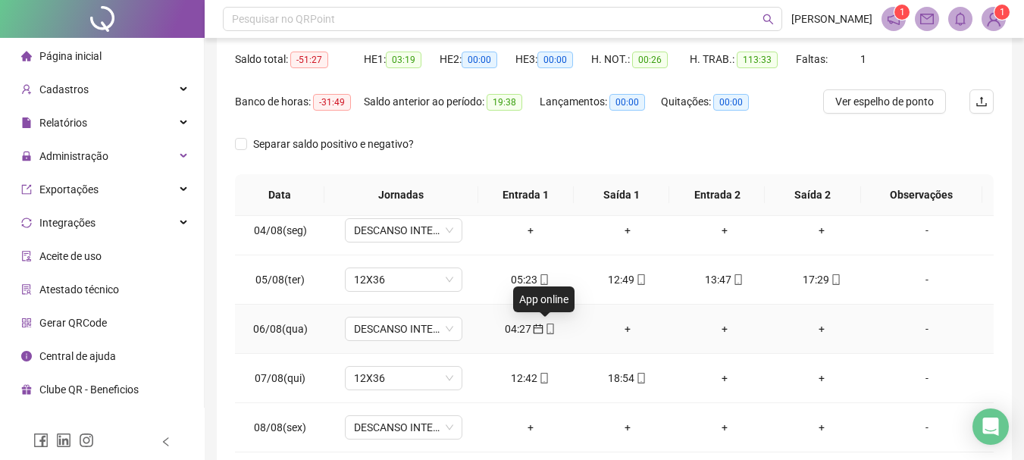
click at [535, 326] on icon "calendar" at bounding box center [538, 329] width 10 height 10
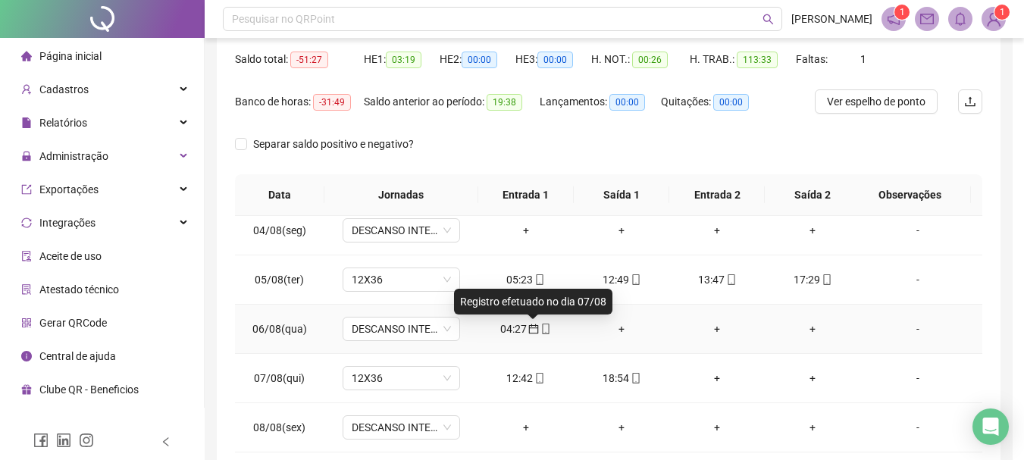
type input "**********"
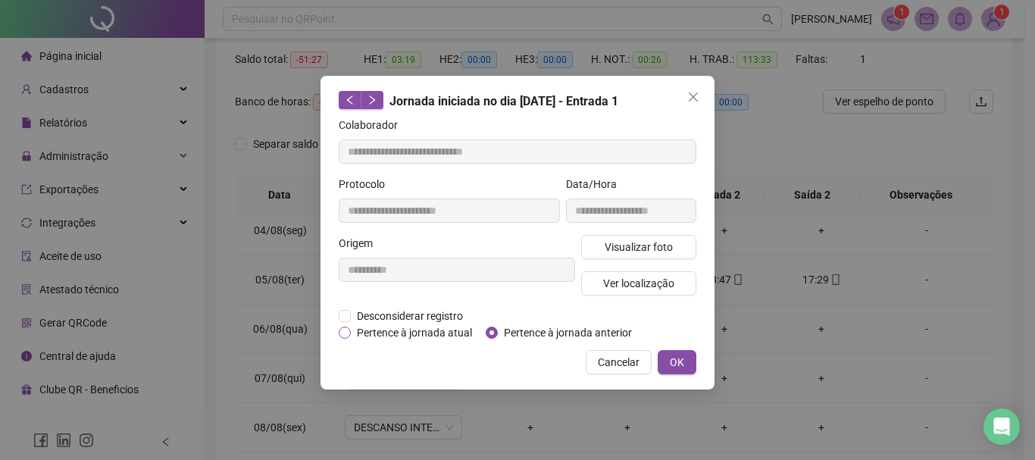
click at [433, 334] on span "Pertence à jornada atual" at bounding box center [414, 332] width 127 height 17
click at [693, 359] on button "OK" at bounding box center [677, 362] width 39 height 24
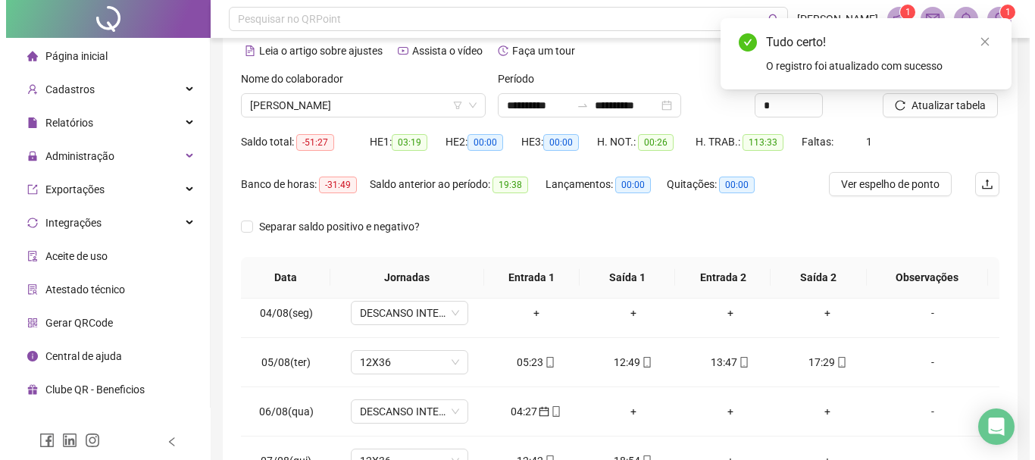
scroll to position [0, 0]
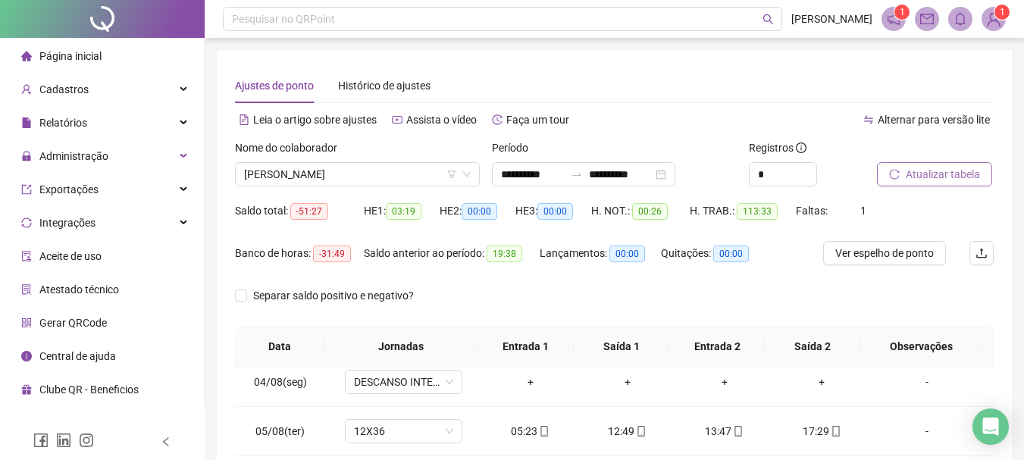
click at [930, 173] on span "Atualizar tabela" at bounding box center [942, 174] width 74 height 17
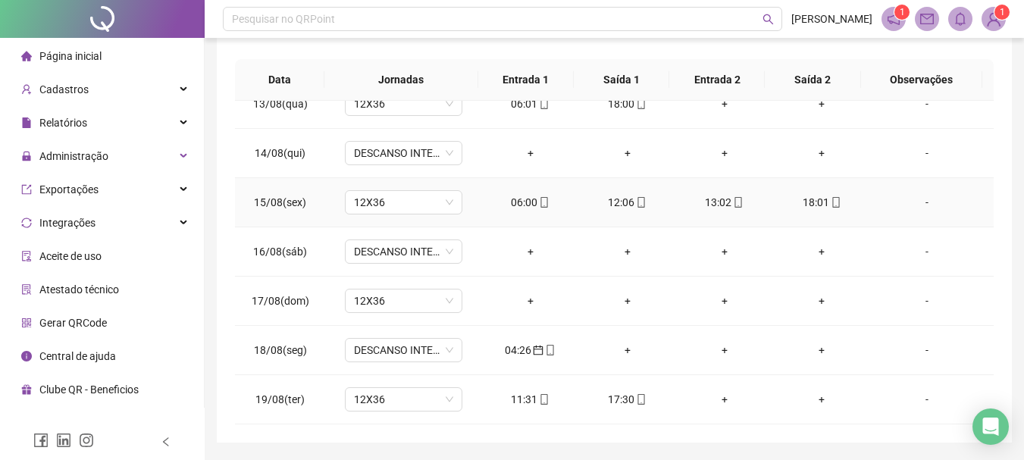
scroll to position [303, 0]
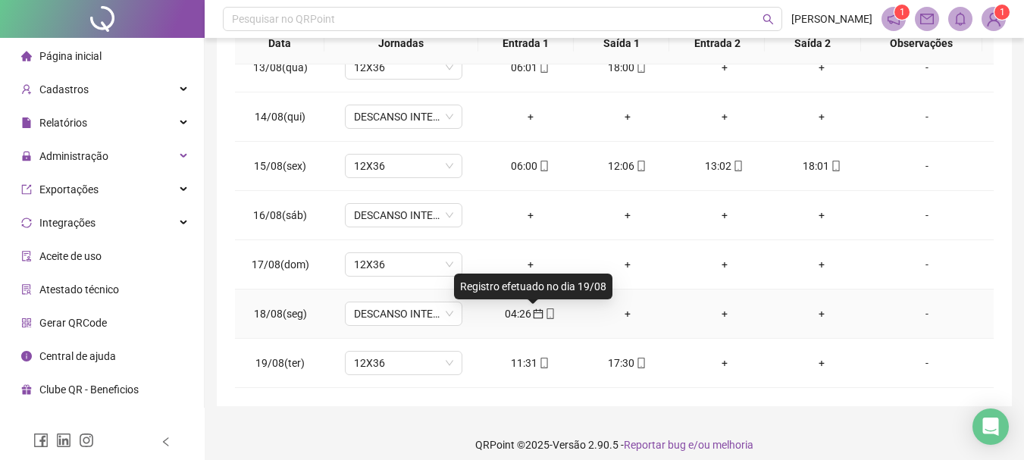
click at [537, 315] on icon "calendar" at bounding box center [538, 314] width 10 height 10
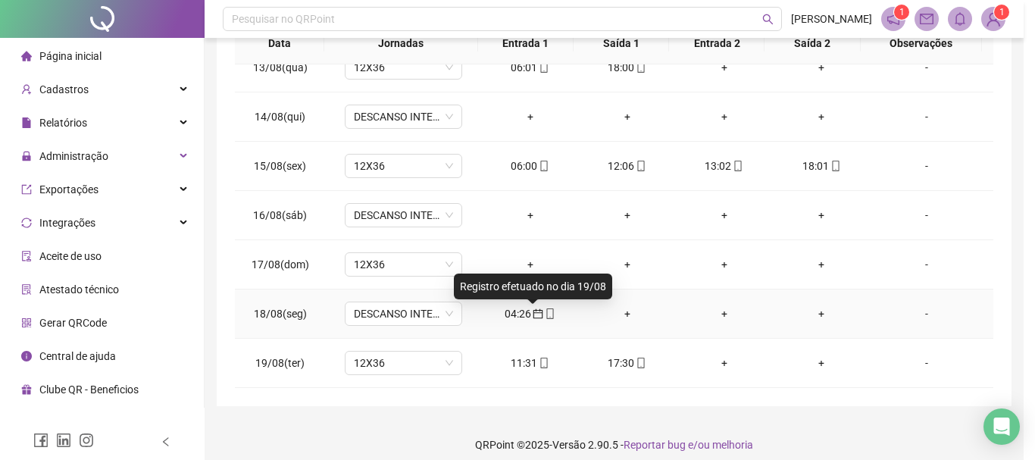
type input "**********"
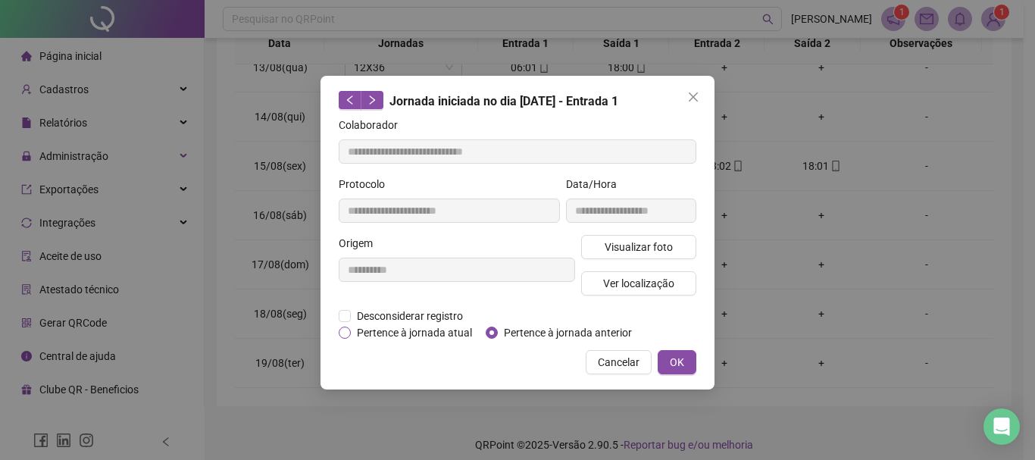
click at [463, 336] on span "Pertence à jornada atual" at bounding box center [414, 332] width 127 height 17
drag, startPoint x: 579, startPoint y: 86, endPoint x: 774, endPoint y: 108, distance: 196.0
click at [1001, 94] on div "**********" at bounding box center [517, 230] width 1035 height 460
click at [697, 95] on icon "close" at bounding box center [693, 97] width 12 height 12
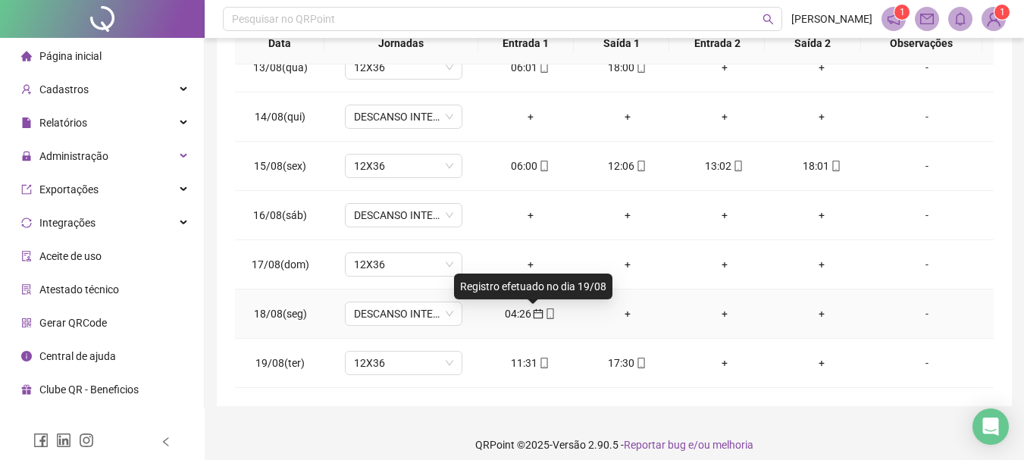
click at [533, 311] on icon "calendar" at bounding box center [538, 313] width 11 height 11
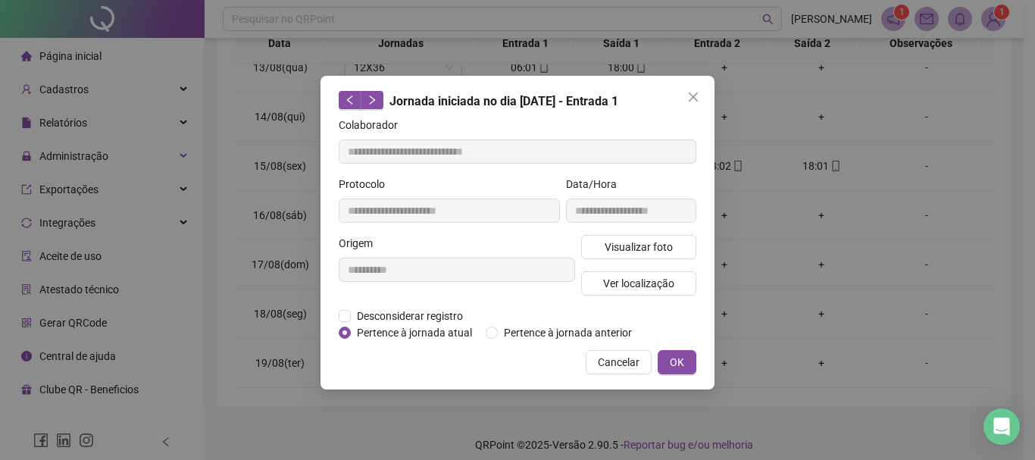
click at [409, 330] on span "Pertence à jornada atual" at bounding box center [414, 332] width 127 height 17
click at [668, 355] on button "OK" at bounding box center [677, 362] width 39 height 24
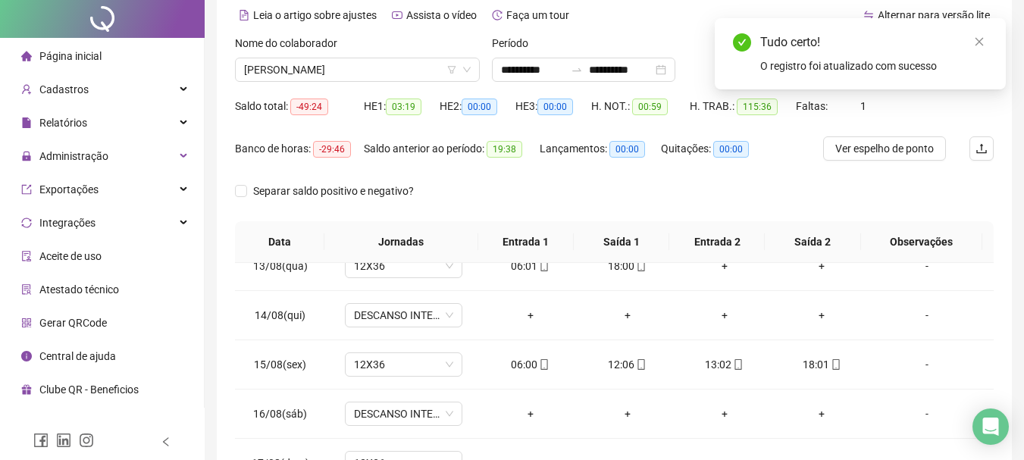
scroll to position [0, 0]
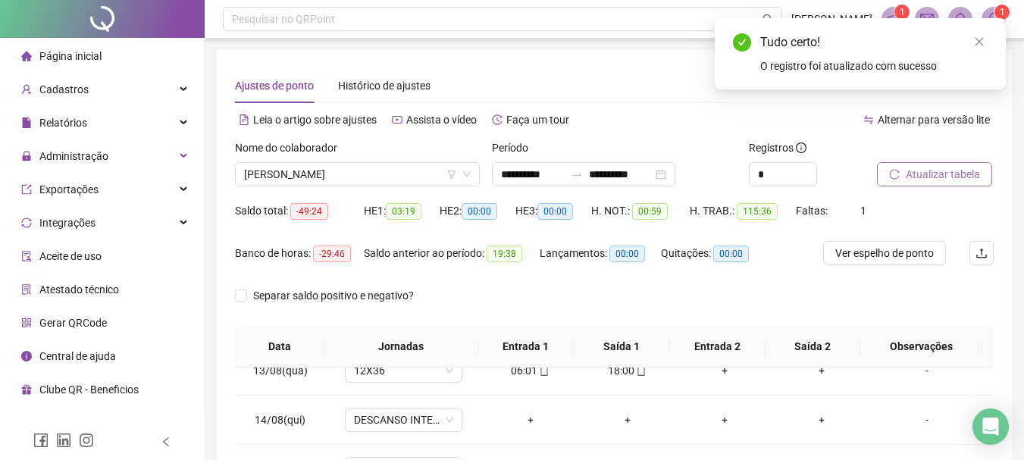
click at [930, 170] on span "Atualizar tabela" at bounding box center [942, 174] width 74 height 17
